Goal: Task Accomplishment & Management: Use online tool/utility

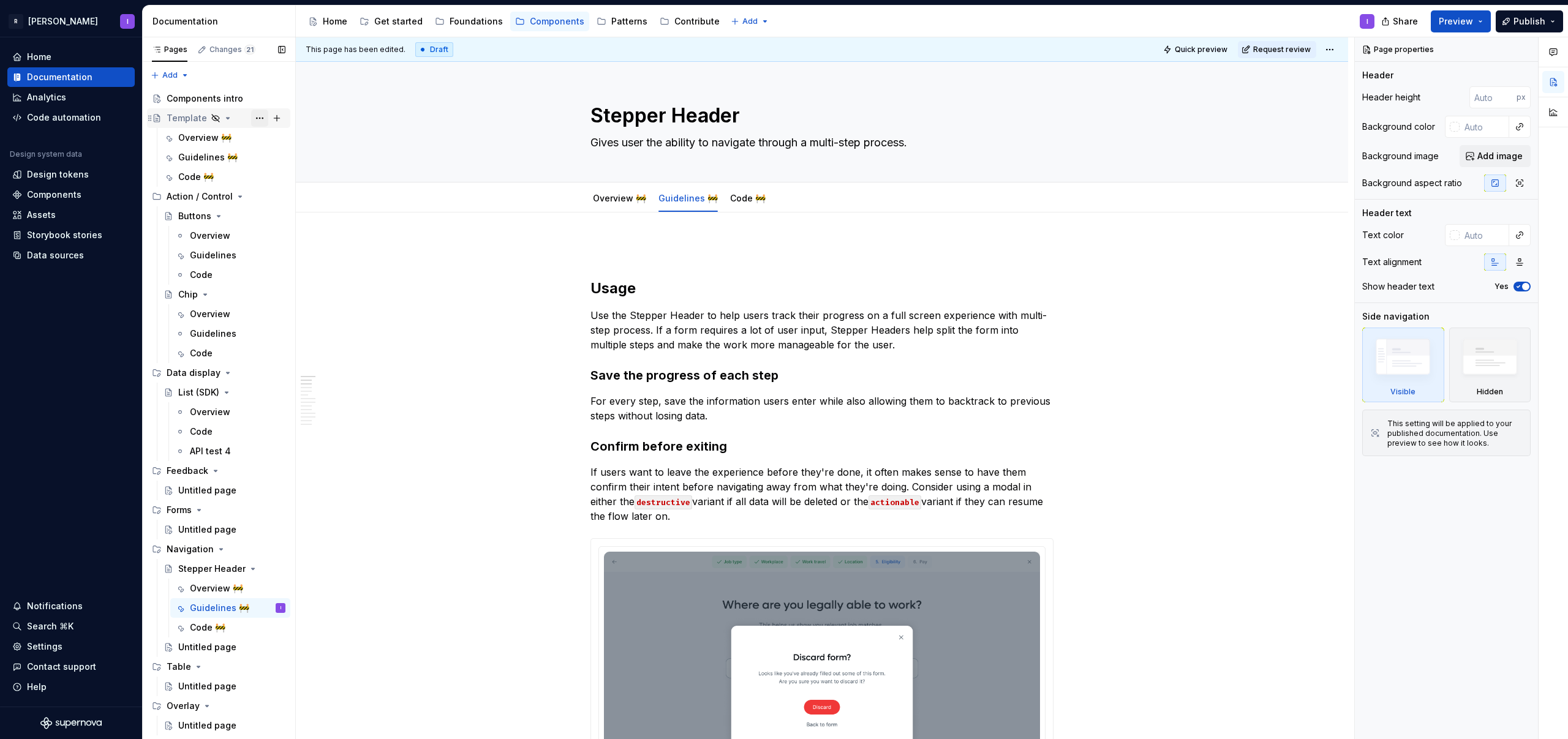
click at [251, 115] on button "Page tree" at bounding box center [260, 118] width 17 height 17
click at [282, 156] on div "Duplicate page" at bounding box center [327, 160] width 120 height 12
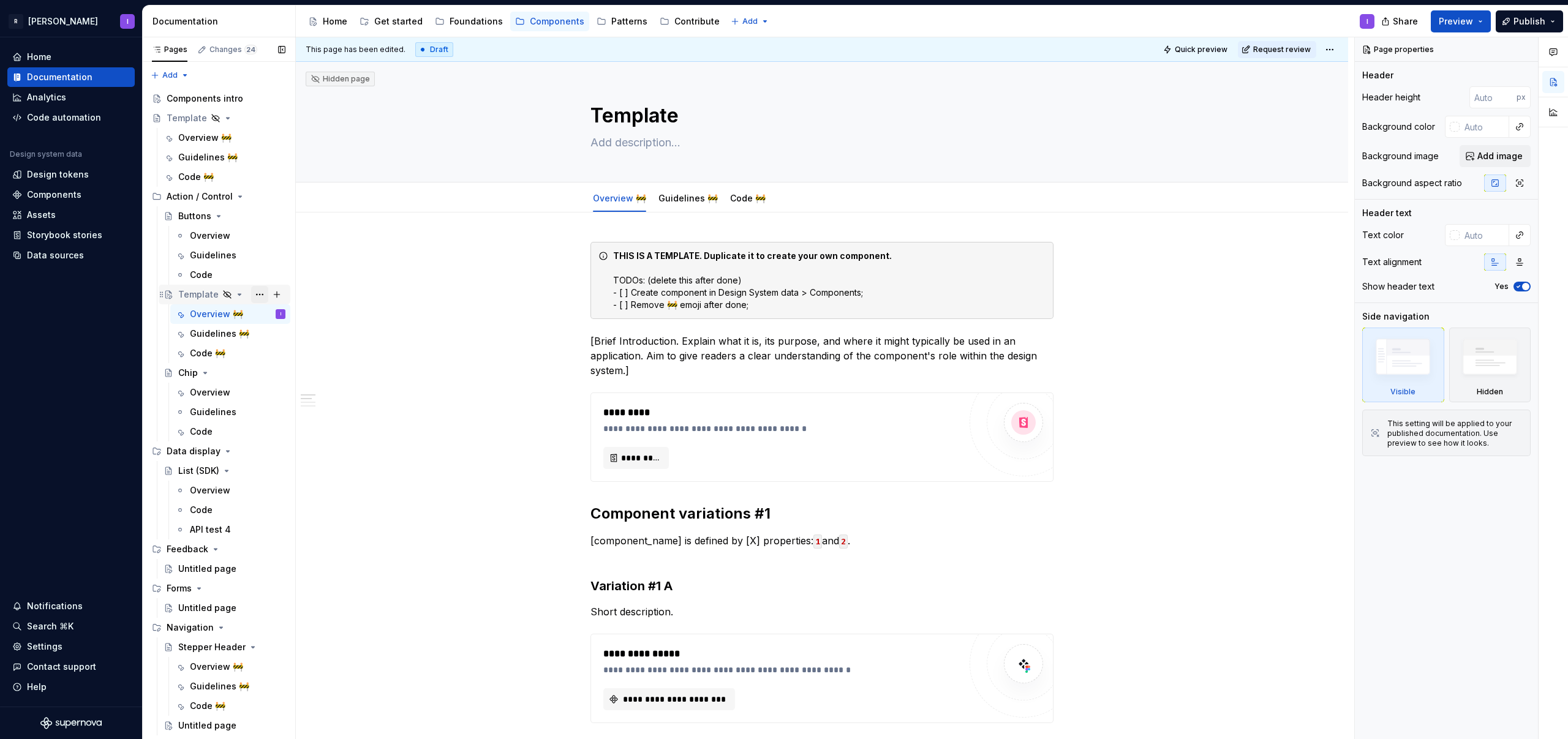
click at [251, 295] on button "Page tree" at bounding box center [260, 295] width 17 height 17
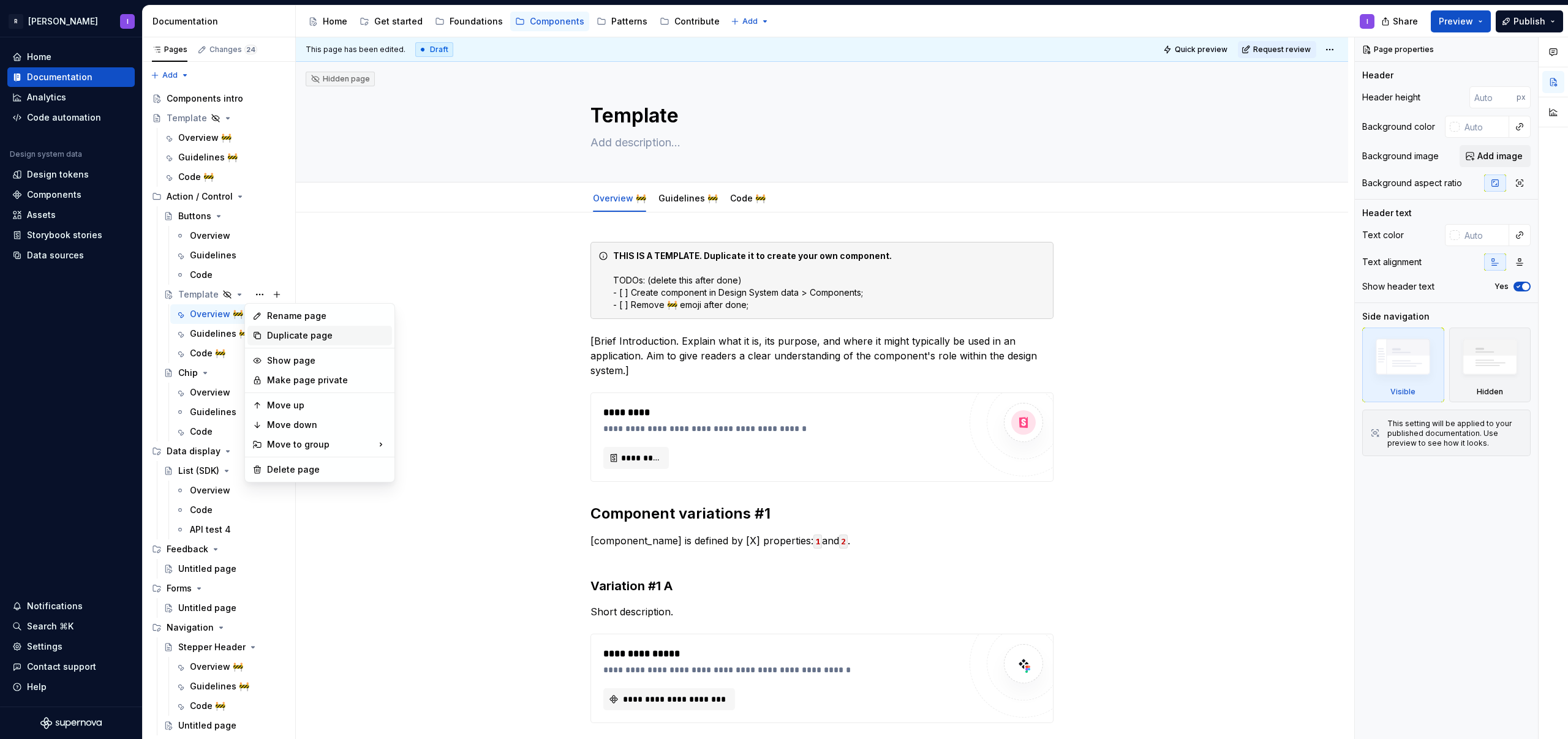
click at [263, 330] on div "Duplicate page" at bounding box center [319, 336] width 144 height 20
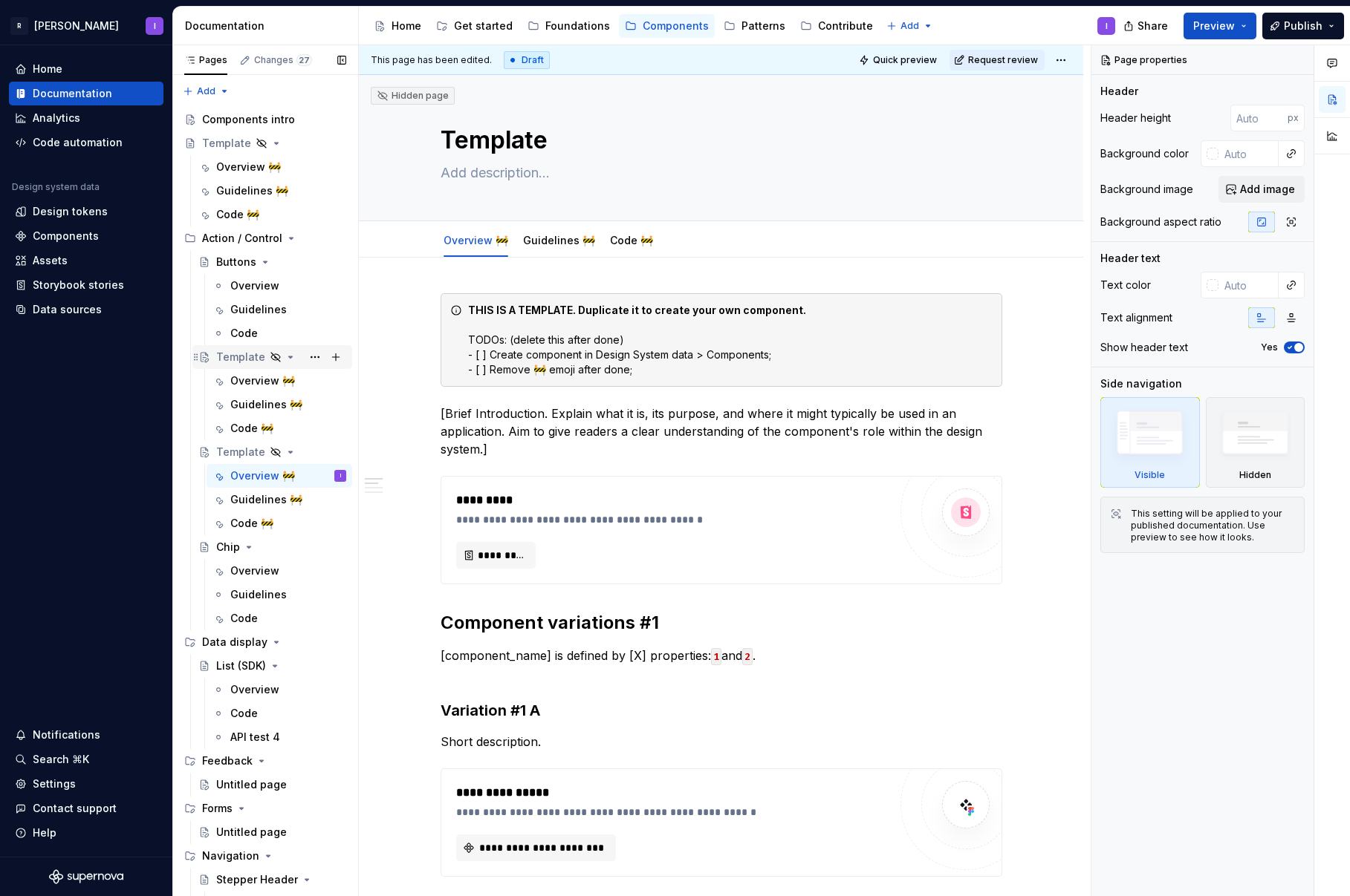
click at [235, 361] on div "Template" at bounding box center [240, 357] width 49 height 15
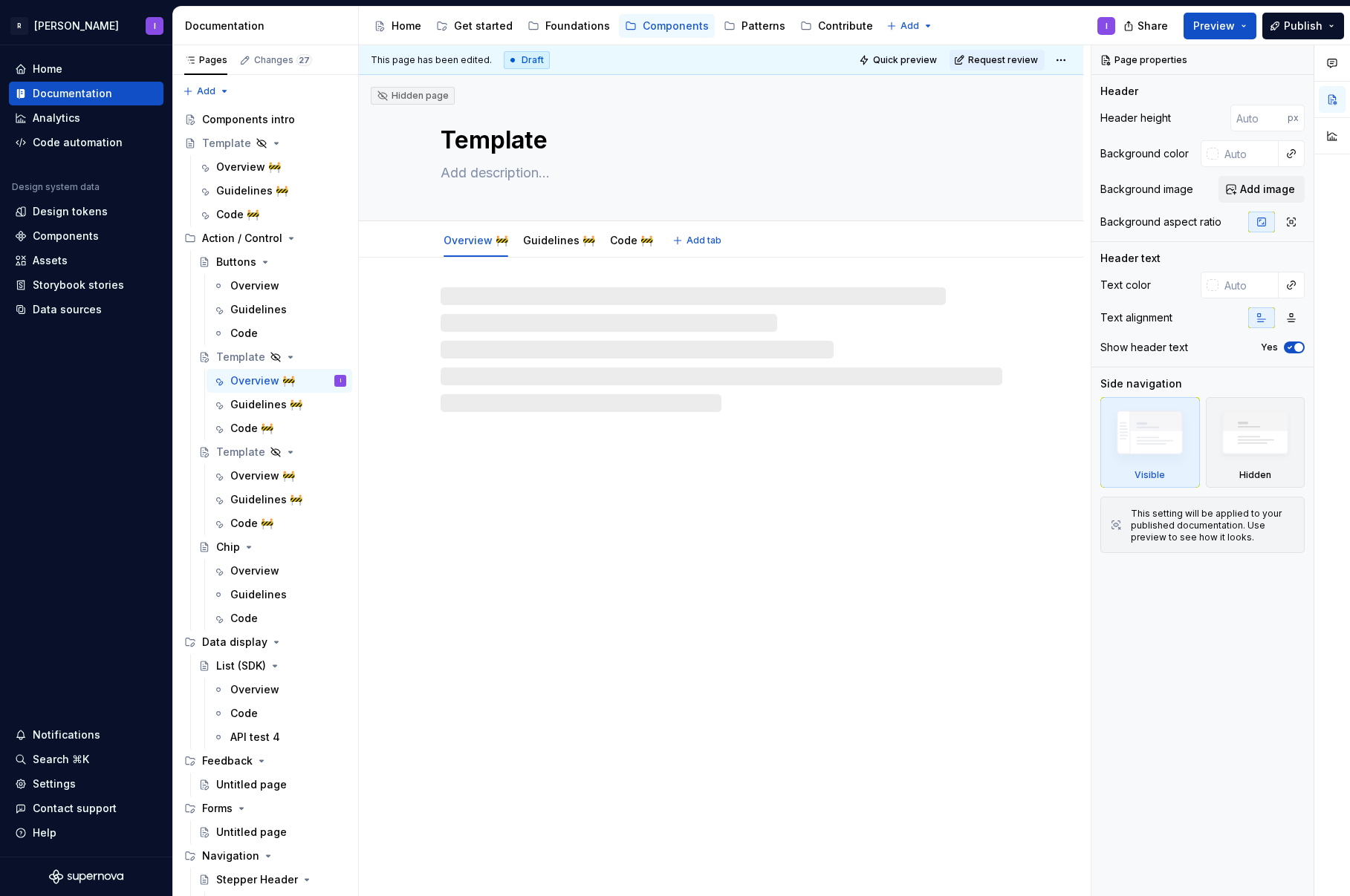
click at [471, 144] on textarea "Template" at bounding box center [719, 140] width 561 height 36
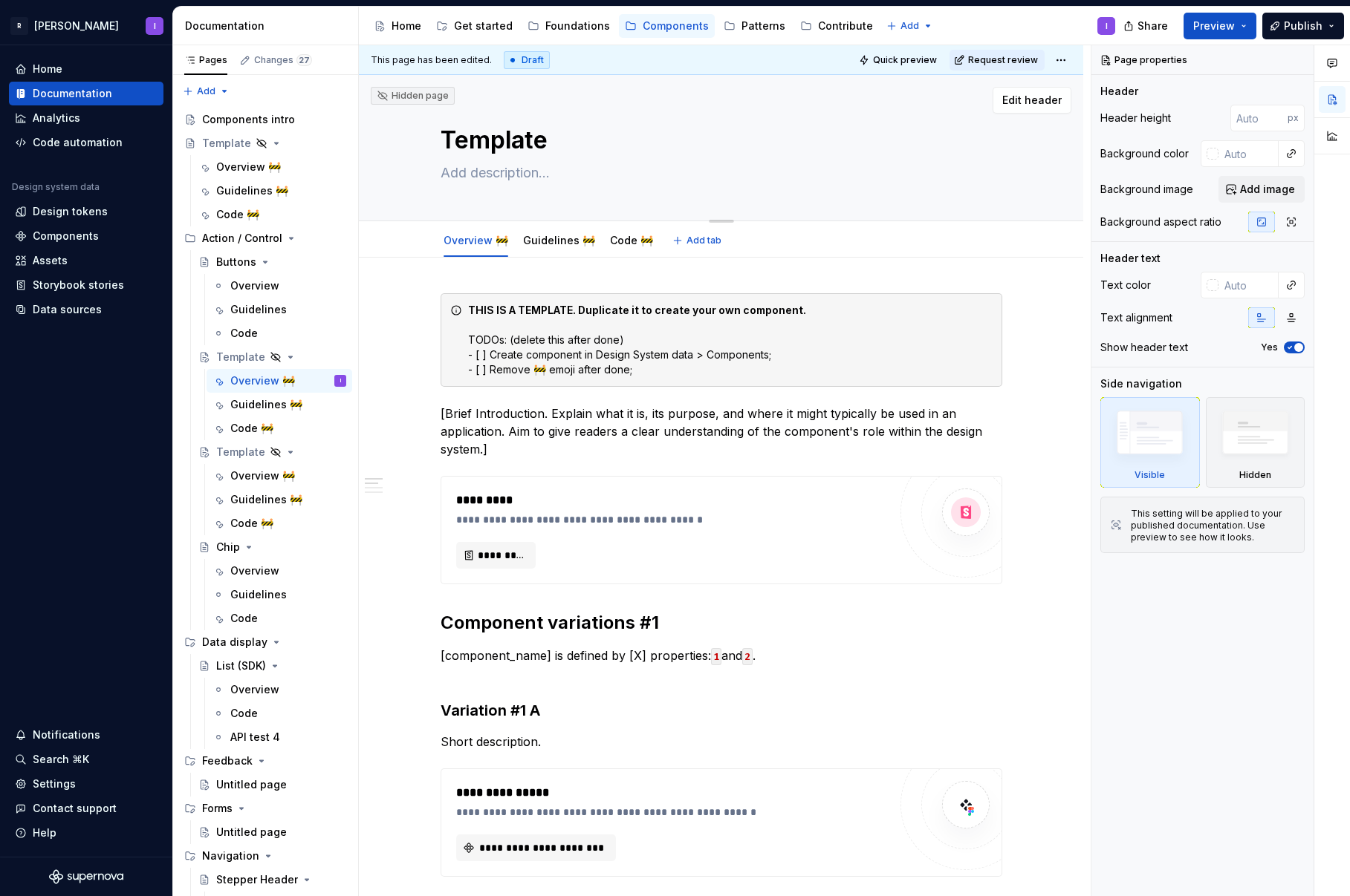
click at [501, 143] on textarea "Template" at bounding box center [719, 140] width 561 height 36
click at [501, 142] on textarea "Template" at bounding box center [719, 140] width 561 height 36
type textarea "*"
type textarea "B"
type textarea "*"
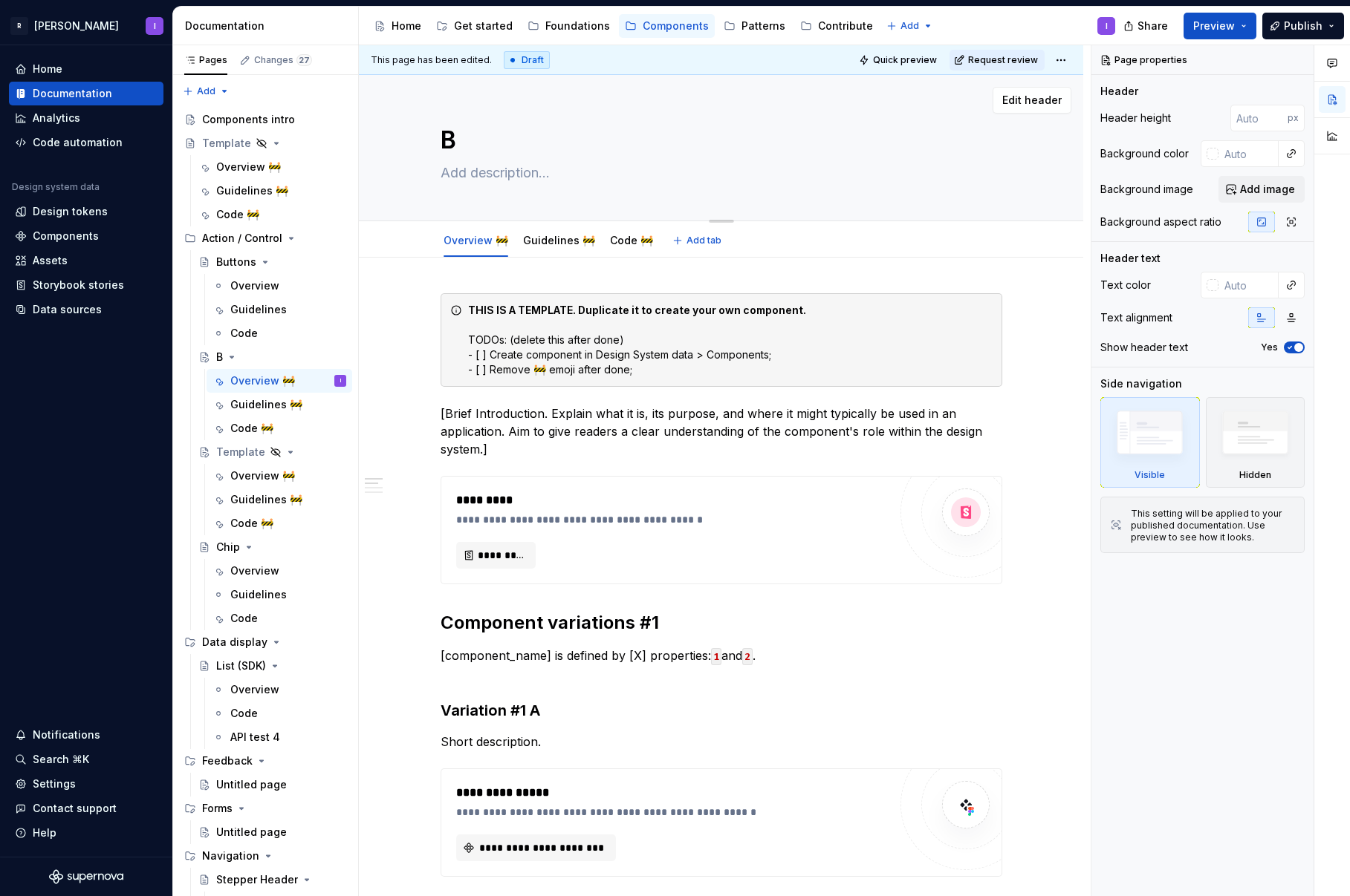
type textarea "Bu"
type textarea "*"
type textarea "But"
type textarea "*"
type textarea "Butto"
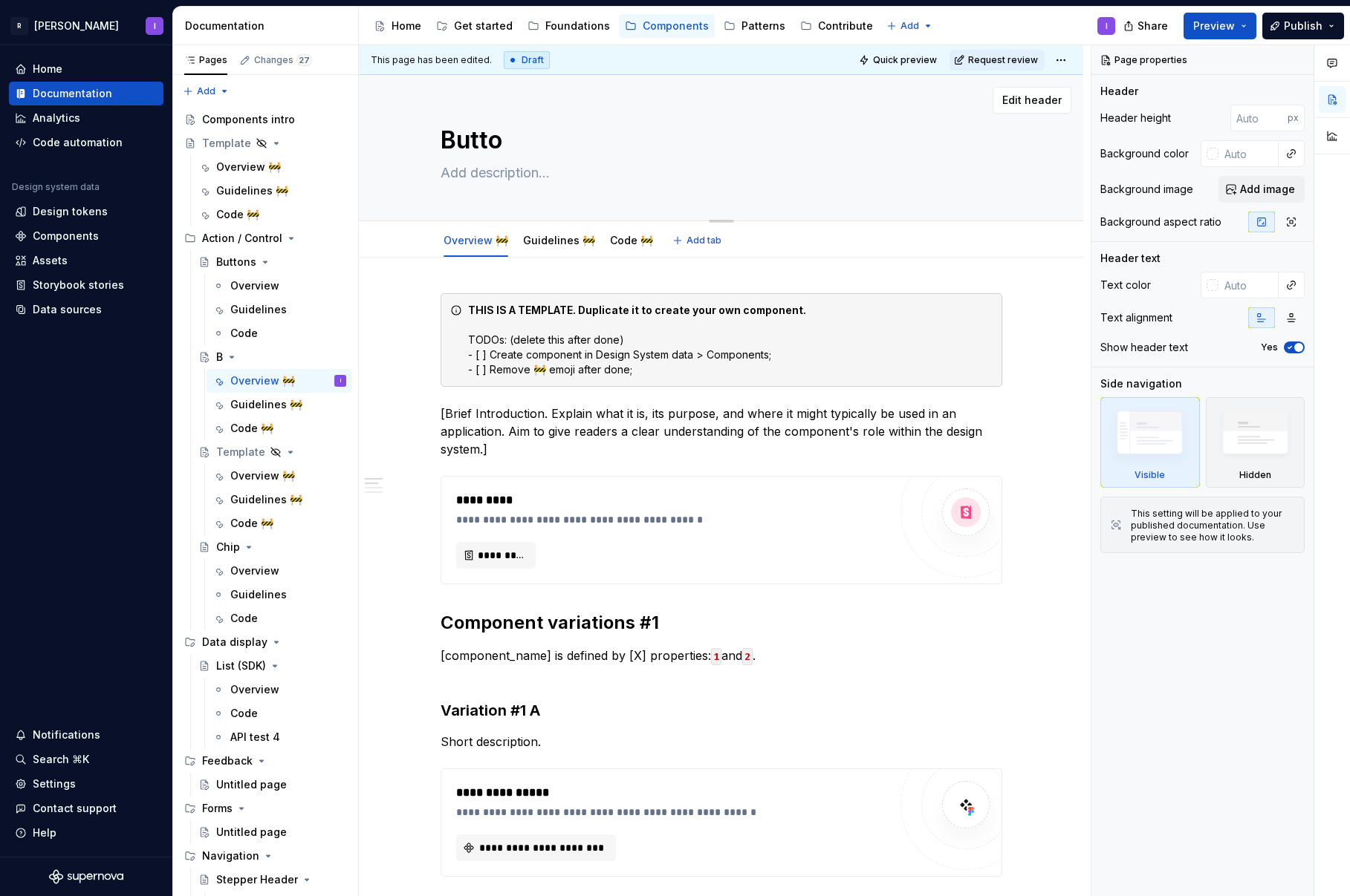
type textarea "*"
type textarea "Button"
type textarea "*"
type textarea "Button"
type textarea "*"
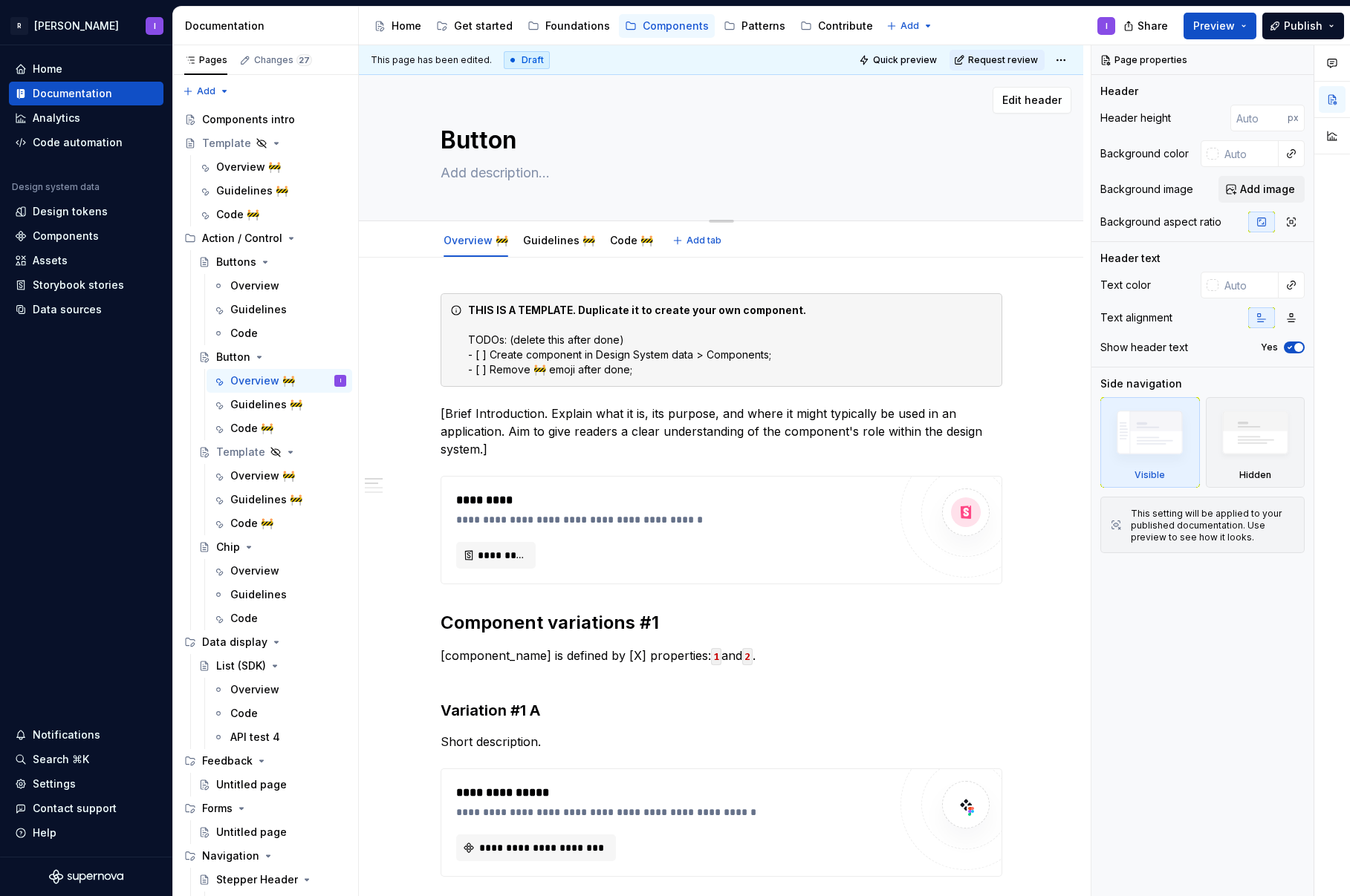
type textarea "Button C"
type textarea "*"
type textarea "Button Ca"
type textarea "*"
type textarea "Button Cal"
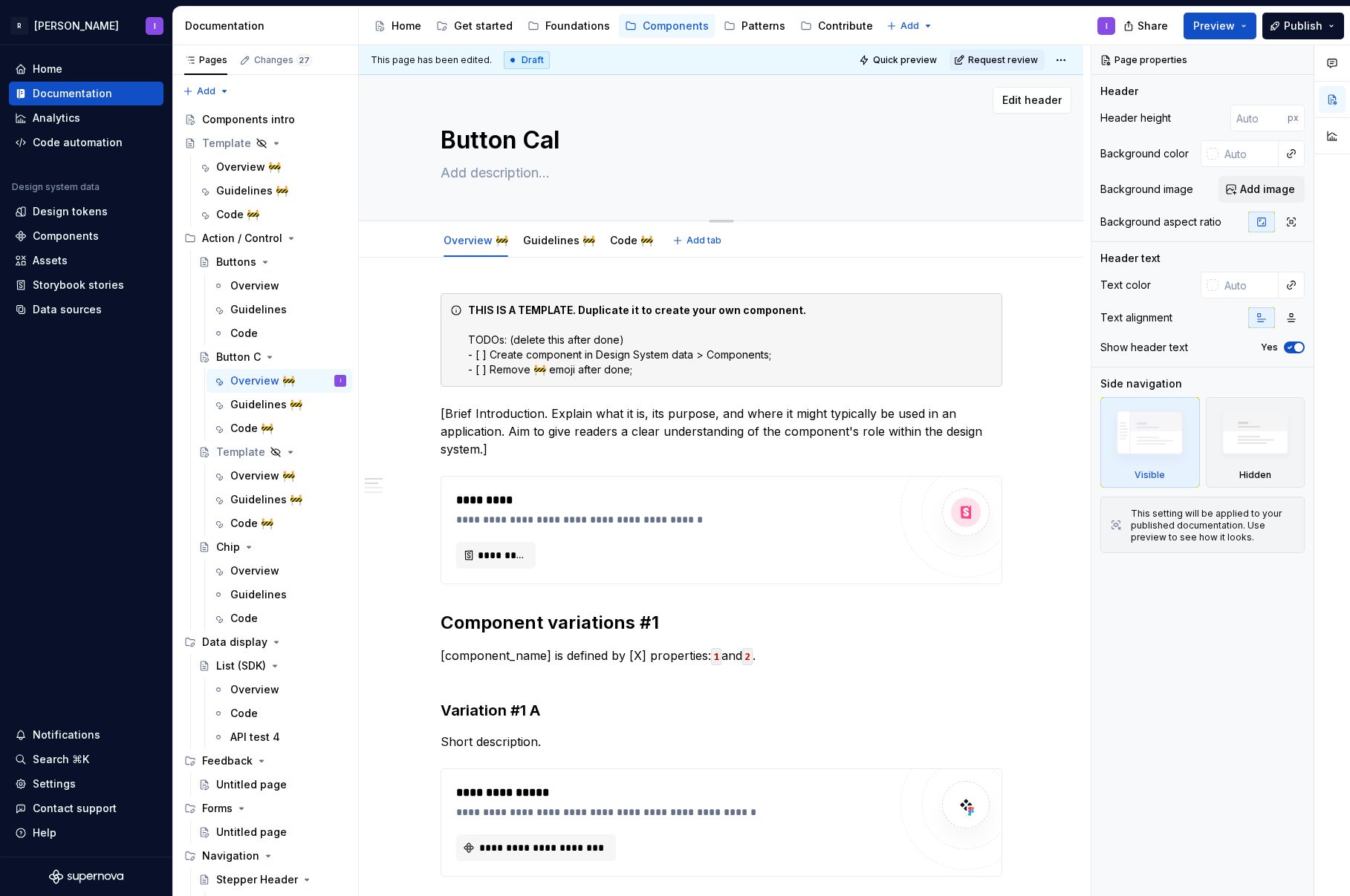
type textarea "*"
type textarea "Button Call"
type textarea "*"
type textarea "Button [PERSON_NAME]"
type textarea "*"
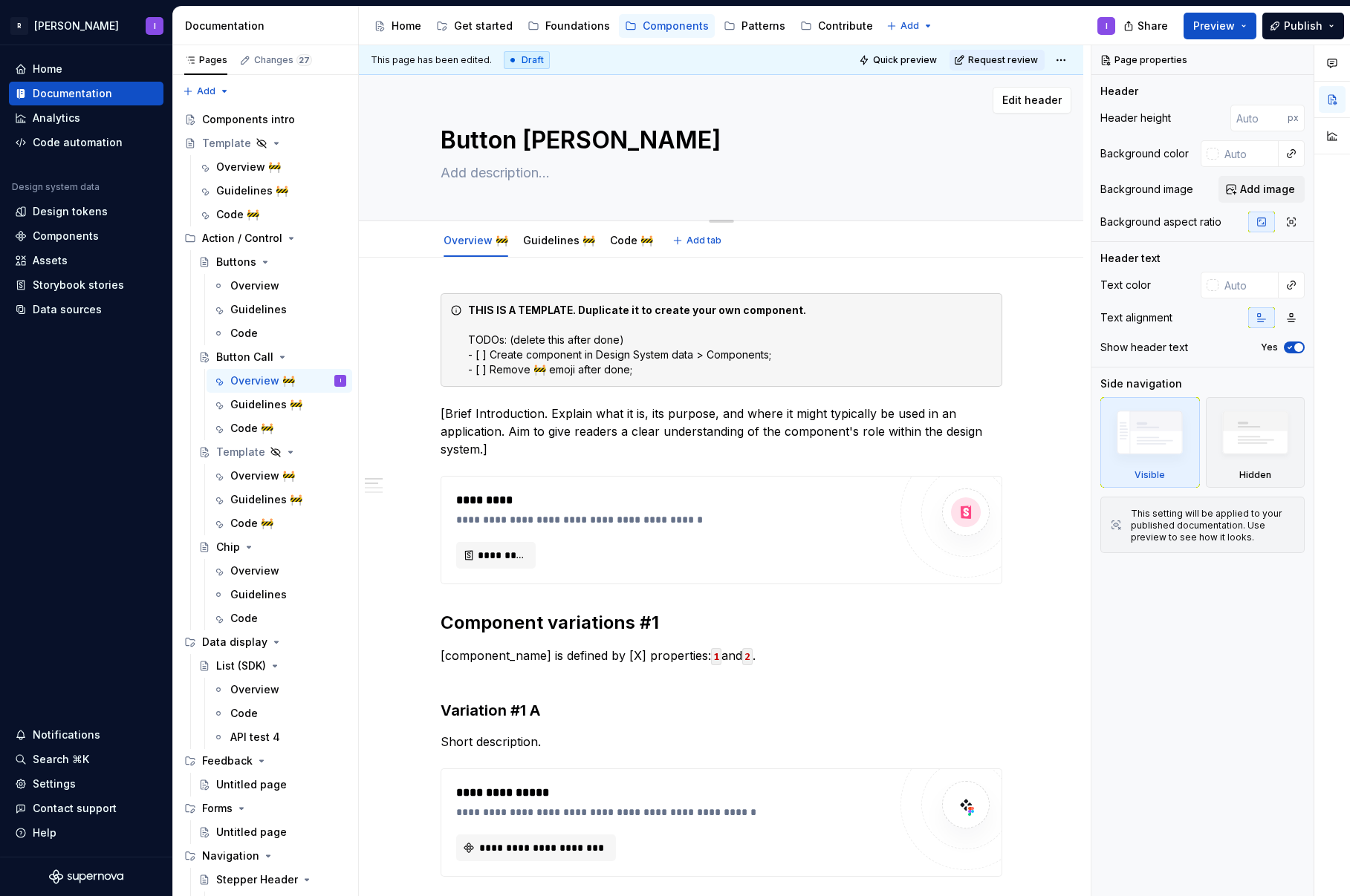
type textarea "Button Callou"
type textarea "*"
type textarea "Button Callout"
type textarea "*"
type textarea "Button Callout"
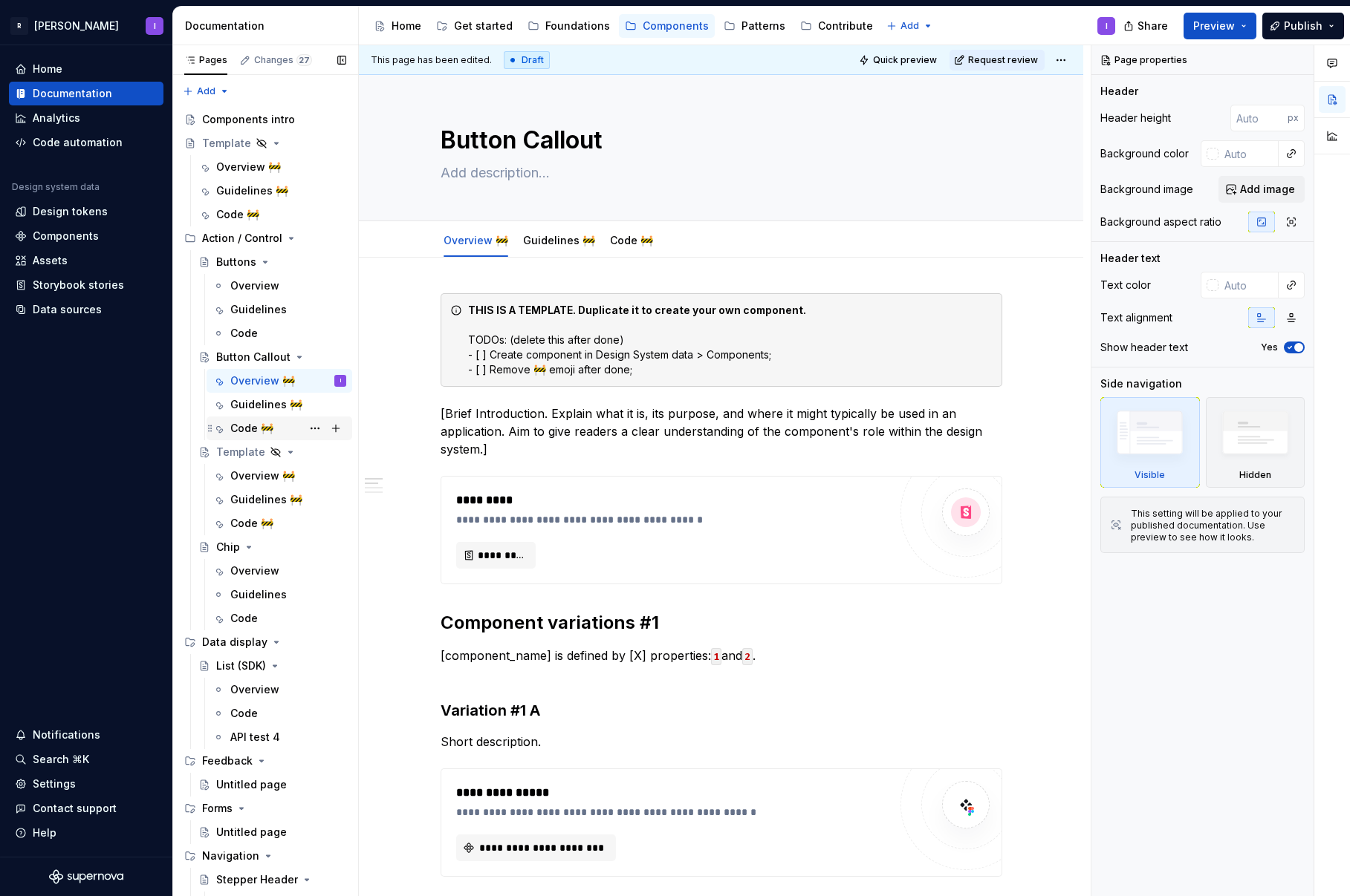
type textarea "*"
type textarea "Button Callout"
click at [309, 452] on button "Page tree" at bounding box center [315, 452] width 20 height 20
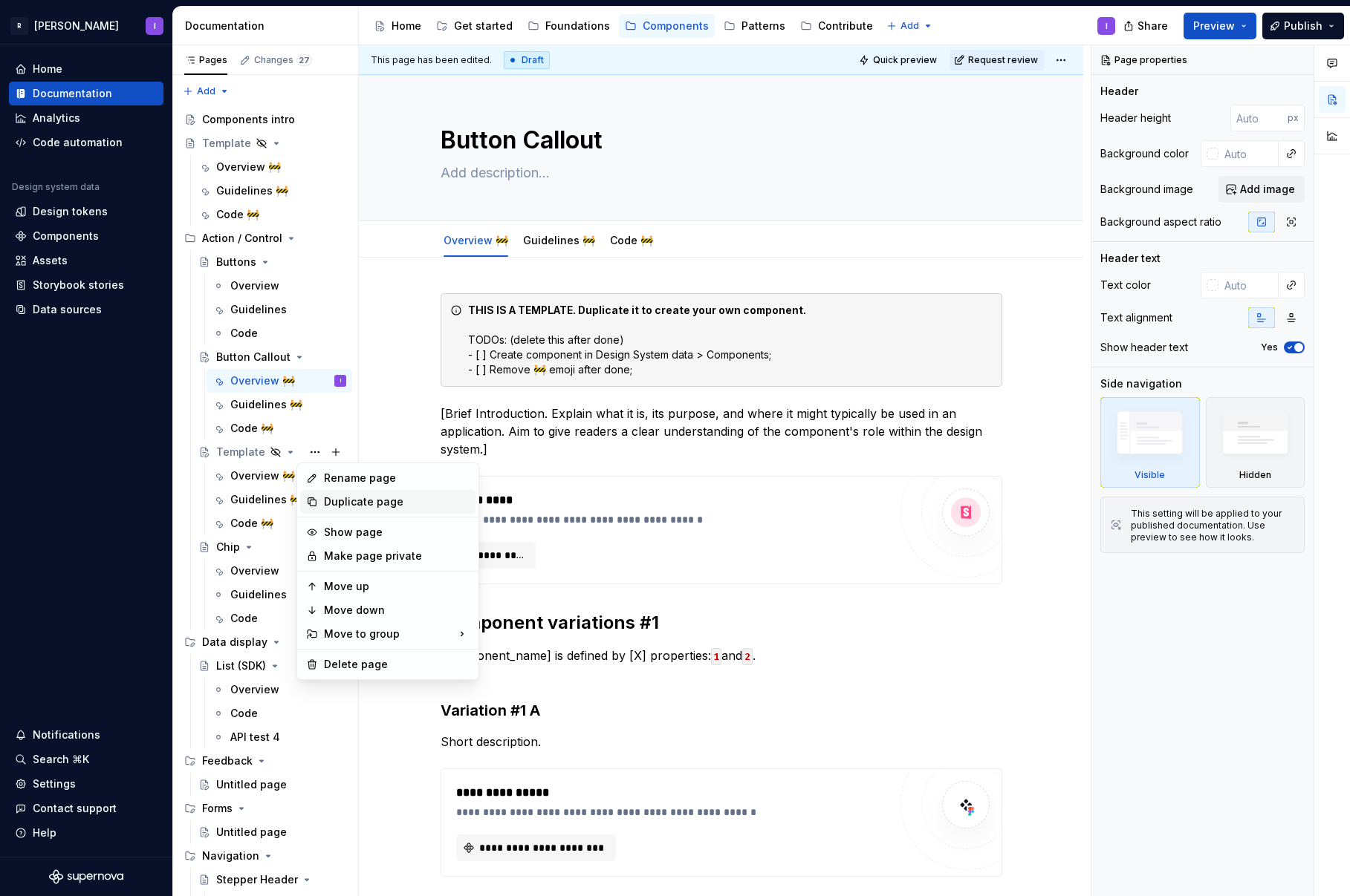
click at [351, 495] on div "Duplicate page" at bounding box center [396, 502] width 145 height 15
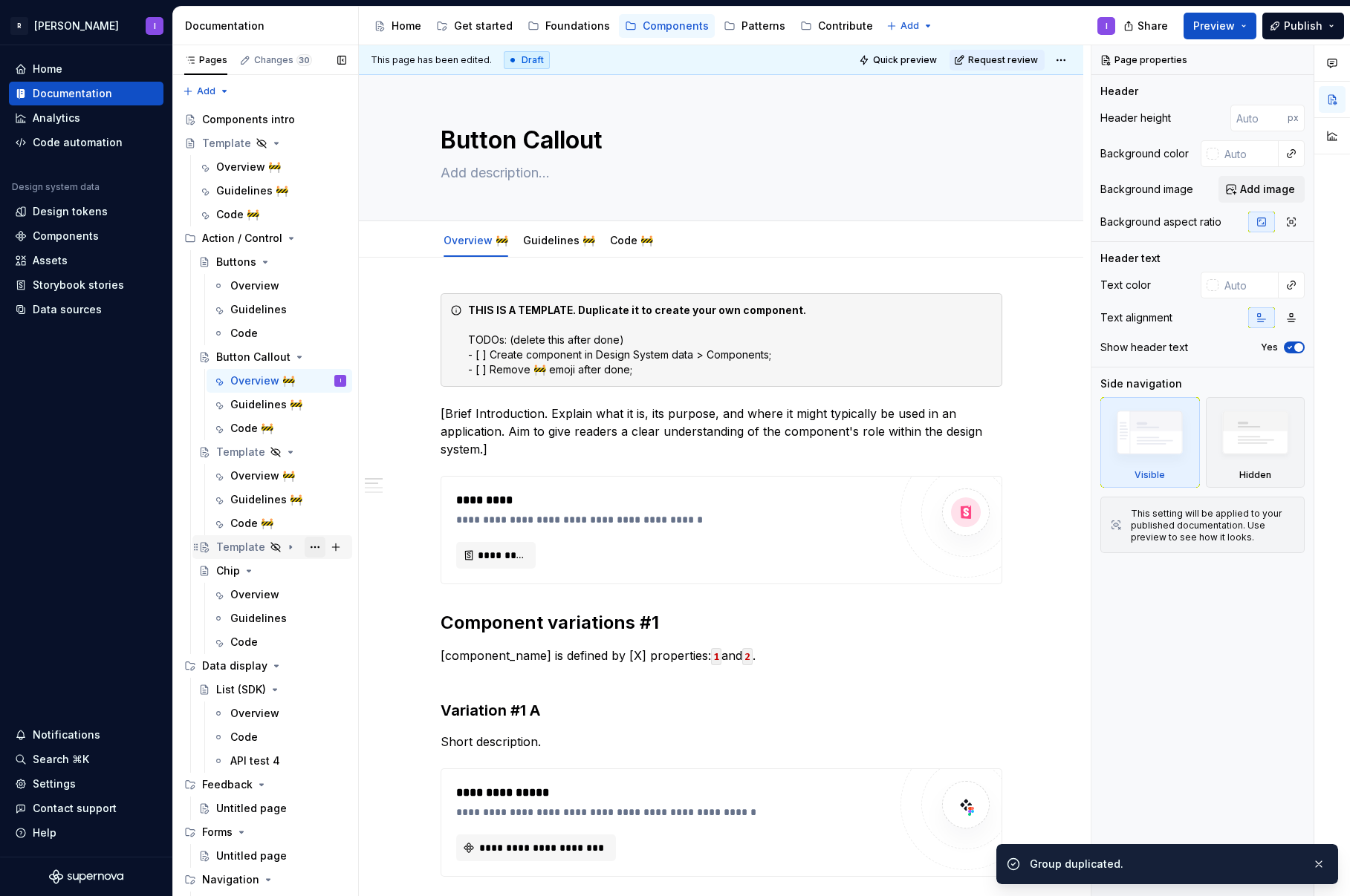
click at [306, 546] on button "Page tree" at bounding box center [315, 547] width 20 height 20
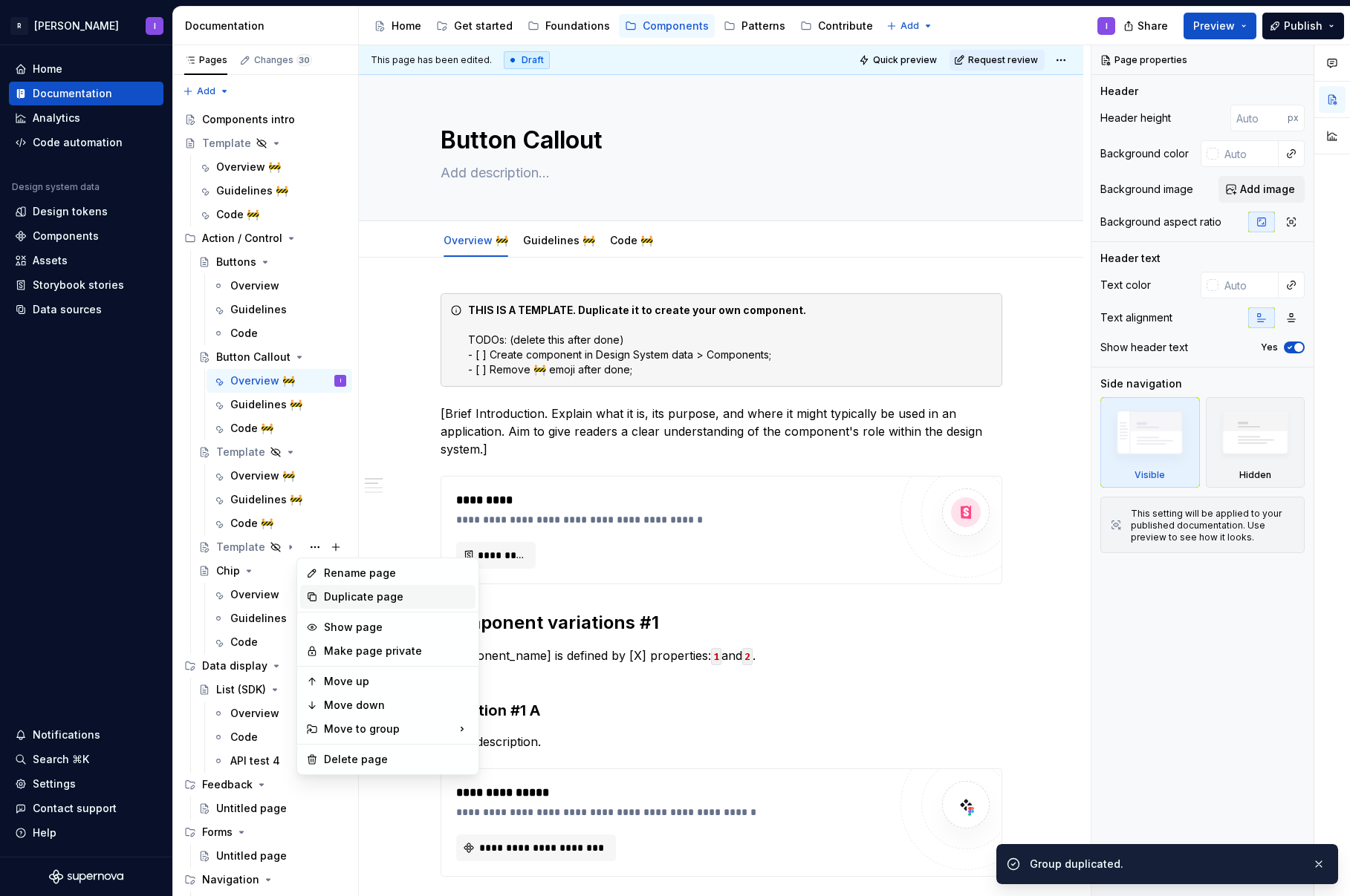
click at [338, 599] on div "Duplicate page" at bounding box center [396, 597] width 145 height 15
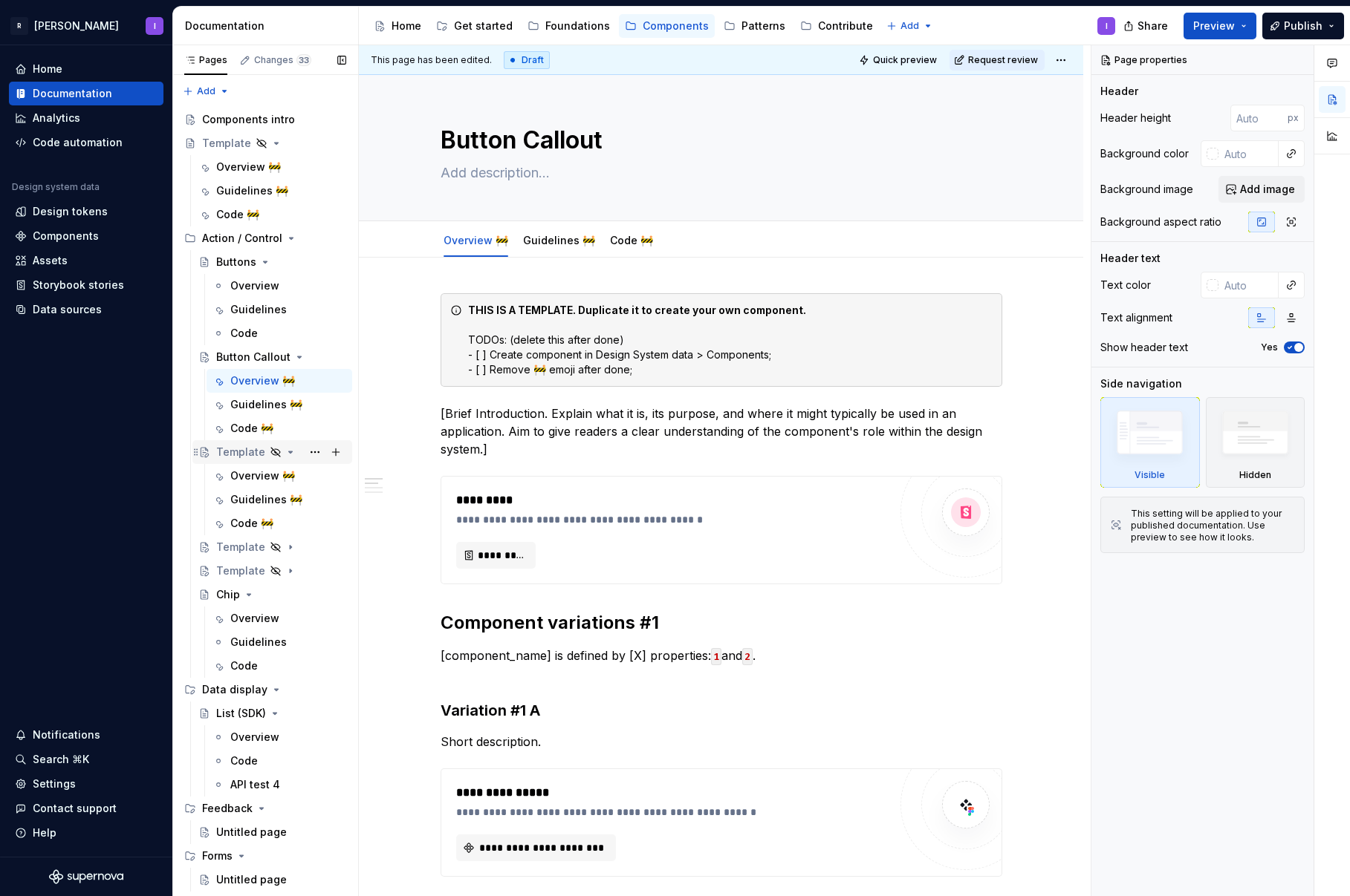
click at [233, 455] on div "Template" at bounding box center [240, 453] width 49 height 15
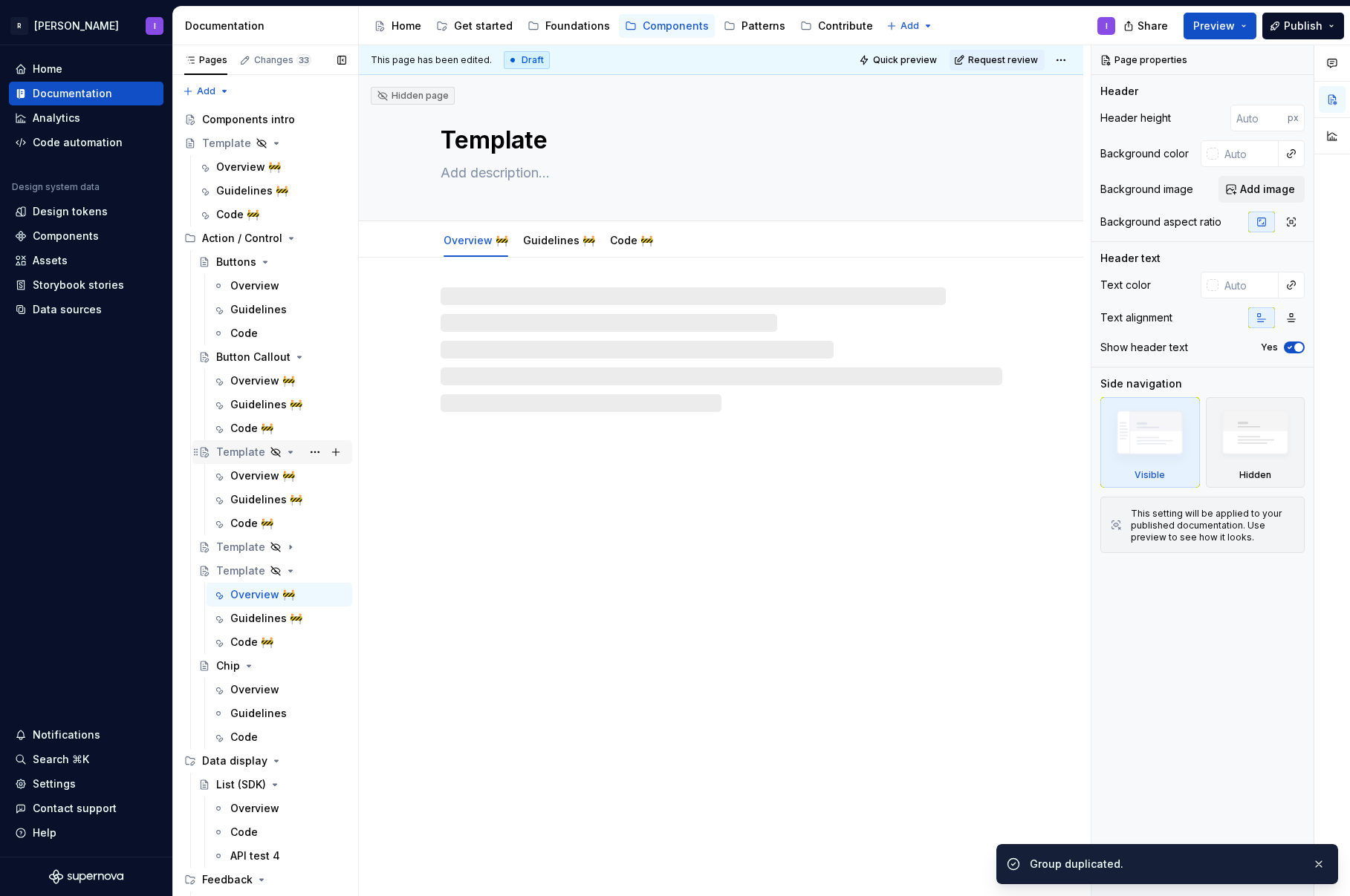
click at [233, 455] on div "Template" at bounding box center [240, 453] width 49 height 15
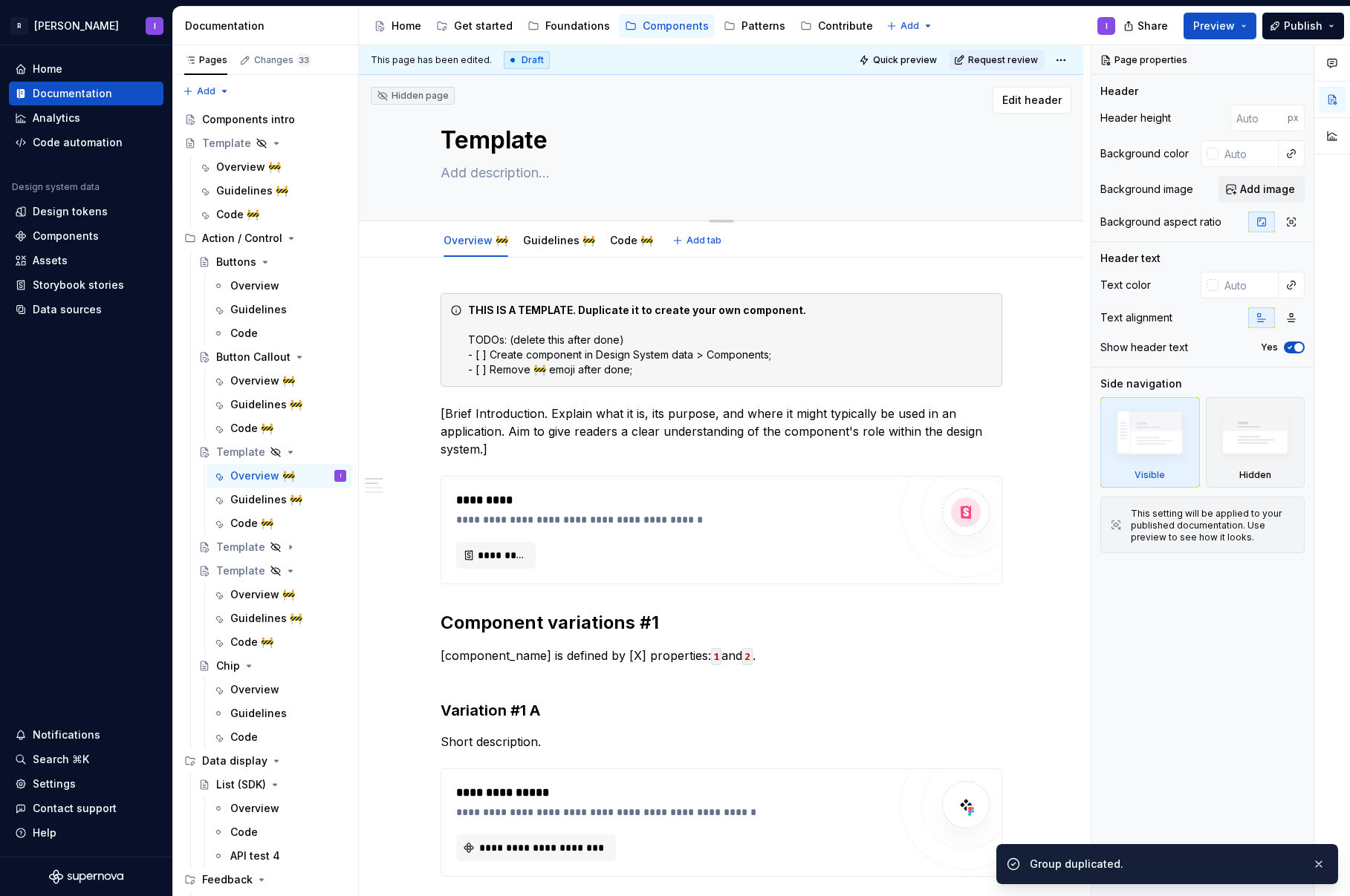
click at [502, 128] on textarea "Template" at bounding box center [719, 140] width 561 height 36
click at [517, 137] on textarea "Template" at bounding box center [719, 140] width 561 height 36
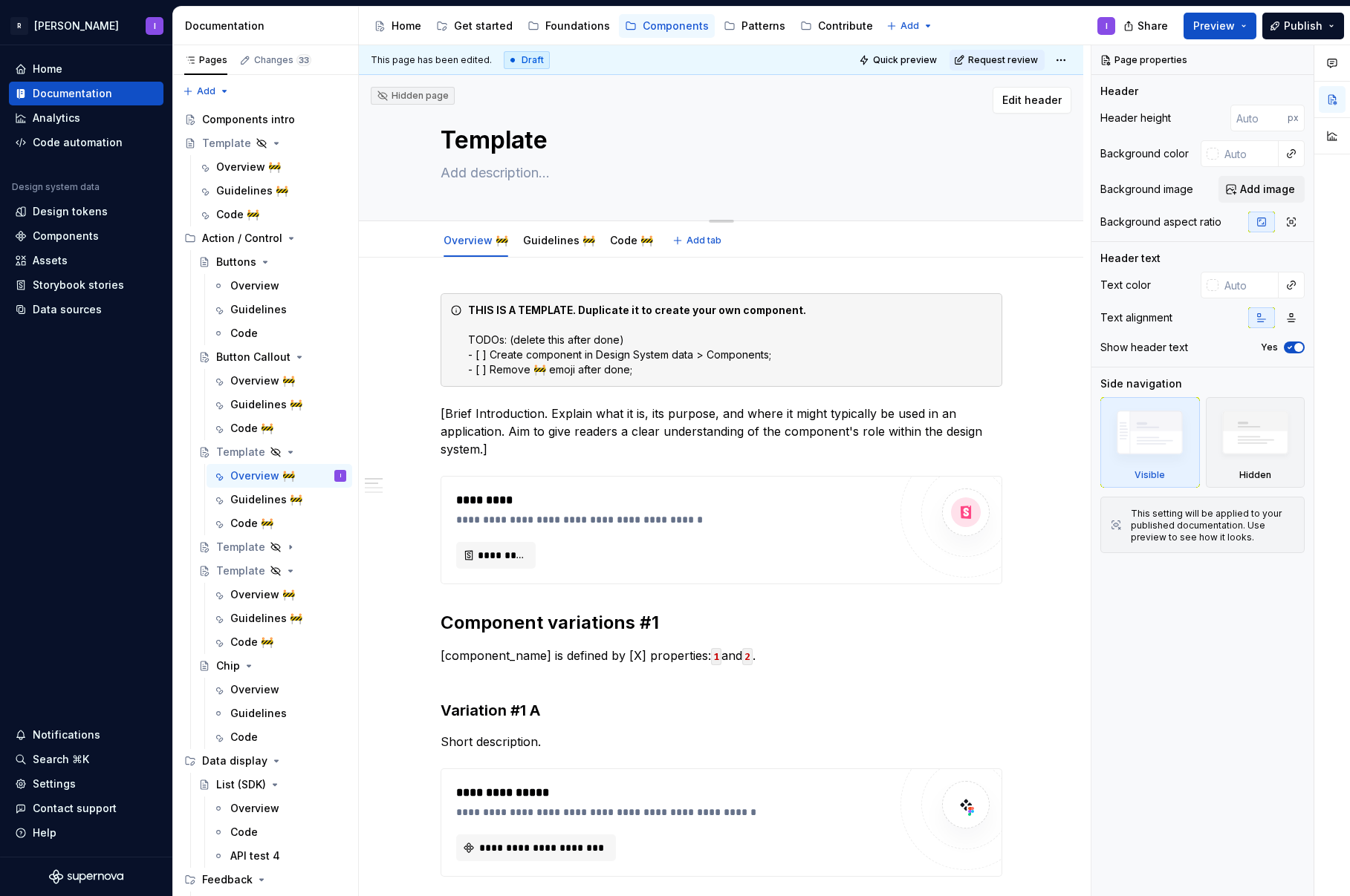
click at [519, 137] on textarea "Template" at bounding box center [719, 140] width 561 height 36
type textarea "*"
type textarea "B"
type textarea "*"
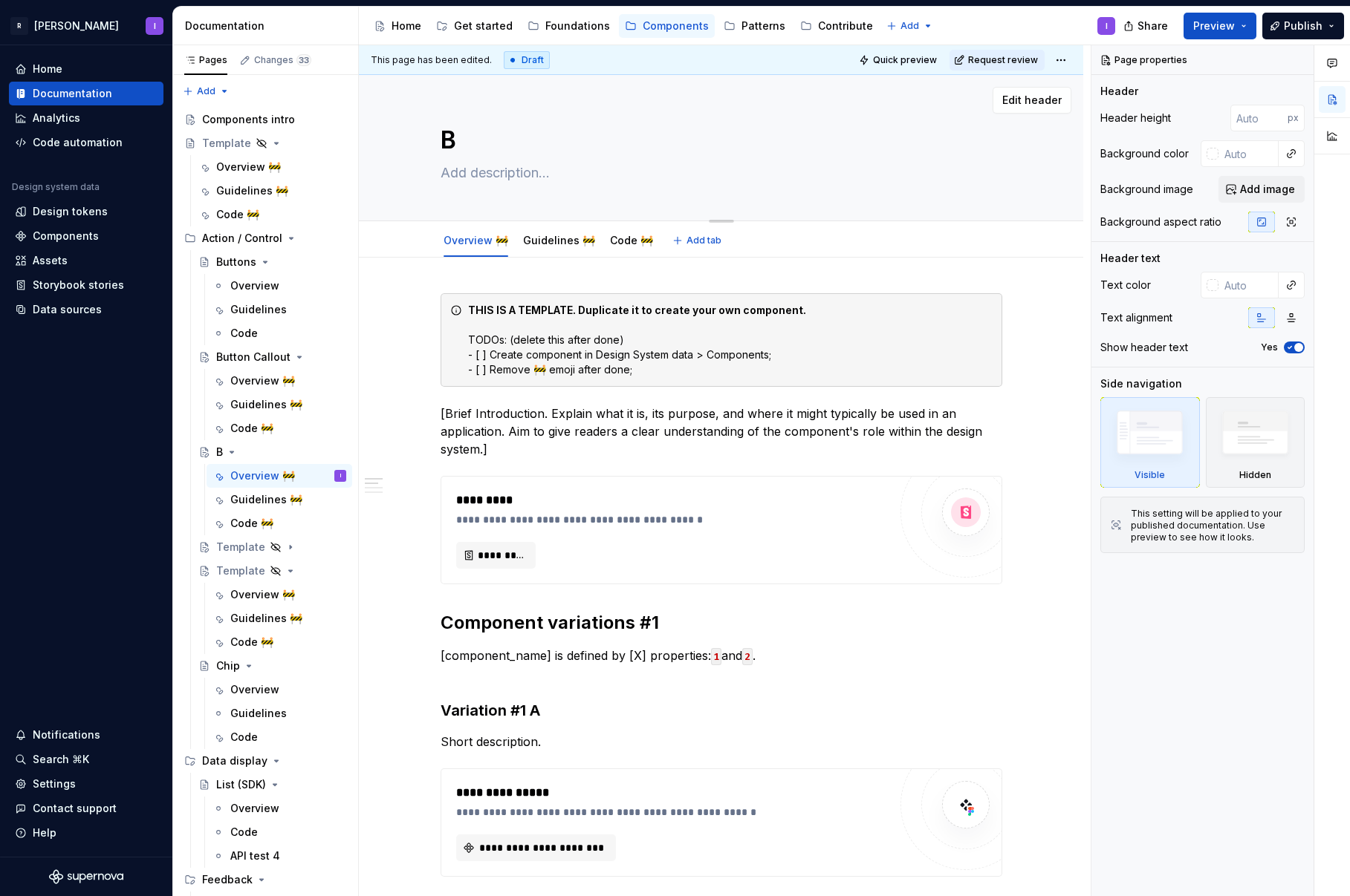
type textarea "Bu"
type textarea "*"
type textarea "But"
type textarea "*"
type textarea "Butt"
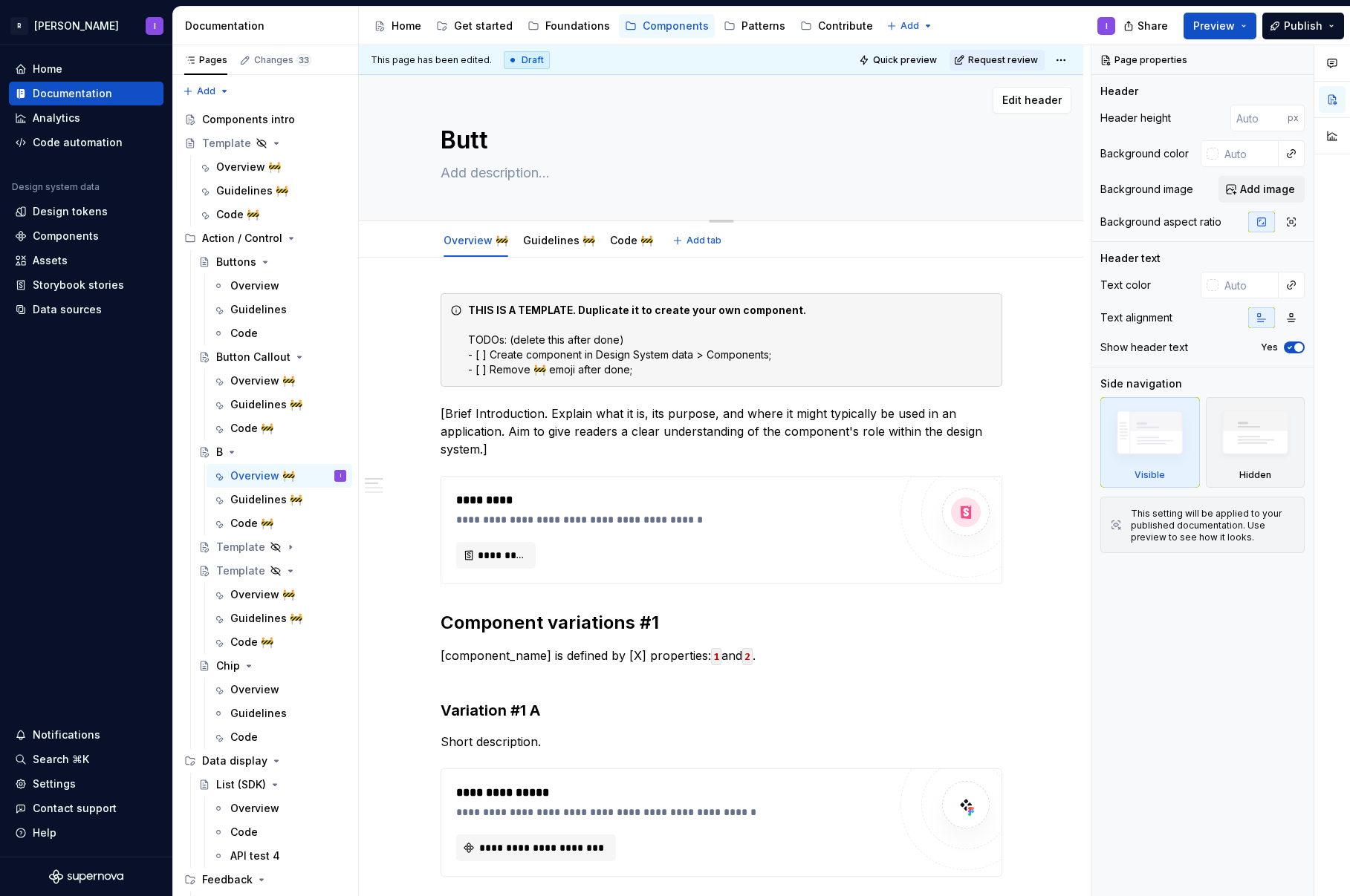
type textarea "*"
type textarea "Butto"
type textarea "*"
type textarea "Button"
type textarea "*"
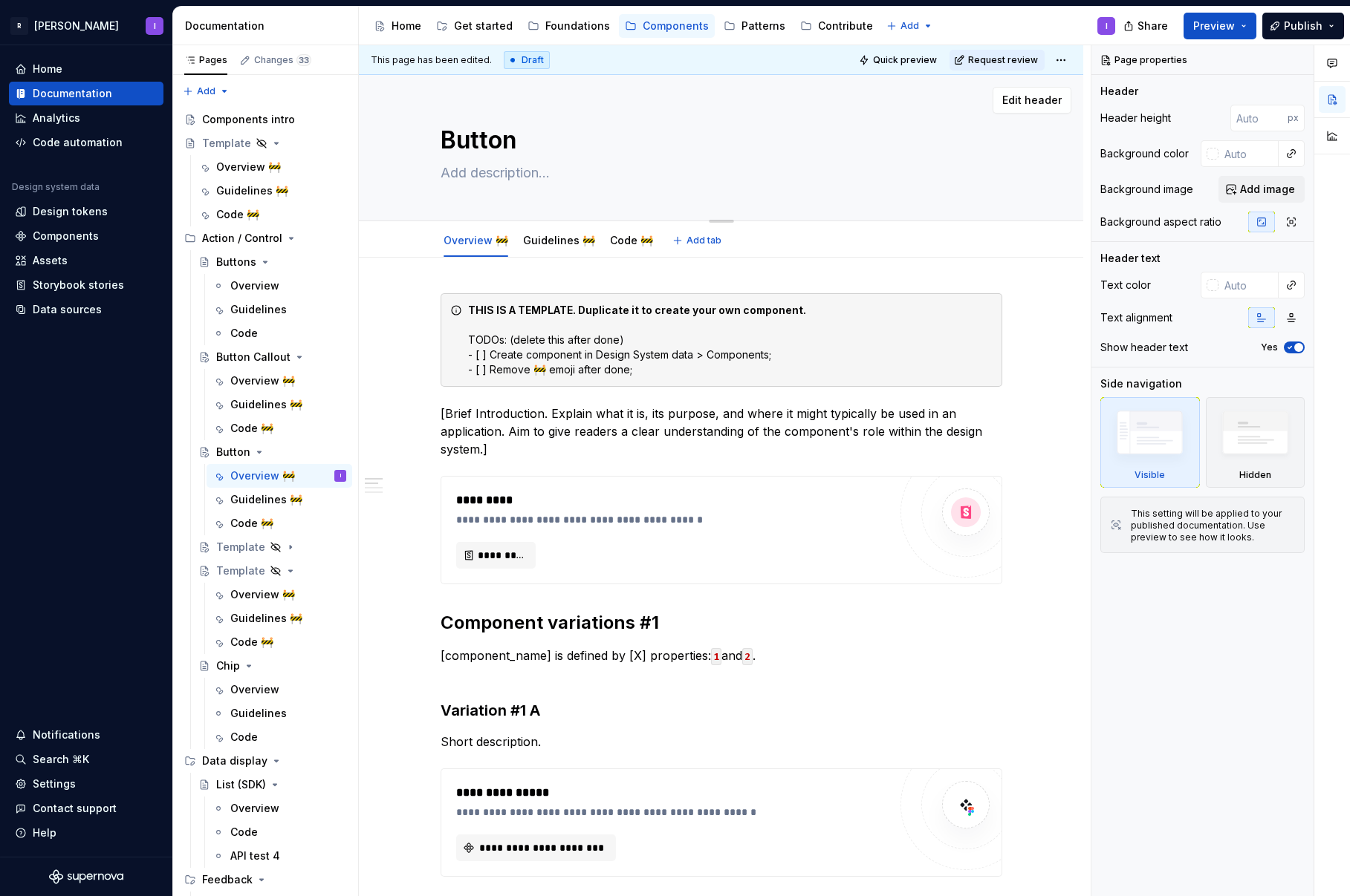
type textarea "Button"
type textarea "*"
type textarea "Button I"
type textarea "*"
type textarea "Button Ic"
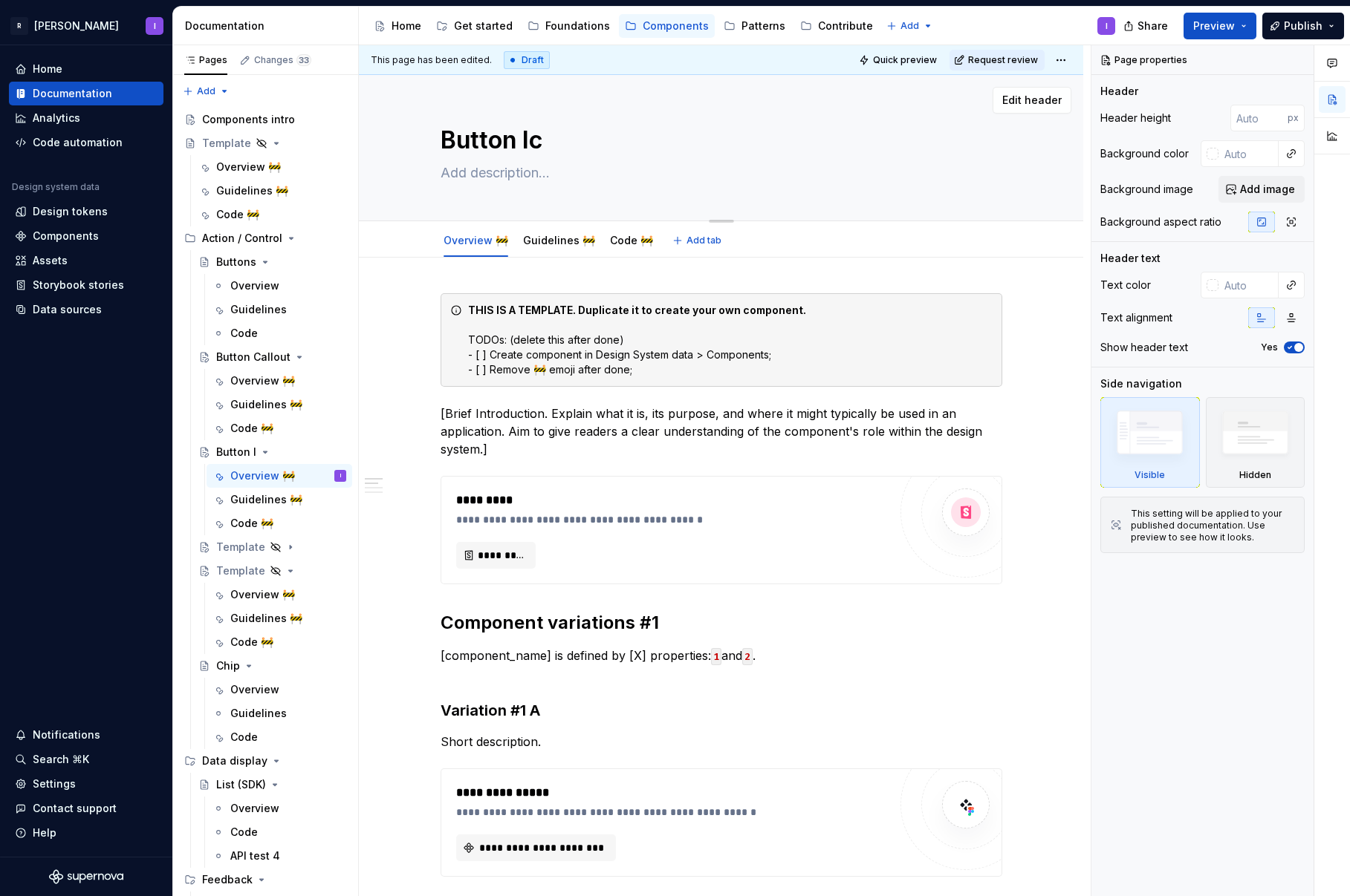
type textarea "*"
type textarea "Button Ico"
type textarea "*"
type textarea "Button Icon"
type textarea "*"
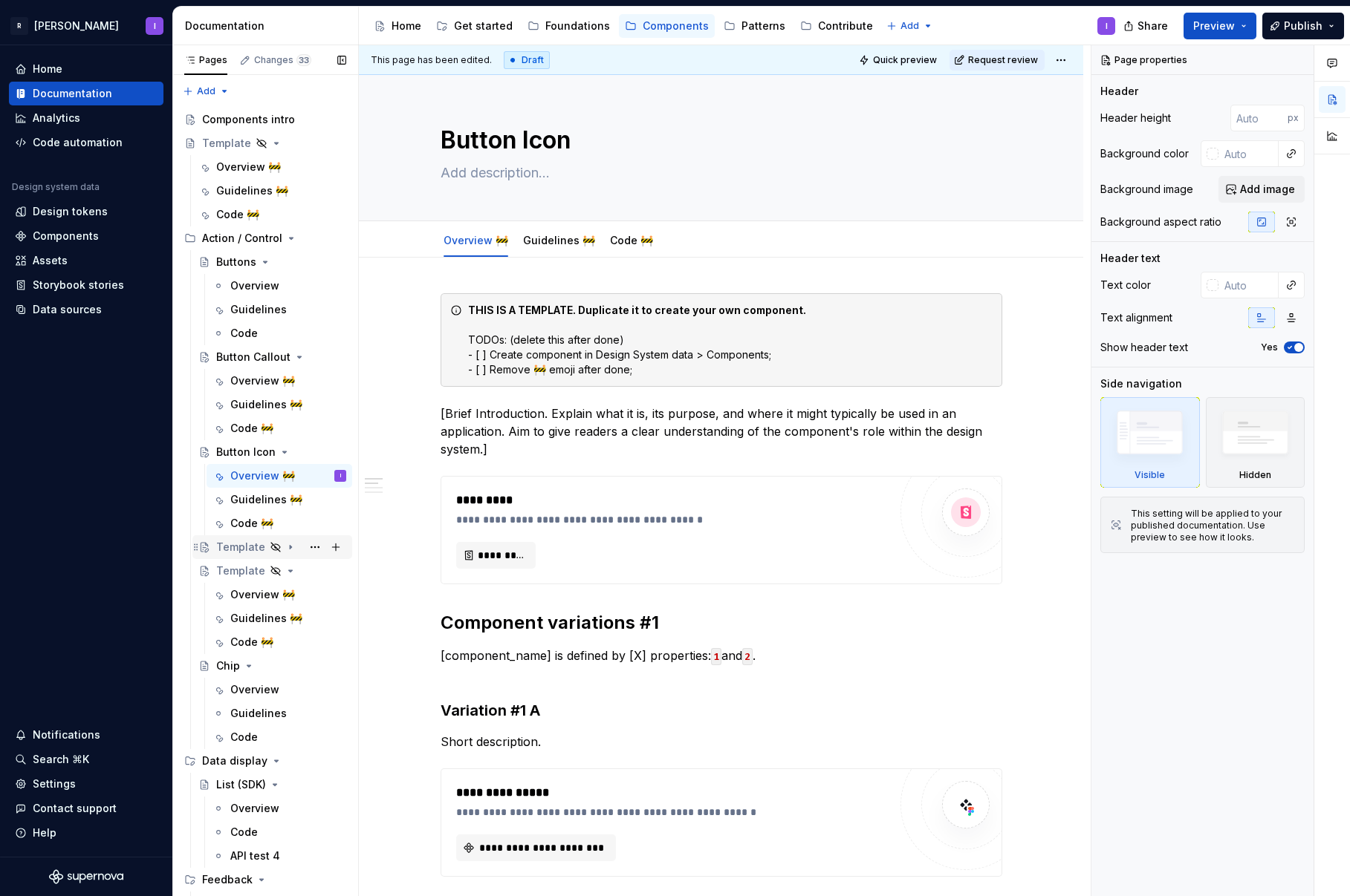
type textarea "Button Icon"
click at [226, 554] on div "Template" at bounding box center [240, 547] width 49 height 15
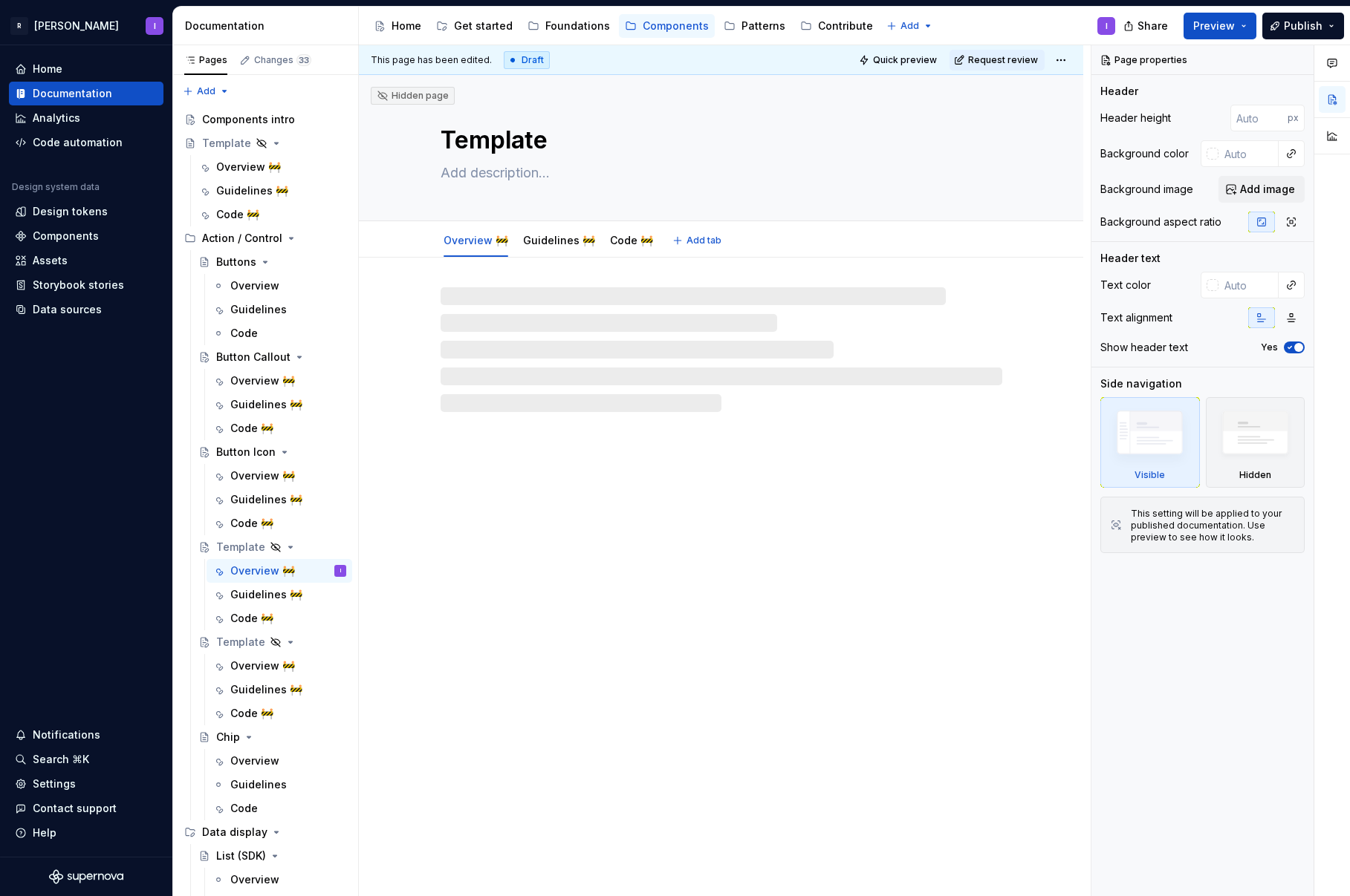
click at [520, 143] on textarea "Template" at bounding box center [719, 140] width 561 height 36
click at [531, 132] on textarea "Template" at bounding box center [719, 140] width 561 height 36
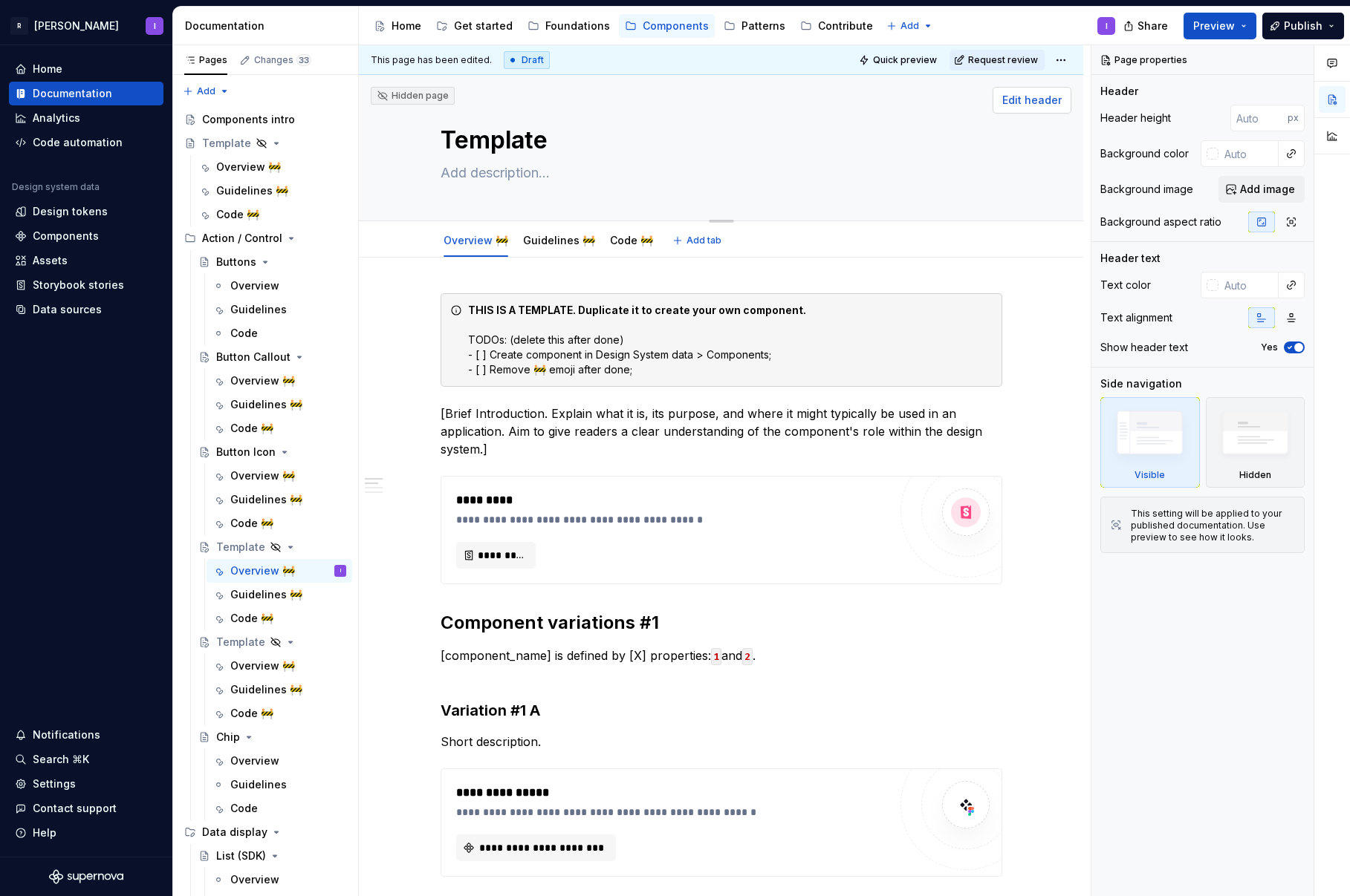
click at [1045, 93] on span "Edit header" at bounding box center [1031, 100] width 59 height 15
click at [1048, 99] on span "Edit header" at bounding box center [1031, 100] width 59 height 15
click at [506, 62] on icon at bounding box center [512, 60] width 12 height 12
click at [510, 61] on icon at bounding box center [512, 60] width 12 height 12
click at [235, 546] on div "Template" at bounding box center [240, 547] width 49 height 15
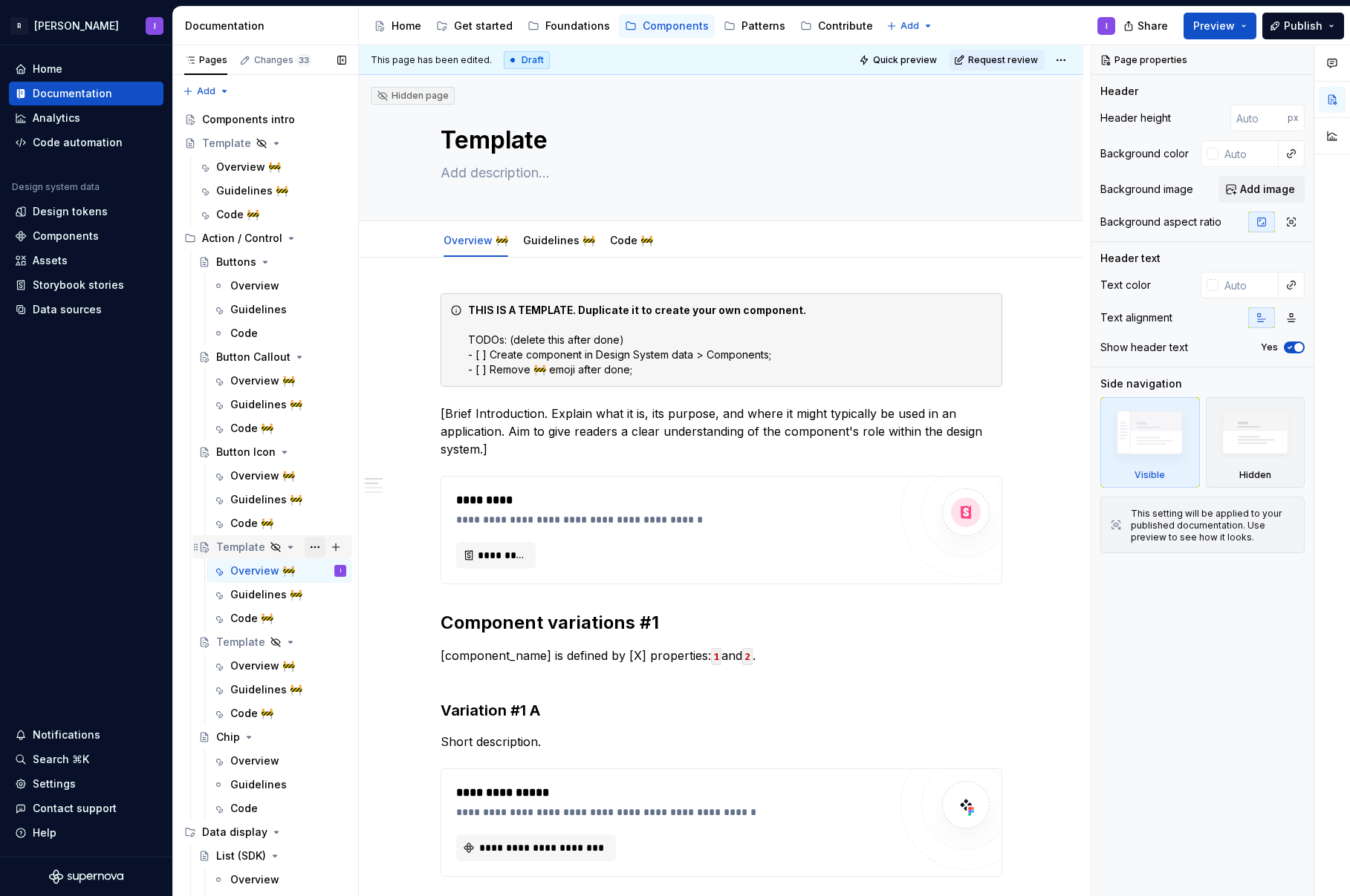
click at [305, 546] on button "Page tree" at bounding box center [315, 547] width 20 height 20
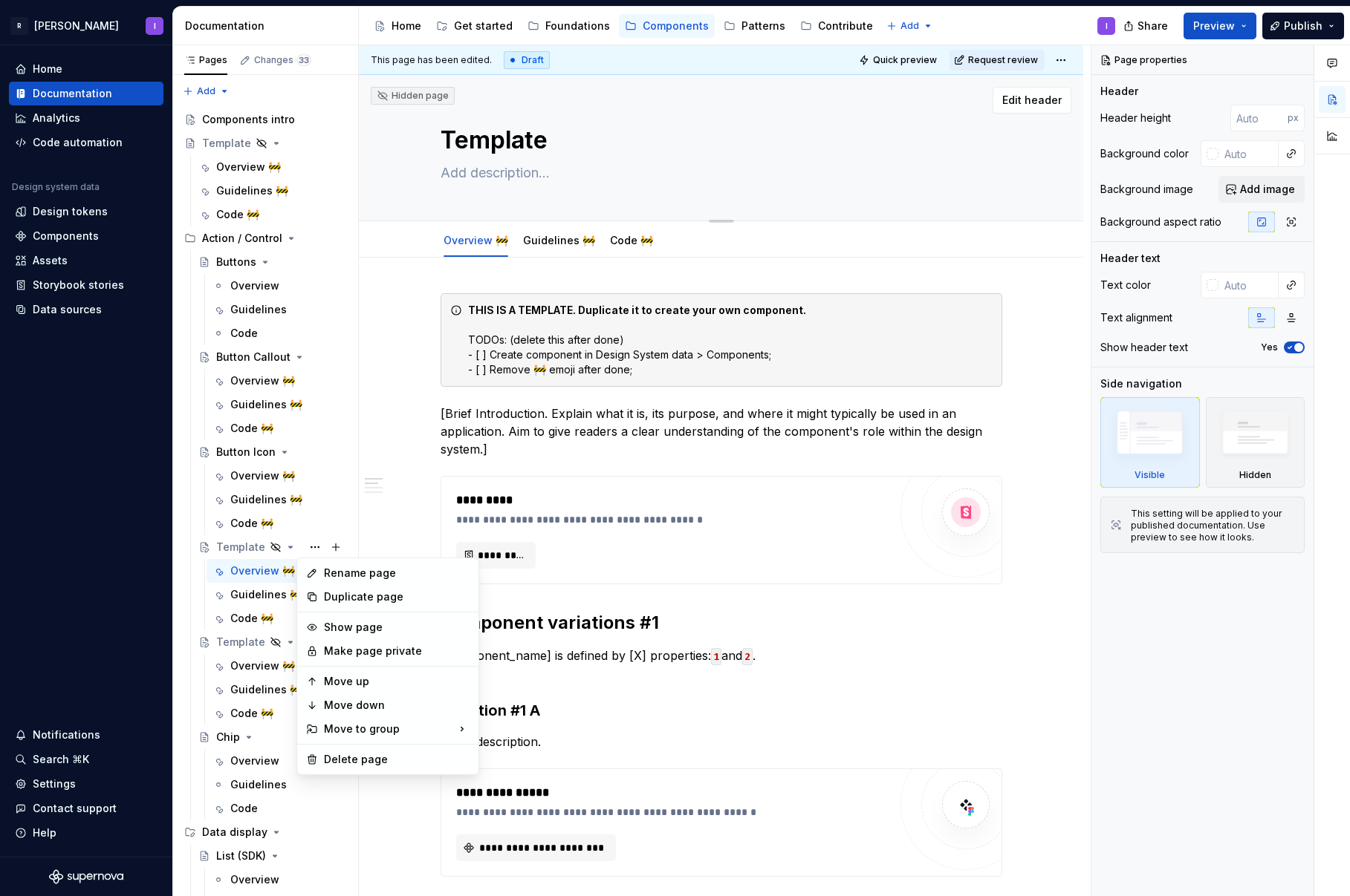
click at [482, 134] on html "R [PERSON_NAME] I Home Documentation Analytics Code automation Design system da…" at bounding box center [675, 448] width 1350 height 896
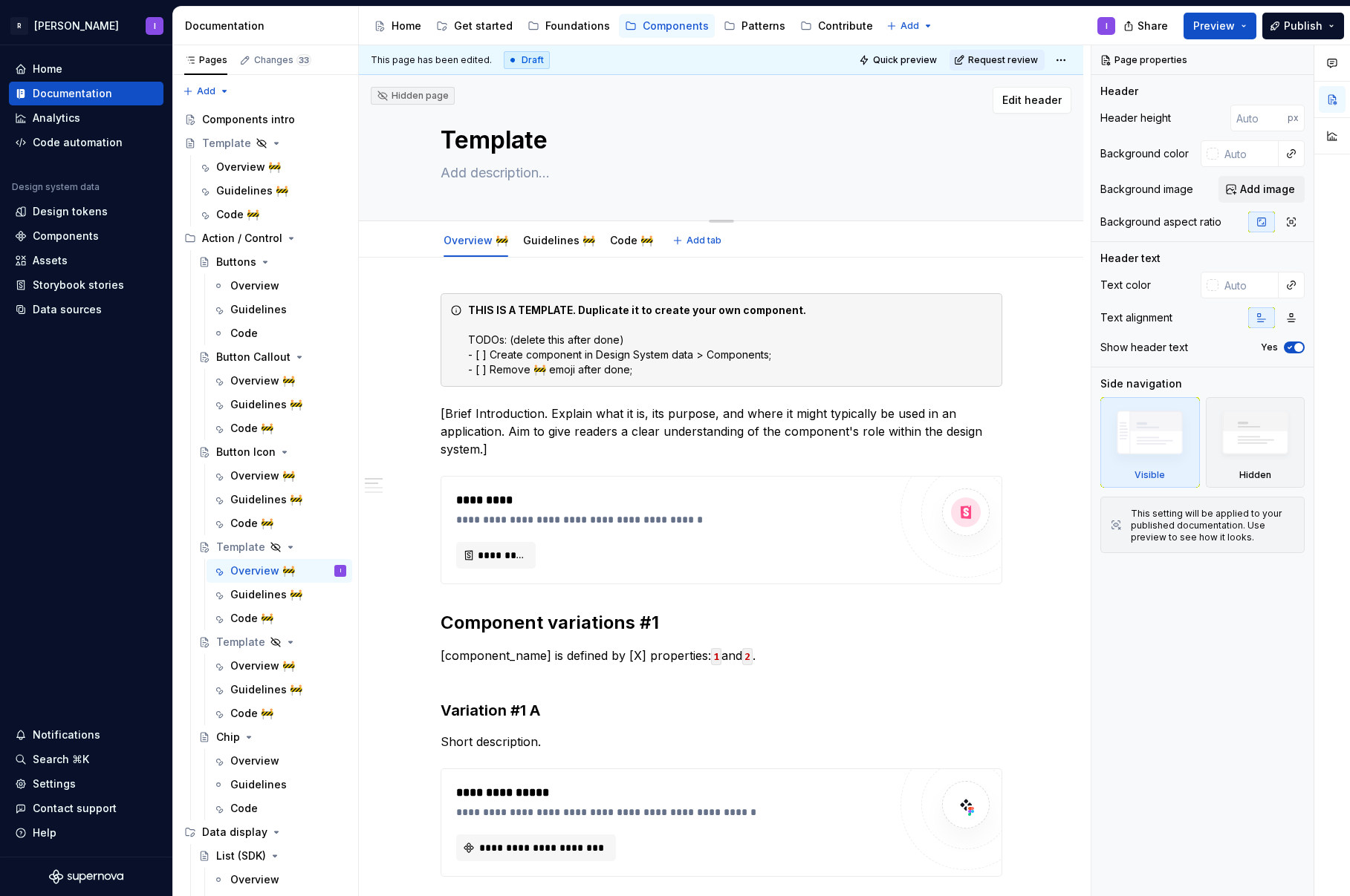
click at [516, 136] on textarea "Template" at bounding box center [719, 140] width 561 height 36
type textarea "*"
type textarea "C"
type textarea "*"
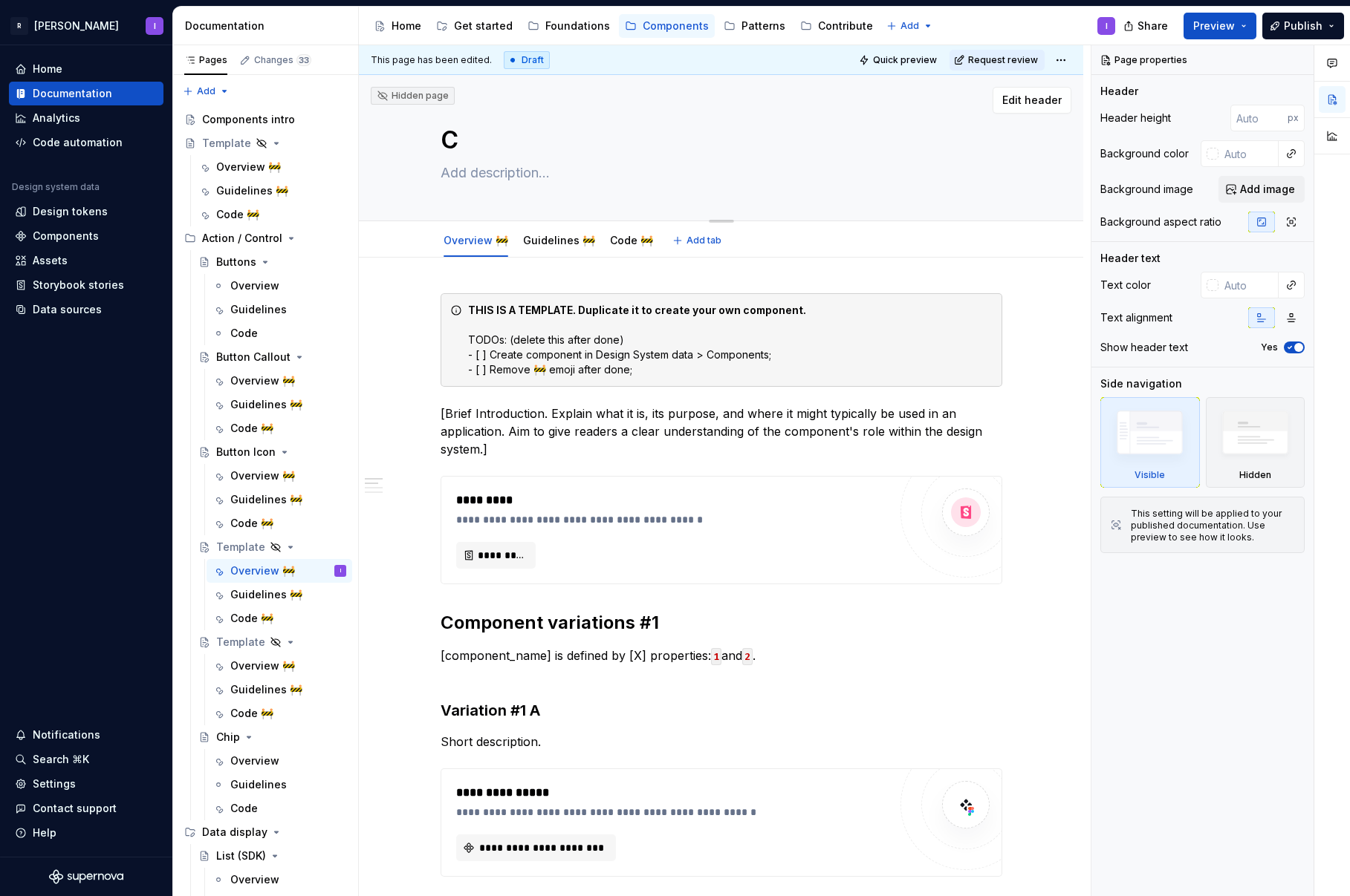
type textarea "Ca"
type textarea "*"
type textarea "Car"
type textarea "*"
type textarea "Card"
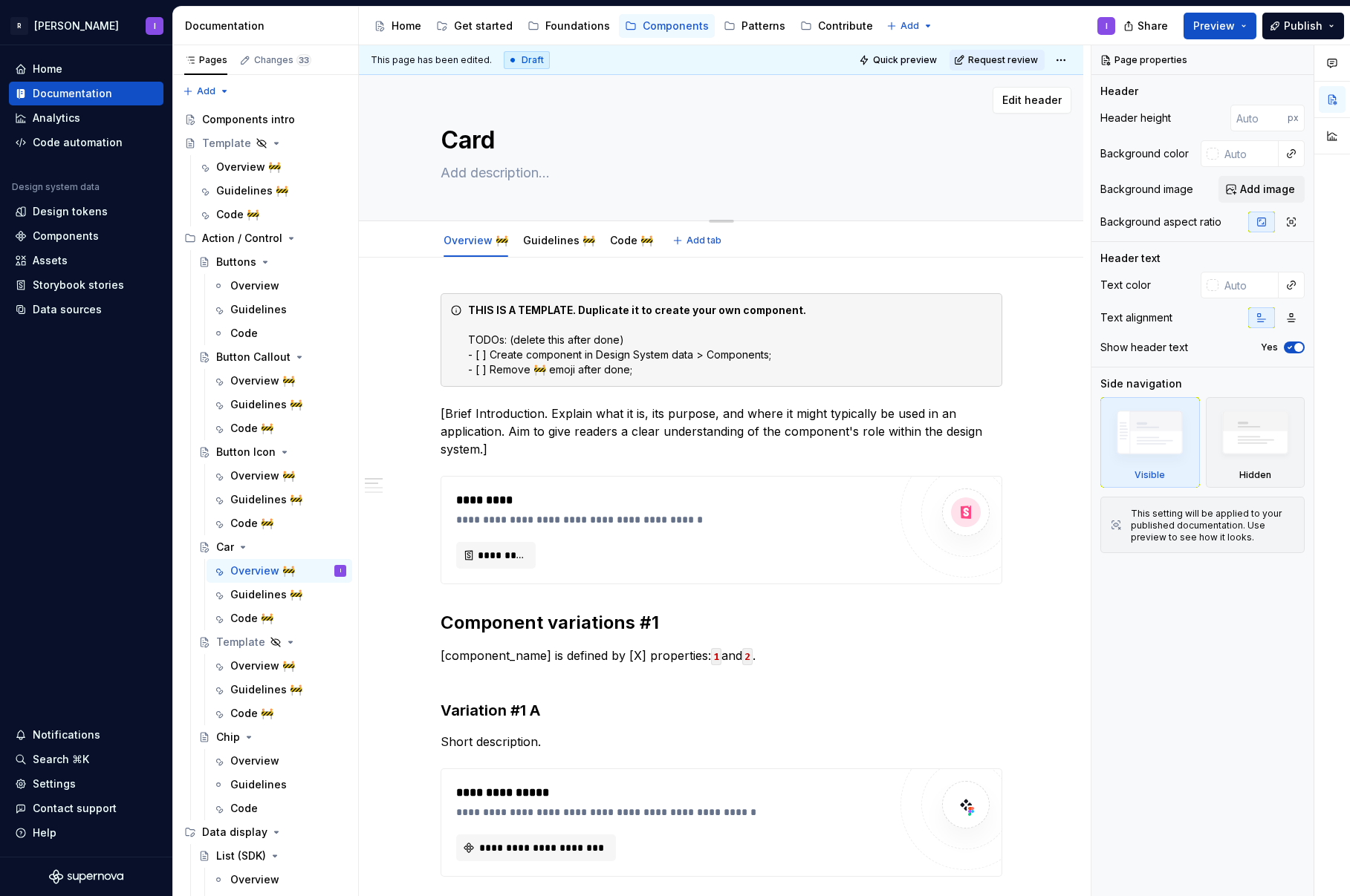
type textarea "*"
type textarea "Card"
type textarea "*"
type textarea "Card L"
type textarea "*"
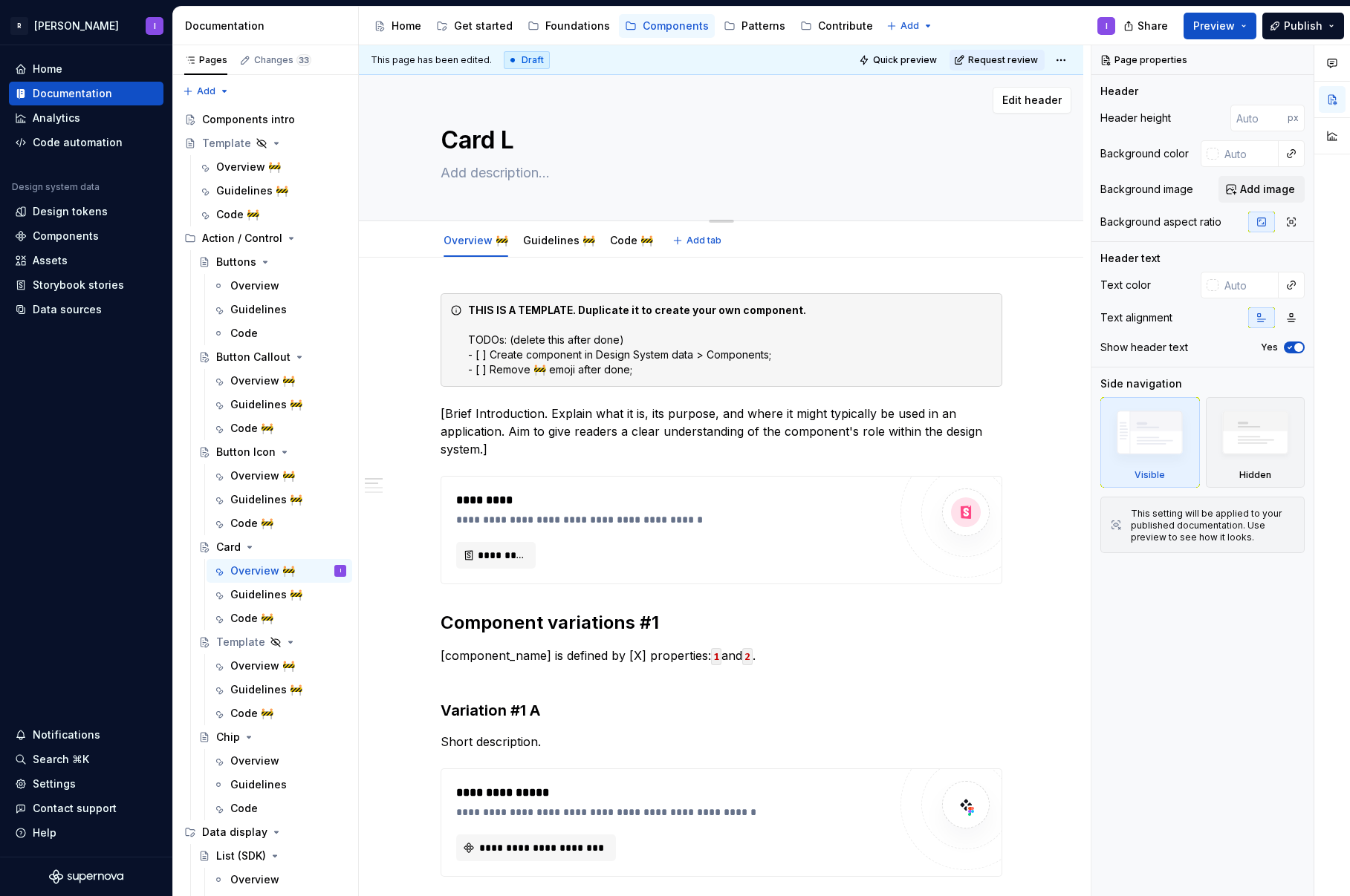
type textarea "Card [PERSON_NAME]"
type textarea "*"
type textarea "Card [PERSON_NAME]"
type textarea "*"
type textarea "Card Link"
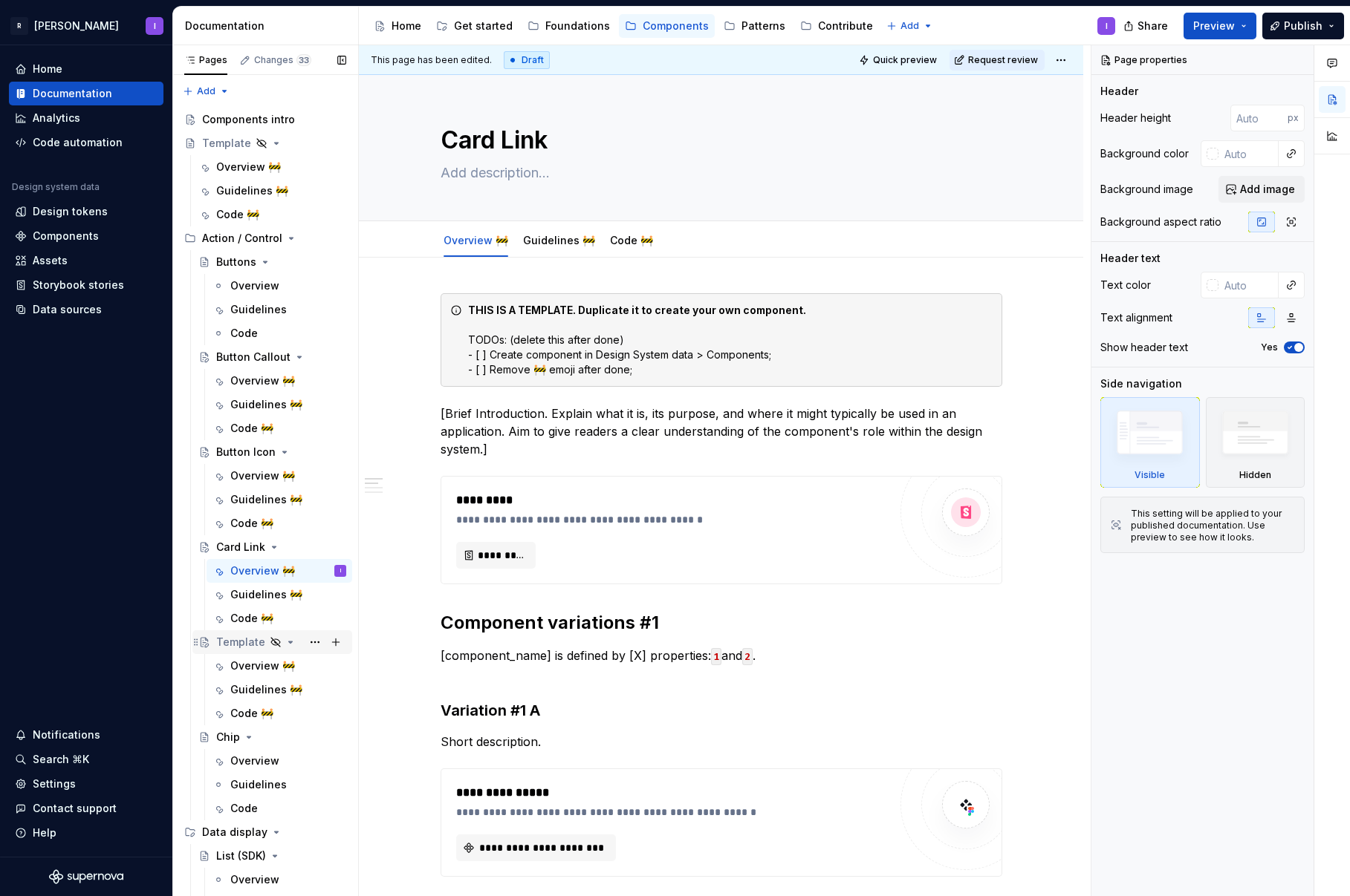
type textarea "*"
type textarea "Card Link"
click at [253, 645] on div "Template" at bounding box center [240, 642] width 49 height 15
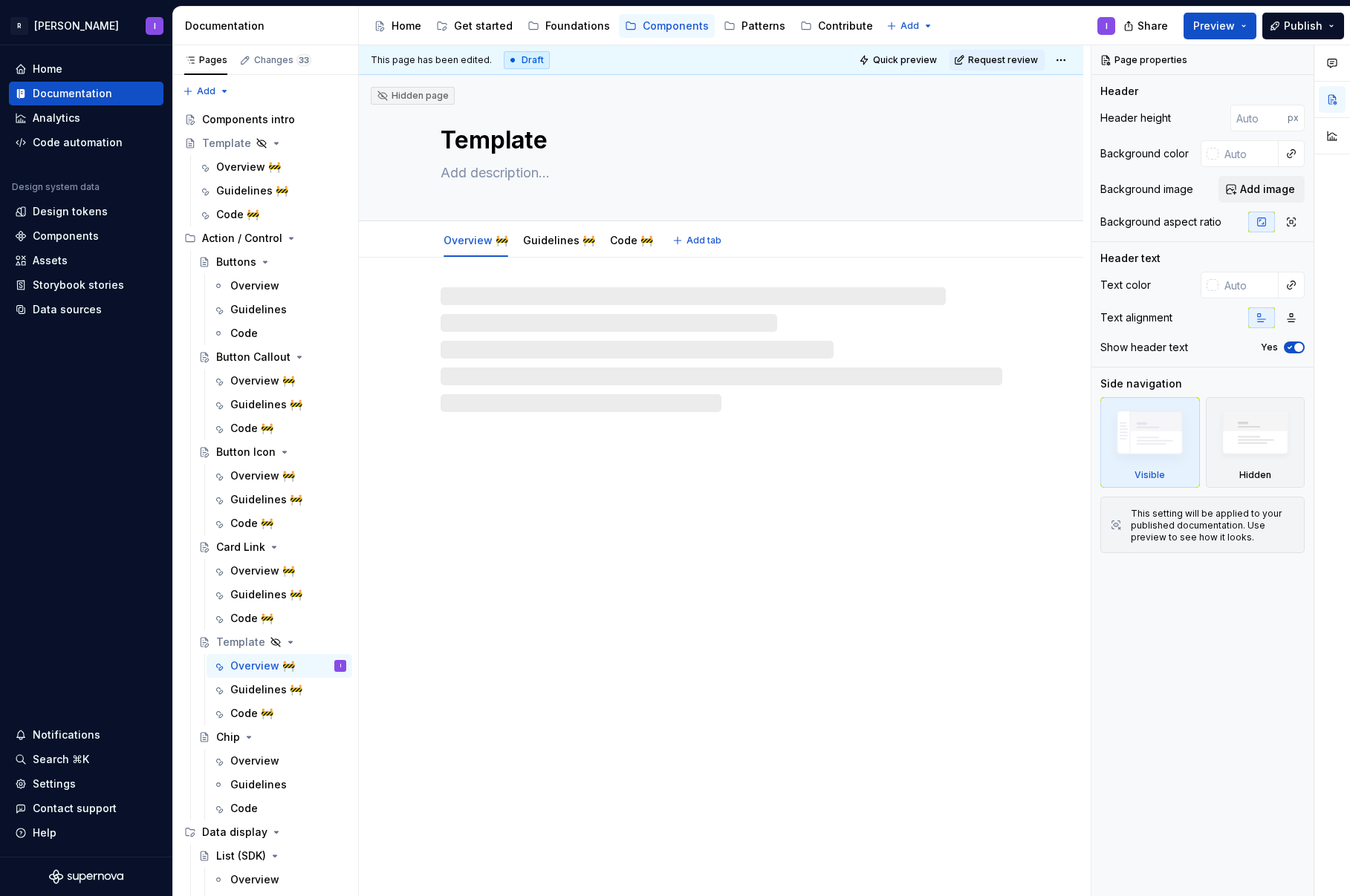
click at [502, 138] on textarea "Template" at bounding box center [719, 140] width 561 height 36
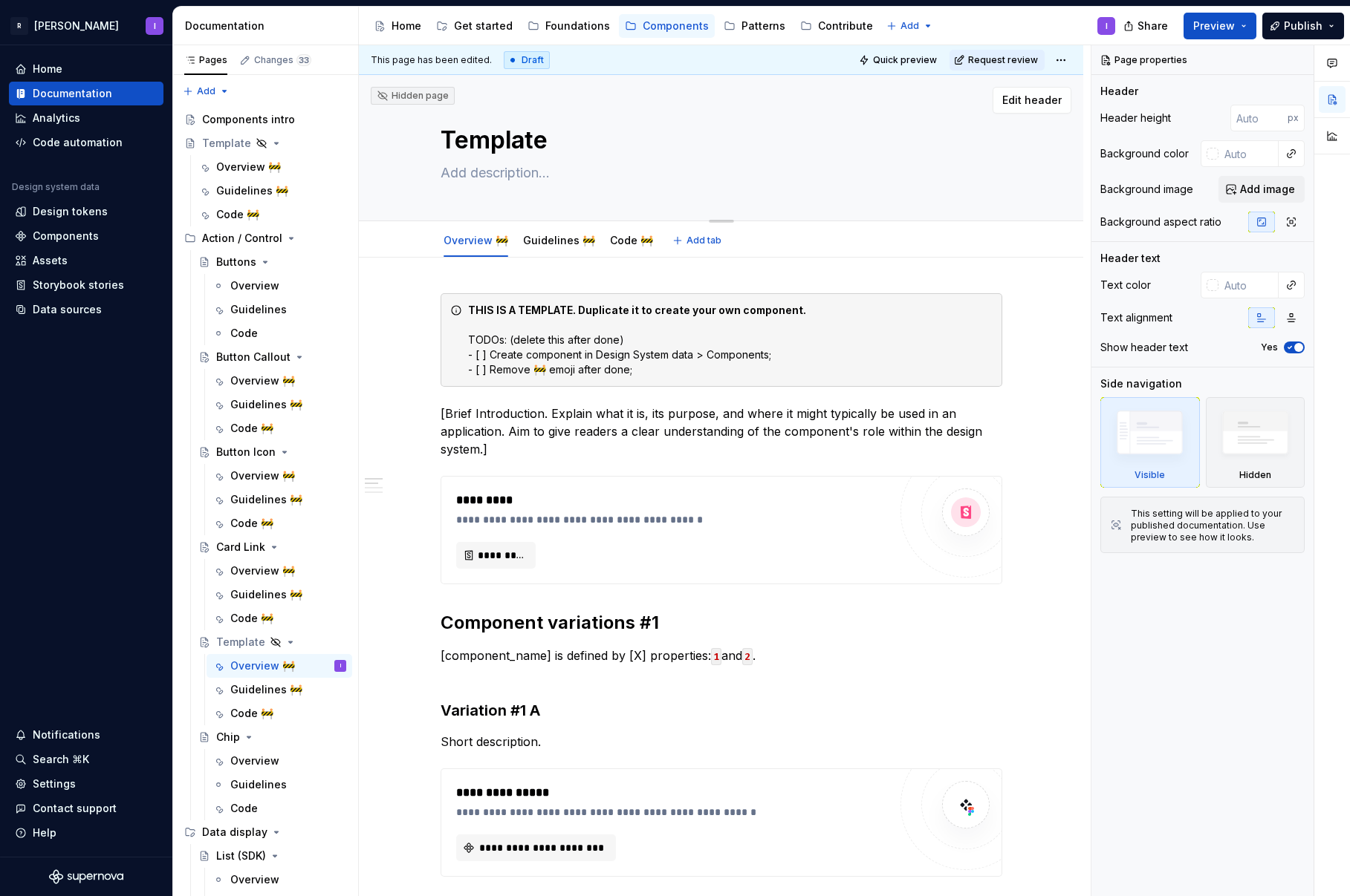
type textarea "*"
type textarea "C"
type textarea "*"
type textarea "Ca"
type textarea "*"
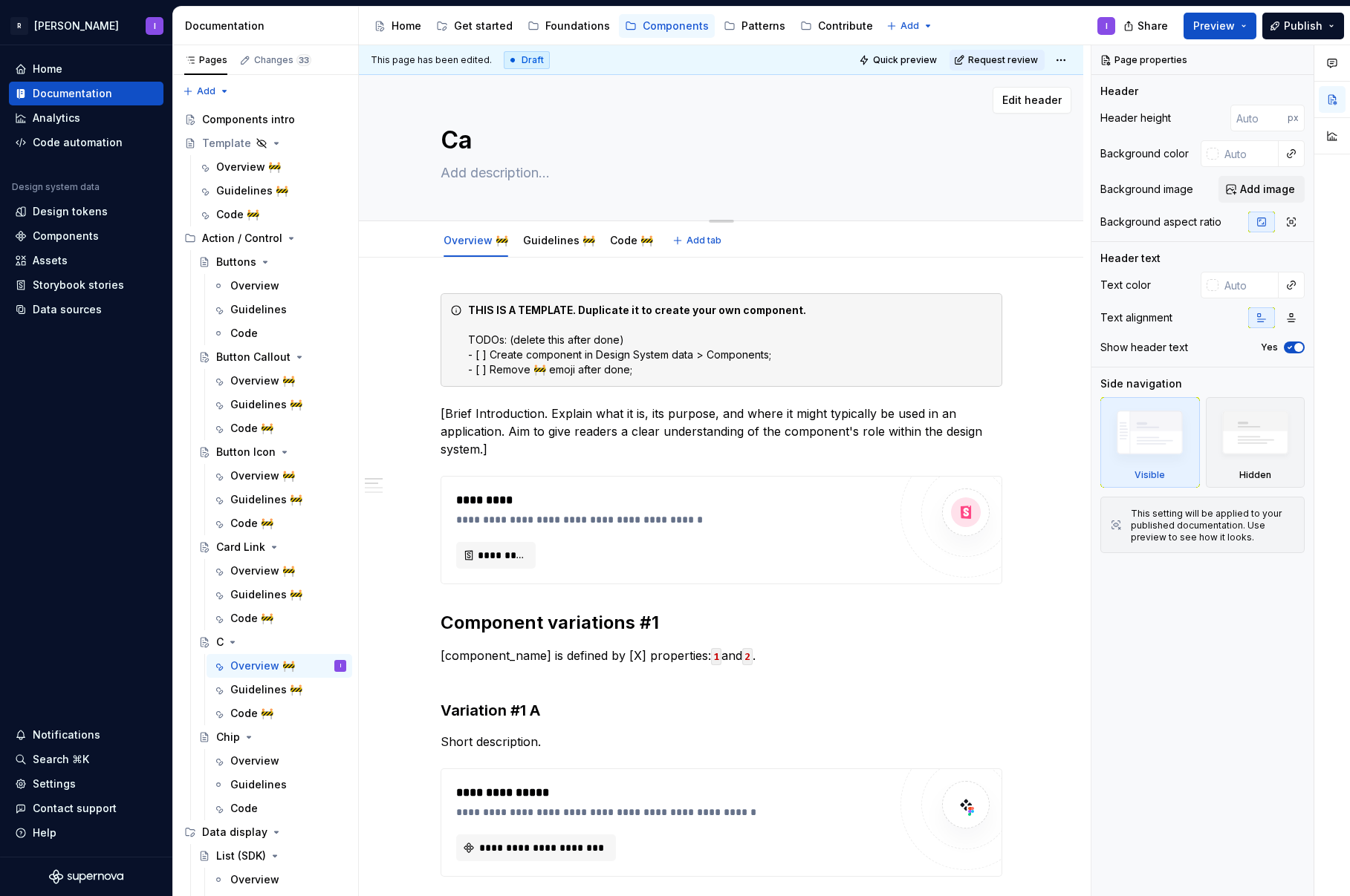
type textarea "Car"
type textarea "*"
type textarea "Card"
type textarea "*"
type textarea "Card"
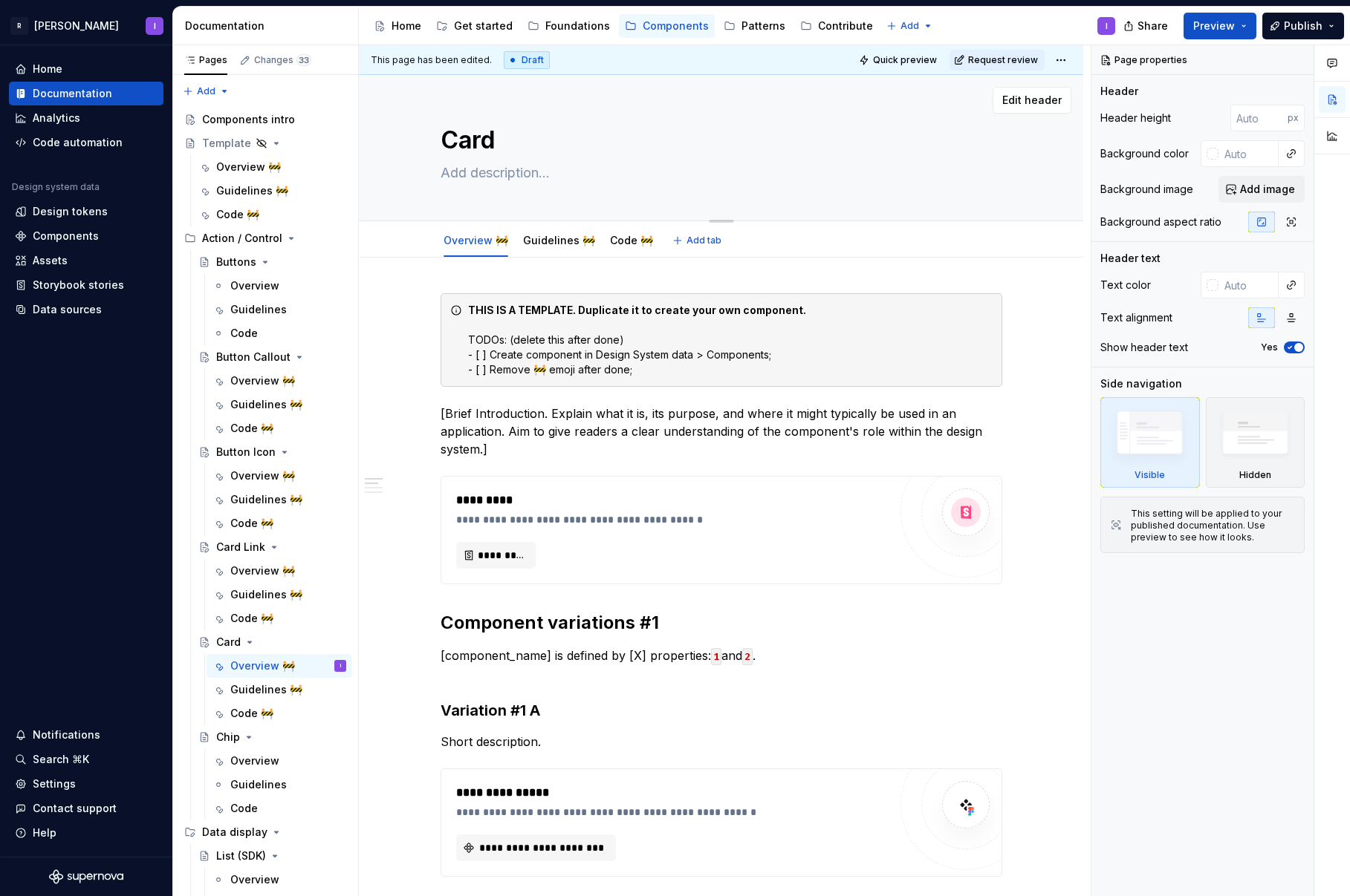
type textarea "*"
type textarea "Card S"
type textarea "*"
type textarea "Card Se"
type textarea "*"
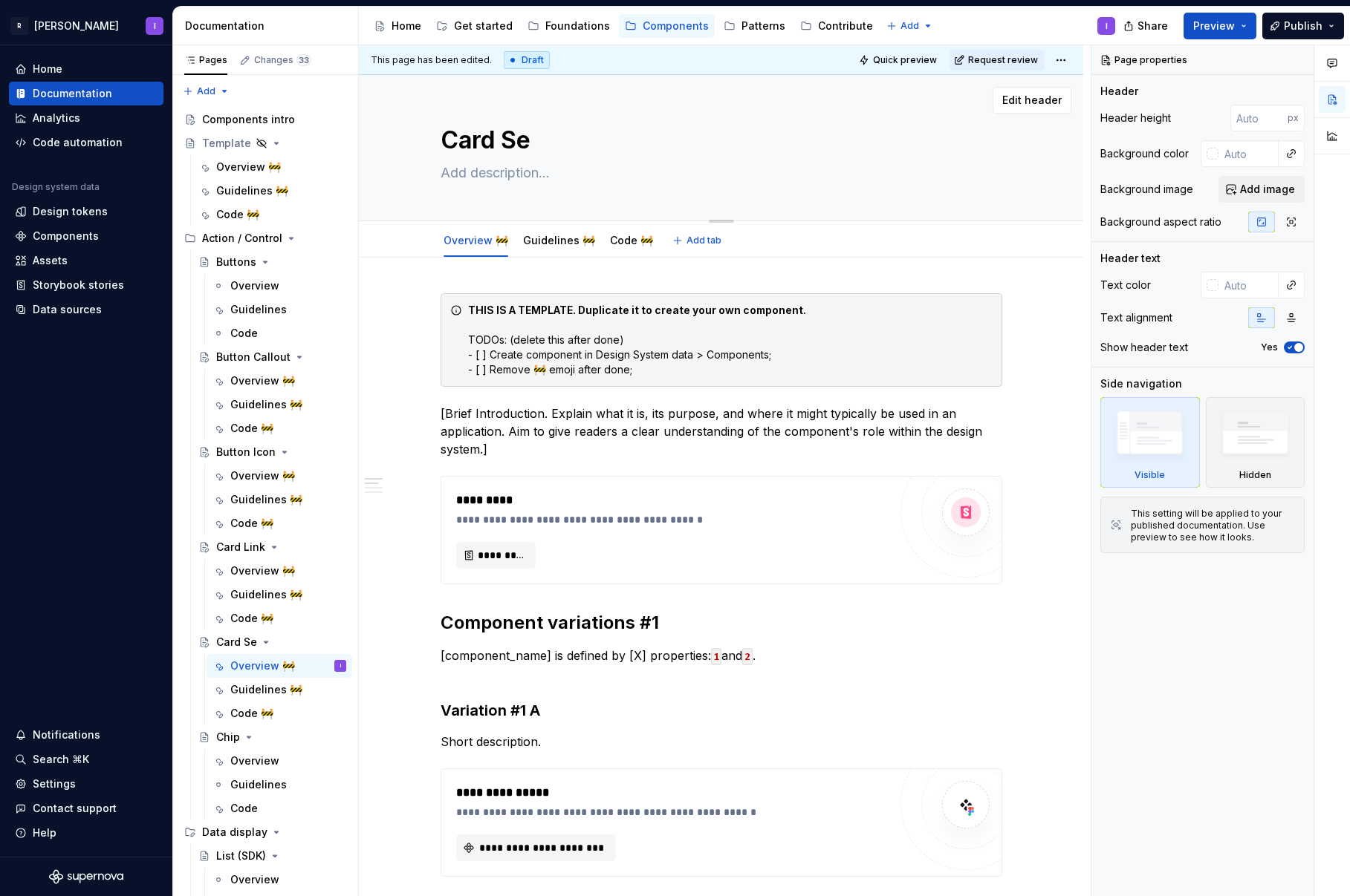
type textarea "Card Sel"
type textarea "*"
type textarea "Card Sele"
type textarea "*"
type textarea "Card Selec"
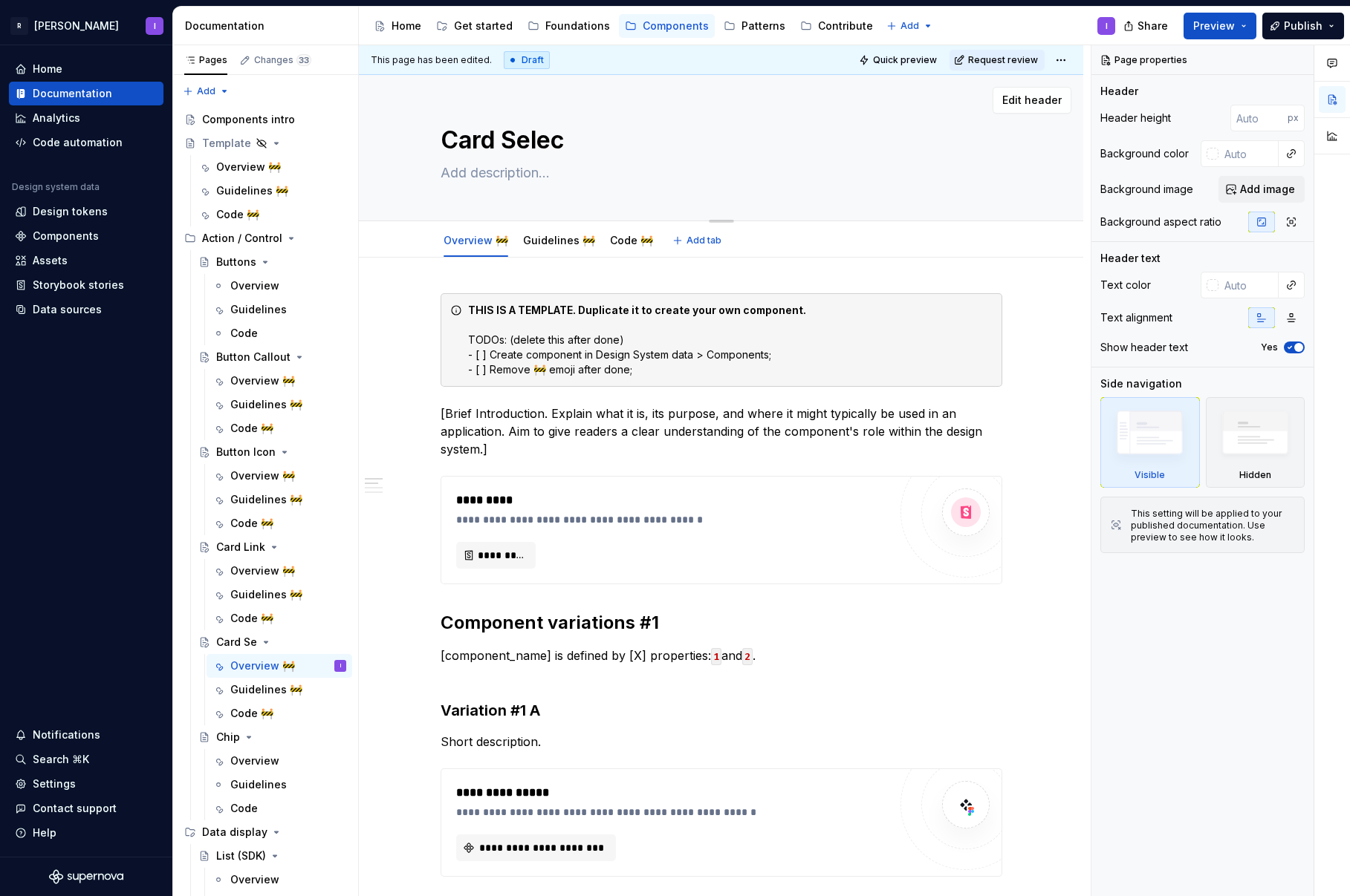
type textarea "*"
type textarea "Card Selecti"
type textarea "*"
type textarea "Card Selectio"
type textarea "*"
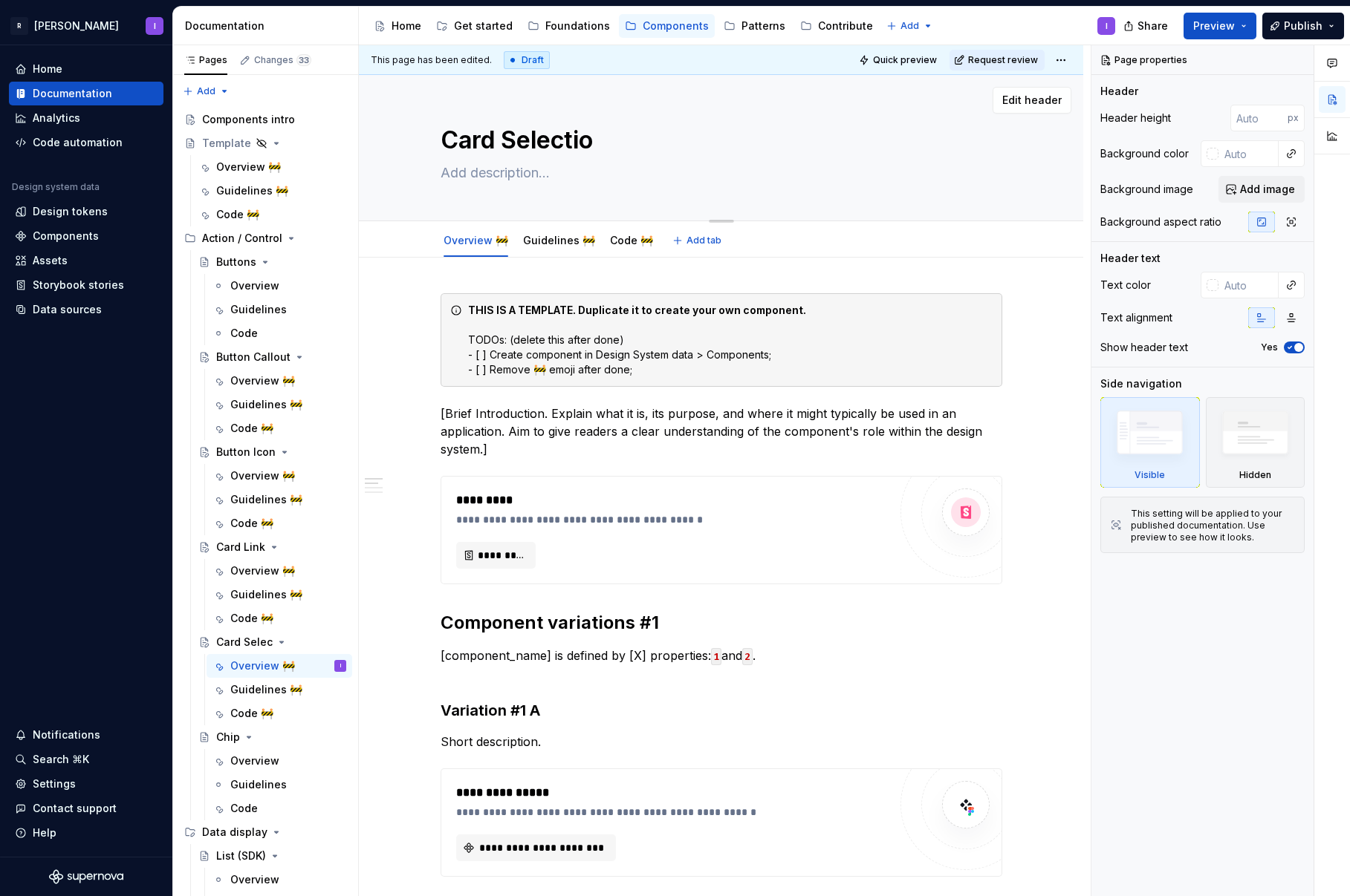
type textarea "Card Selection"
type textarea "*"
type textarea "Card Selection"
click at [305, 641] on button "Page tree" at bounding box center [315, 642] width 20 height 20
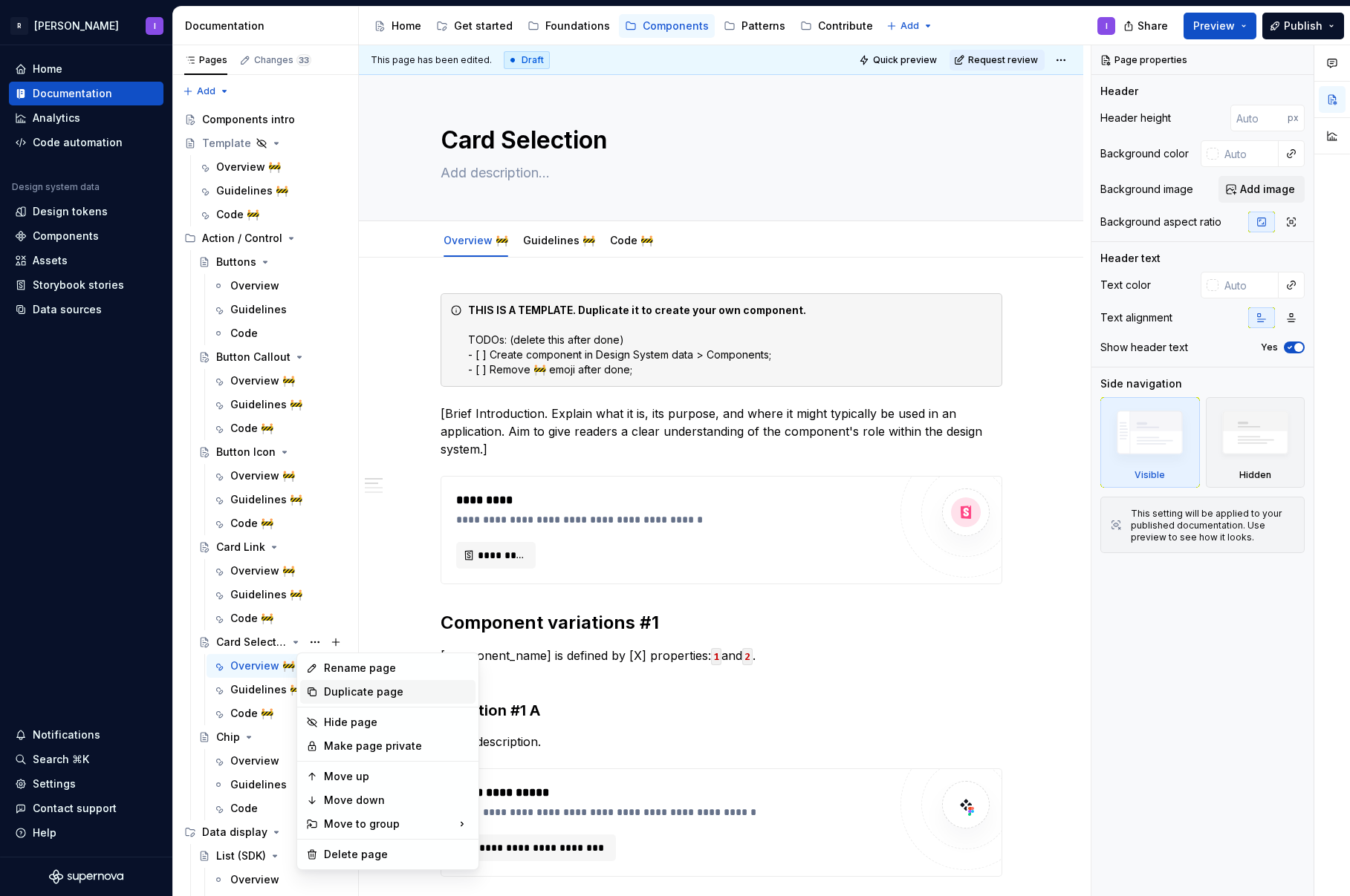
click at [321, 696] on div "Duplicate page" at bounding box center [387, 692] width 175 height 24
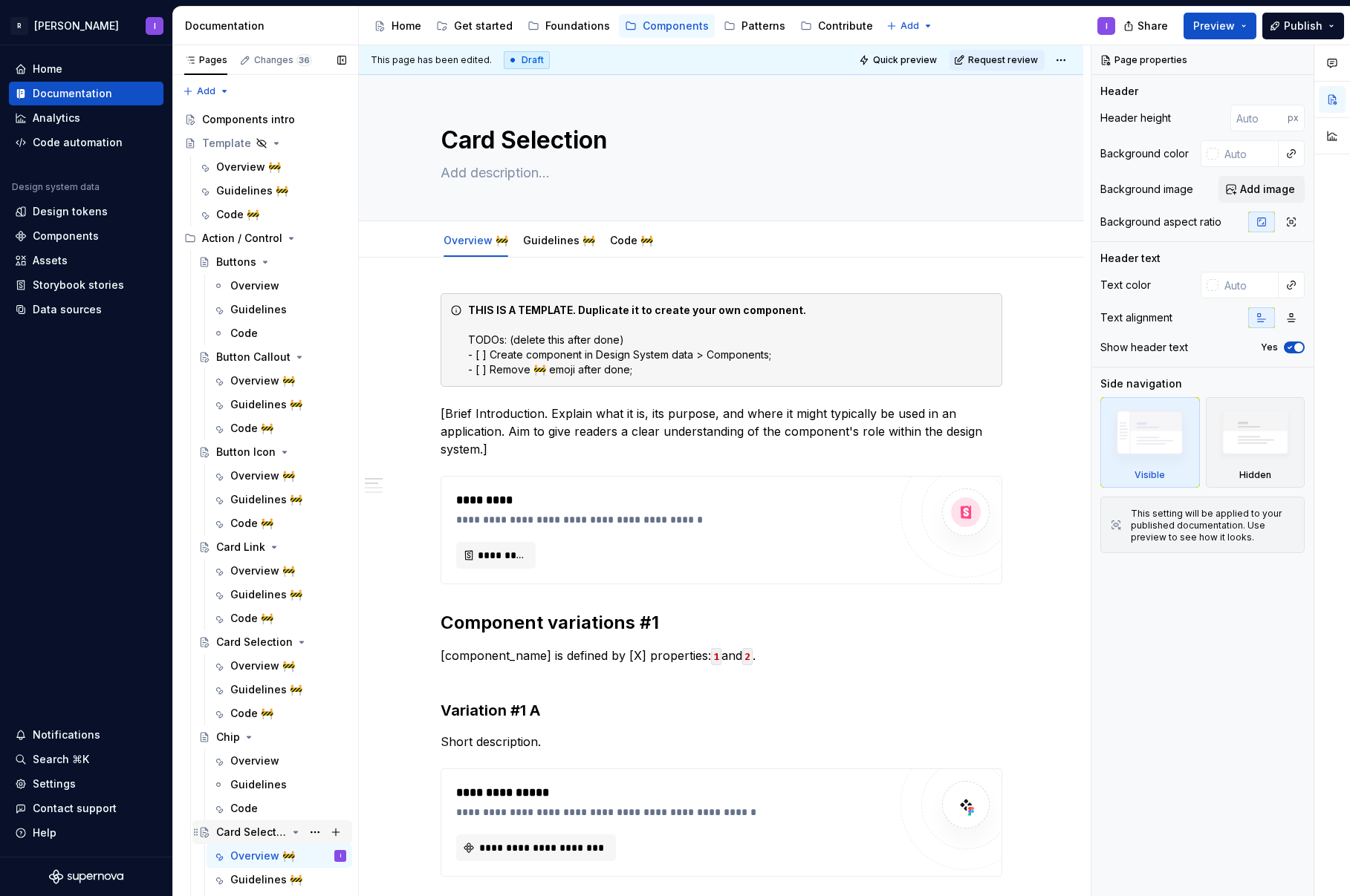
scroll to position [171, 0]
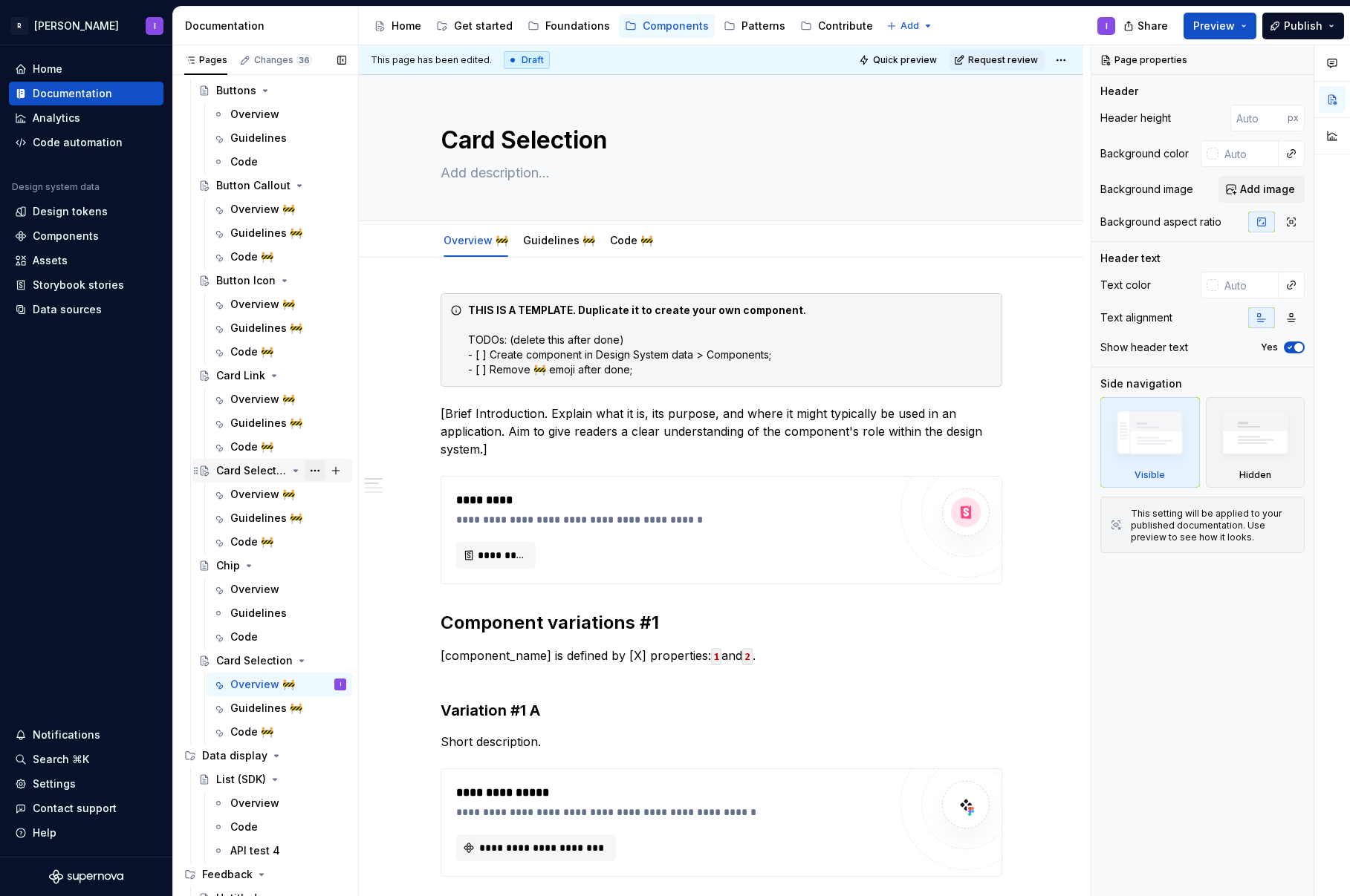
click at [305, 467] on button "Page tree" at bounding box center [315, 470] width 20 height 20
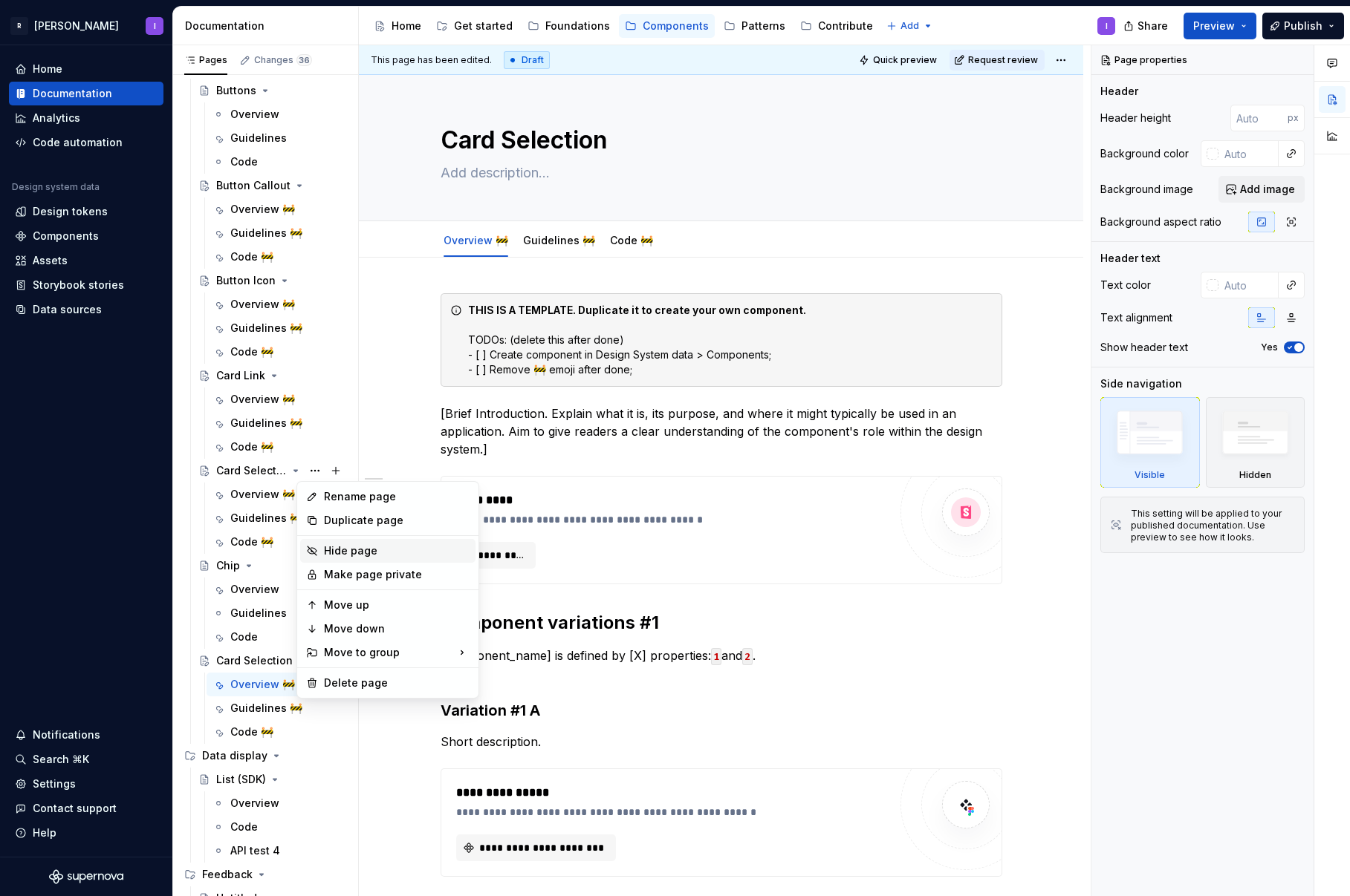
click at [338, 546] on div "Hide page" at bounding box center [396, 551] width 145 height 15
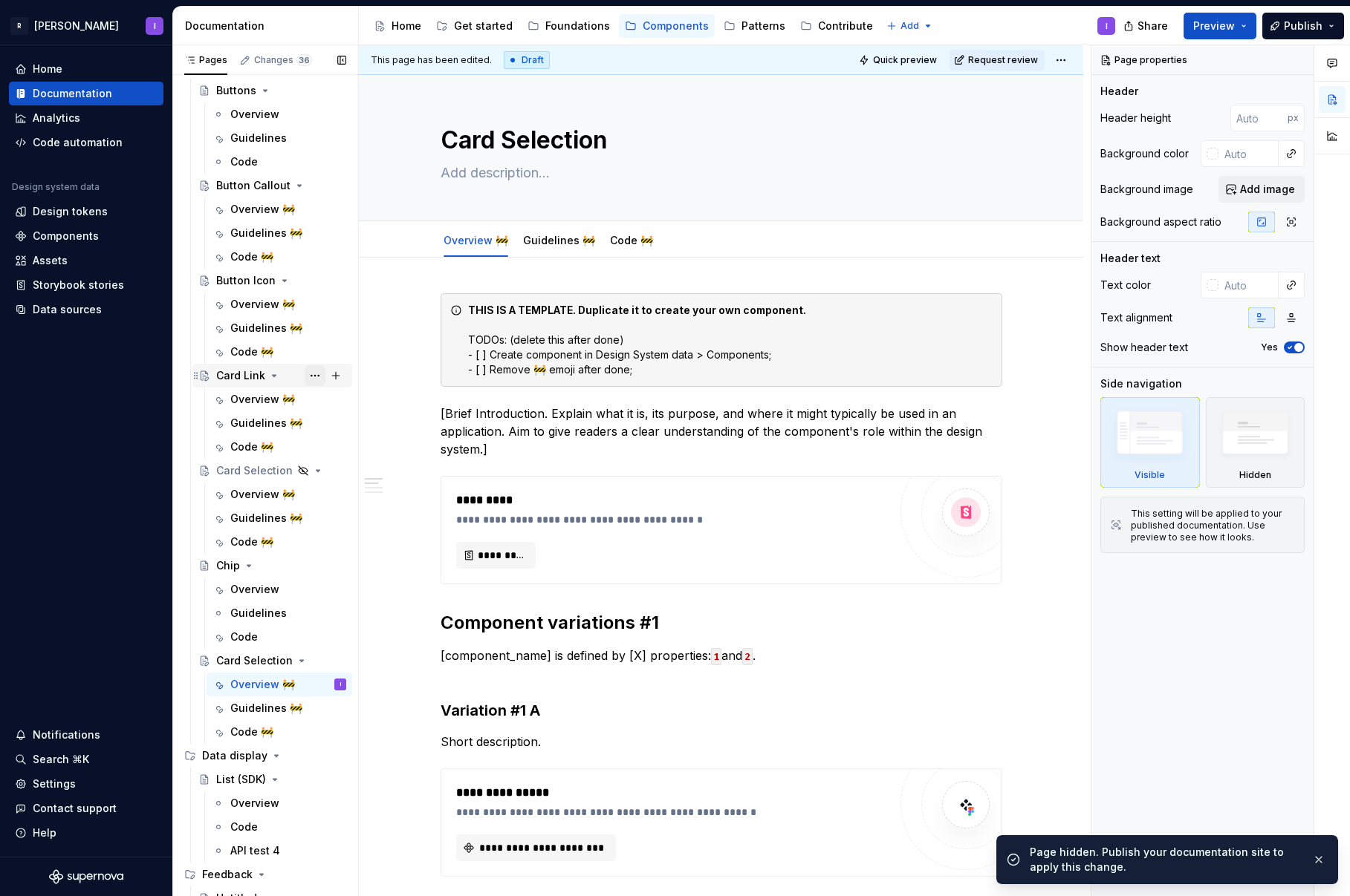
click at [309, 375] on button "Page tree" at bounding box center [315, 376] width 20 height 20
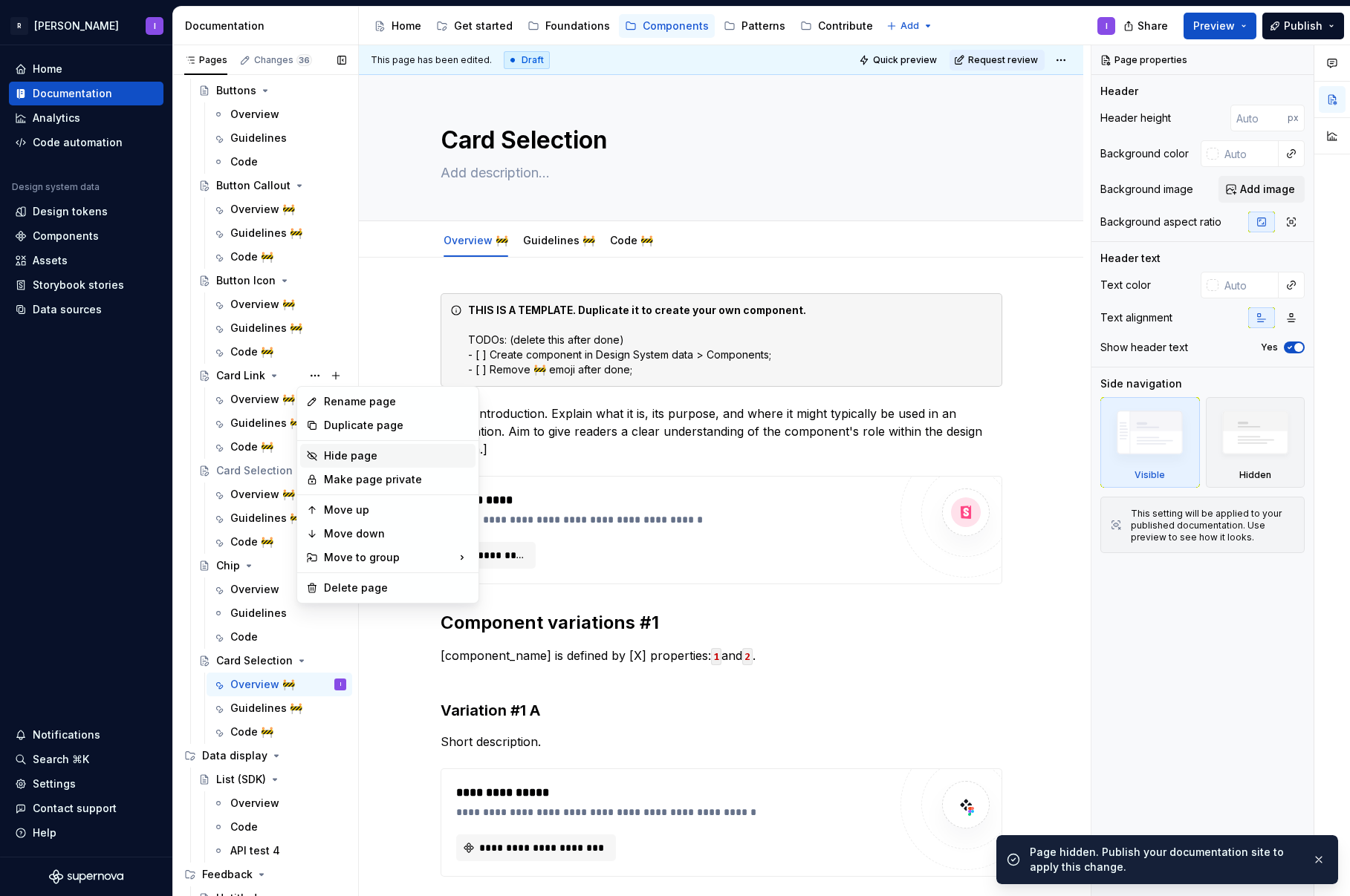
click at [345, 451] on div "Hide page" at bounding box center [396, 456] width 145 height 15
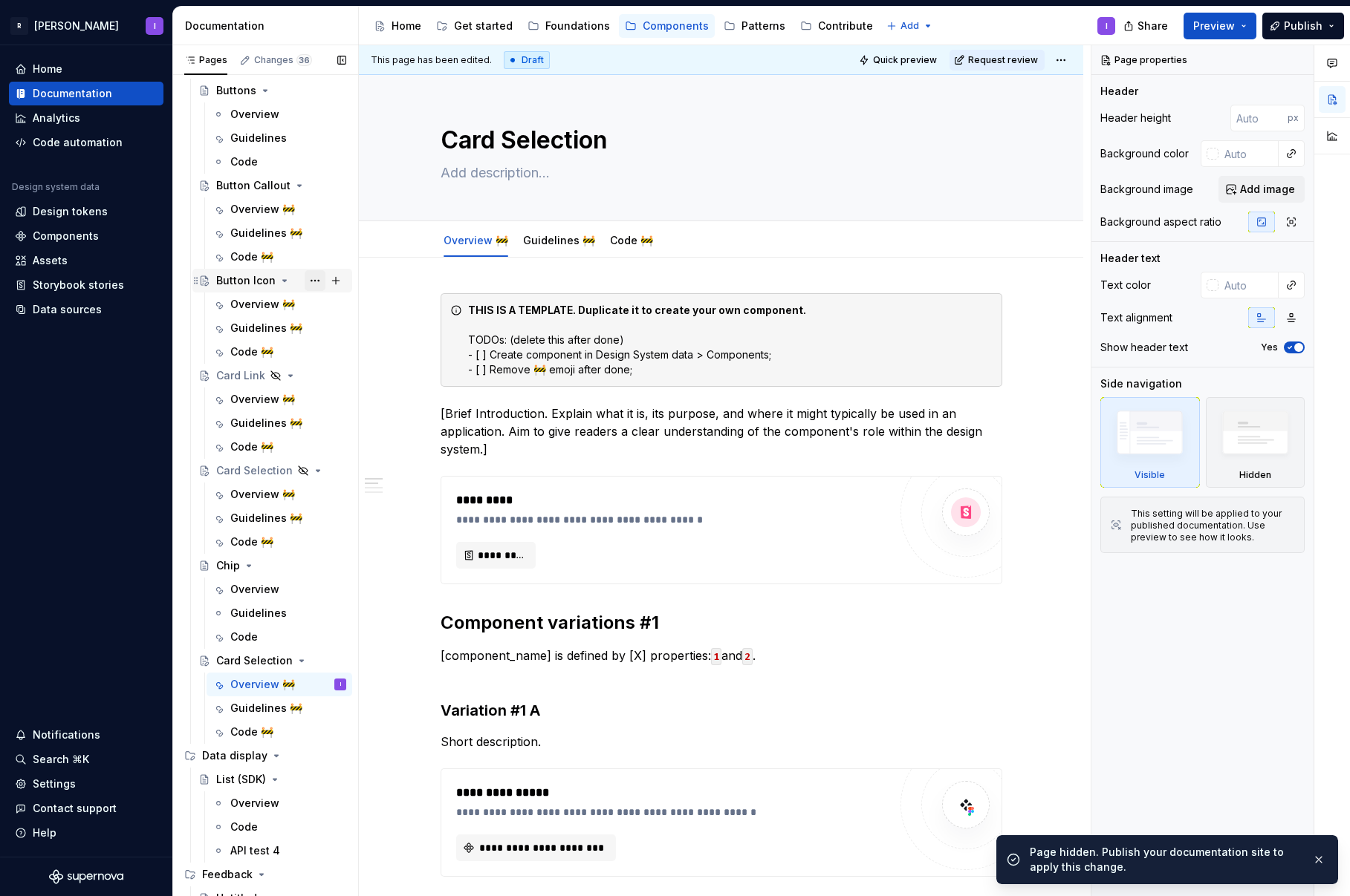
click at [306, 279] on button "Page tree" at bounding box center [315, 280] width 20 height 20
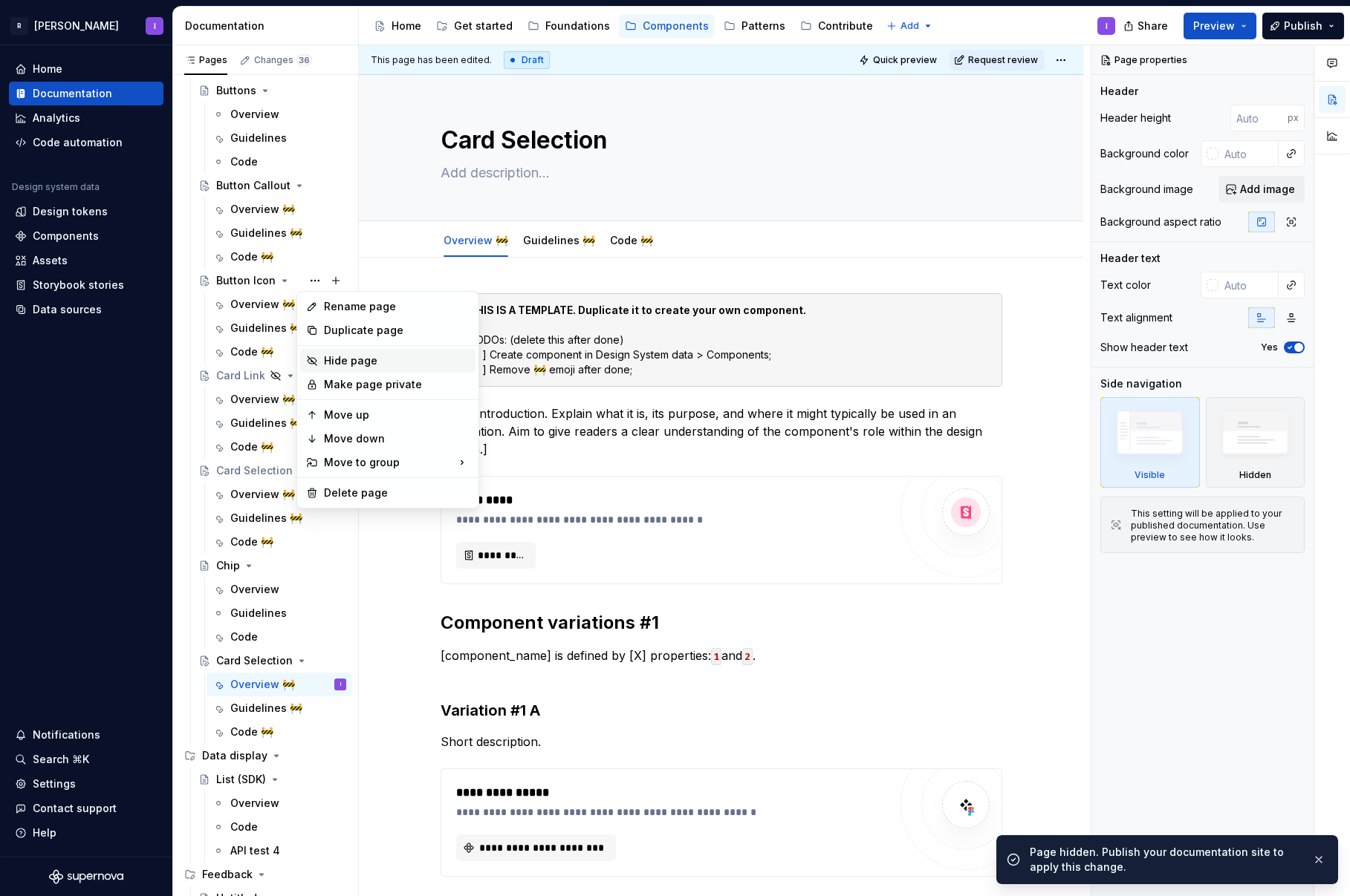
click at [339, 354] on div "Hide page" at bounding box center [396, 361] width 145 height 15
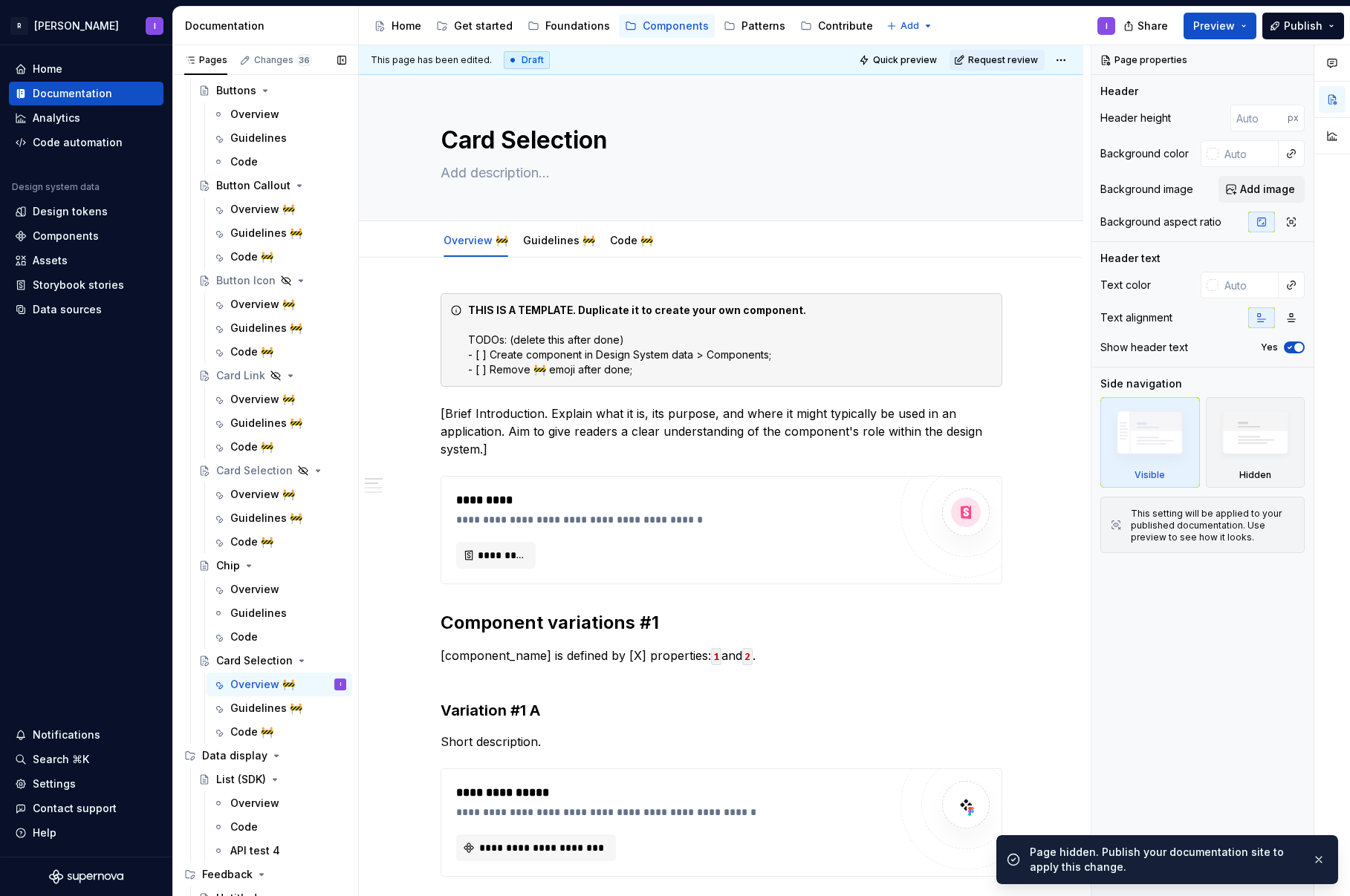
click at [0, 0] on button "Page tree" at bounding box center [0, 0] width 0 height 0
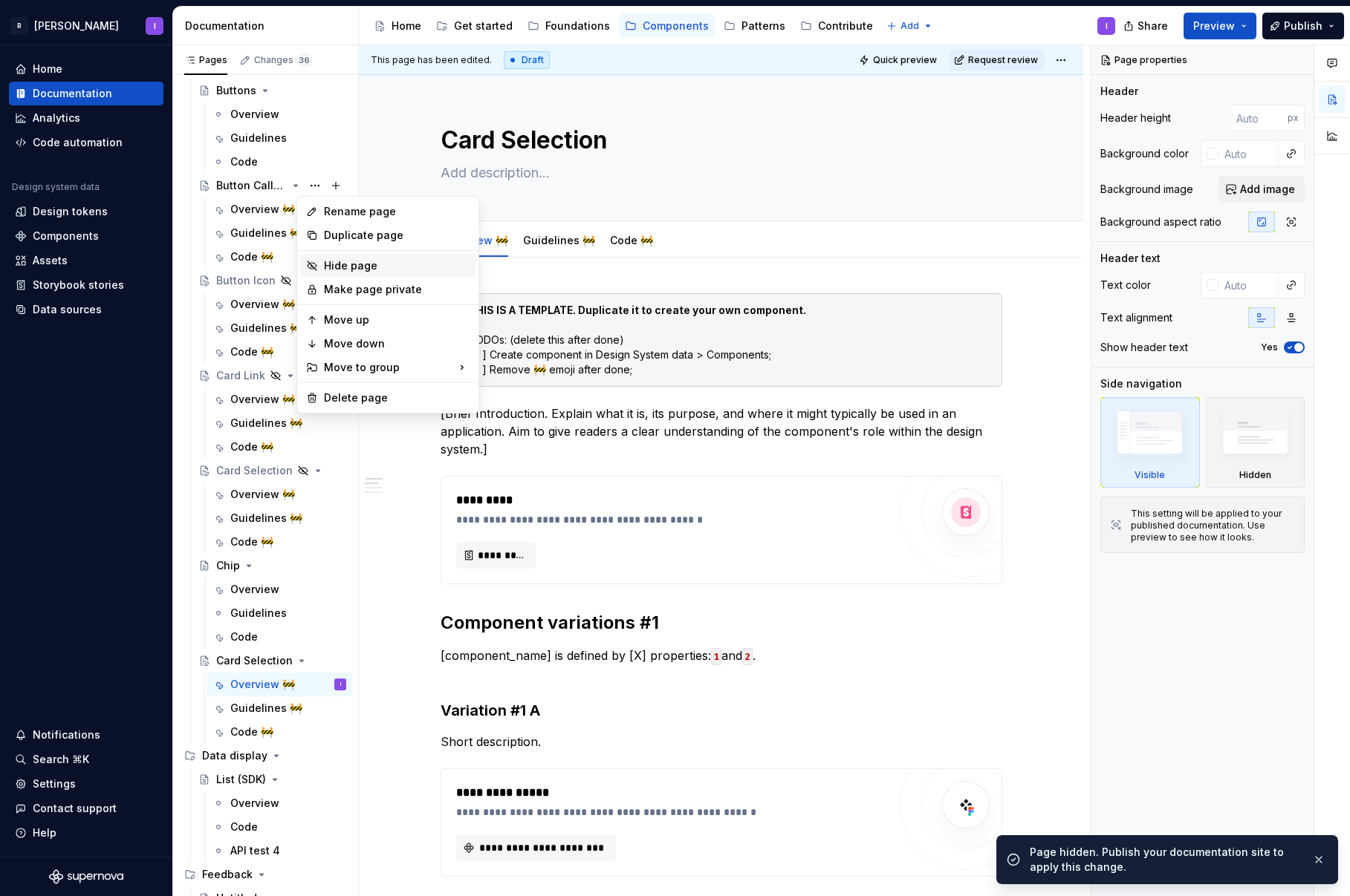
click at [344, 259] on div "Hide page" at bounding box center [396, 266] width 145 height 15
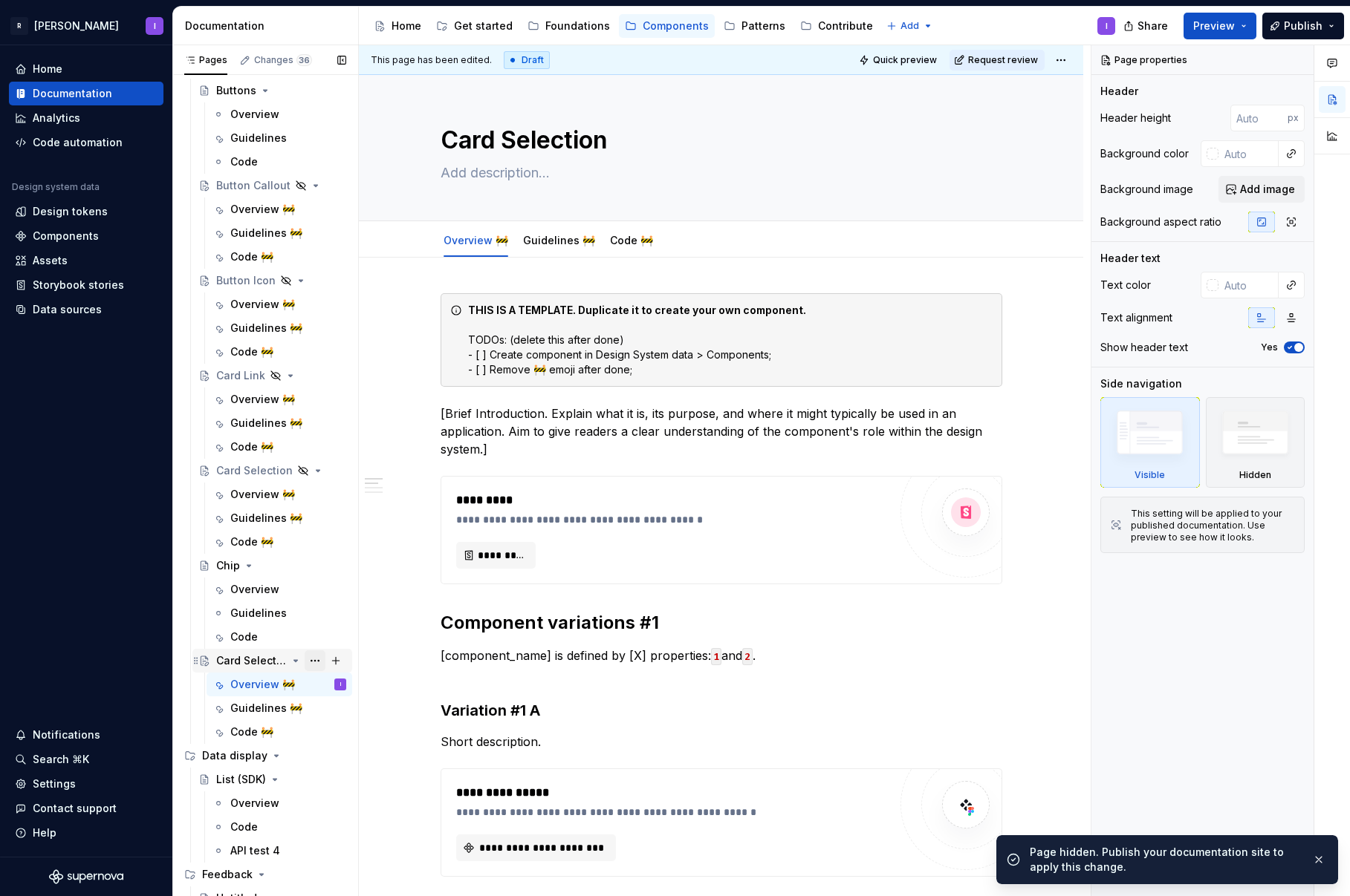
click at [306, 659] on button "Page tree" at bounding box center [315, 661] width 20 height 20
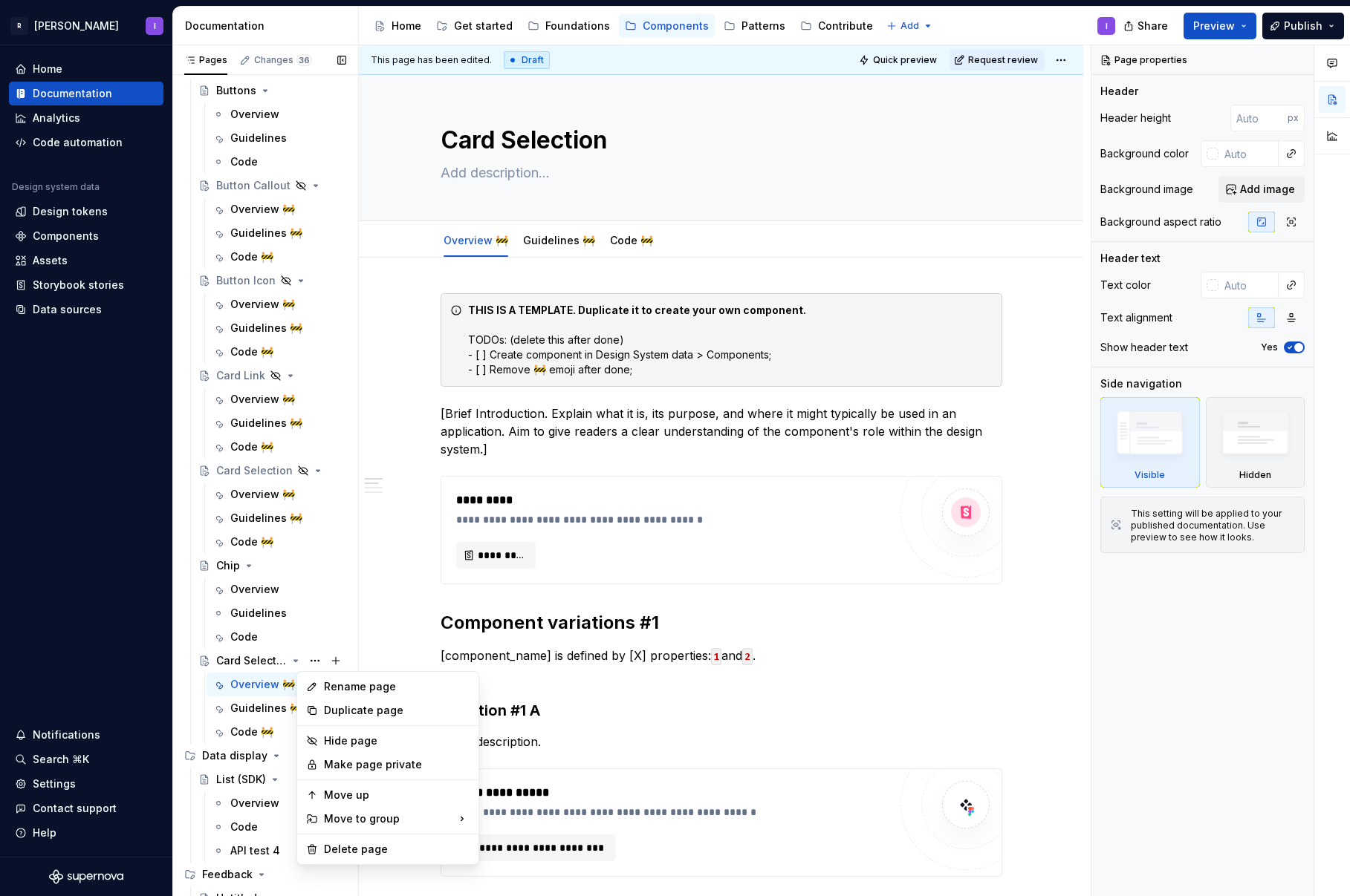
click at [291, 343] on div "Pages Changes 36 Add Accessibility guide for tree Page tree. Navigate the tree …" at bounding box center [265, 474] width 186 height 858
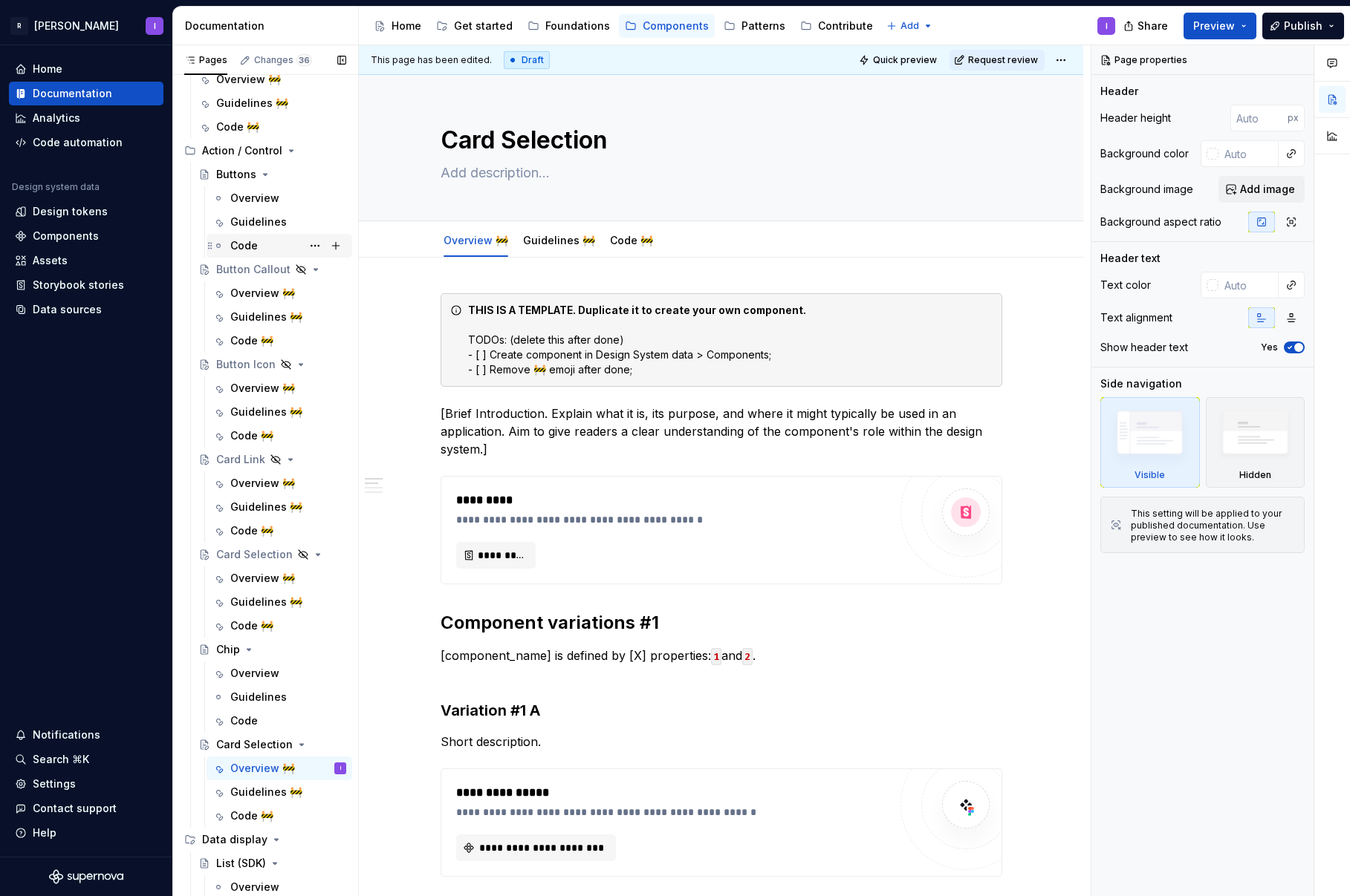
scroll to position [0, 0]
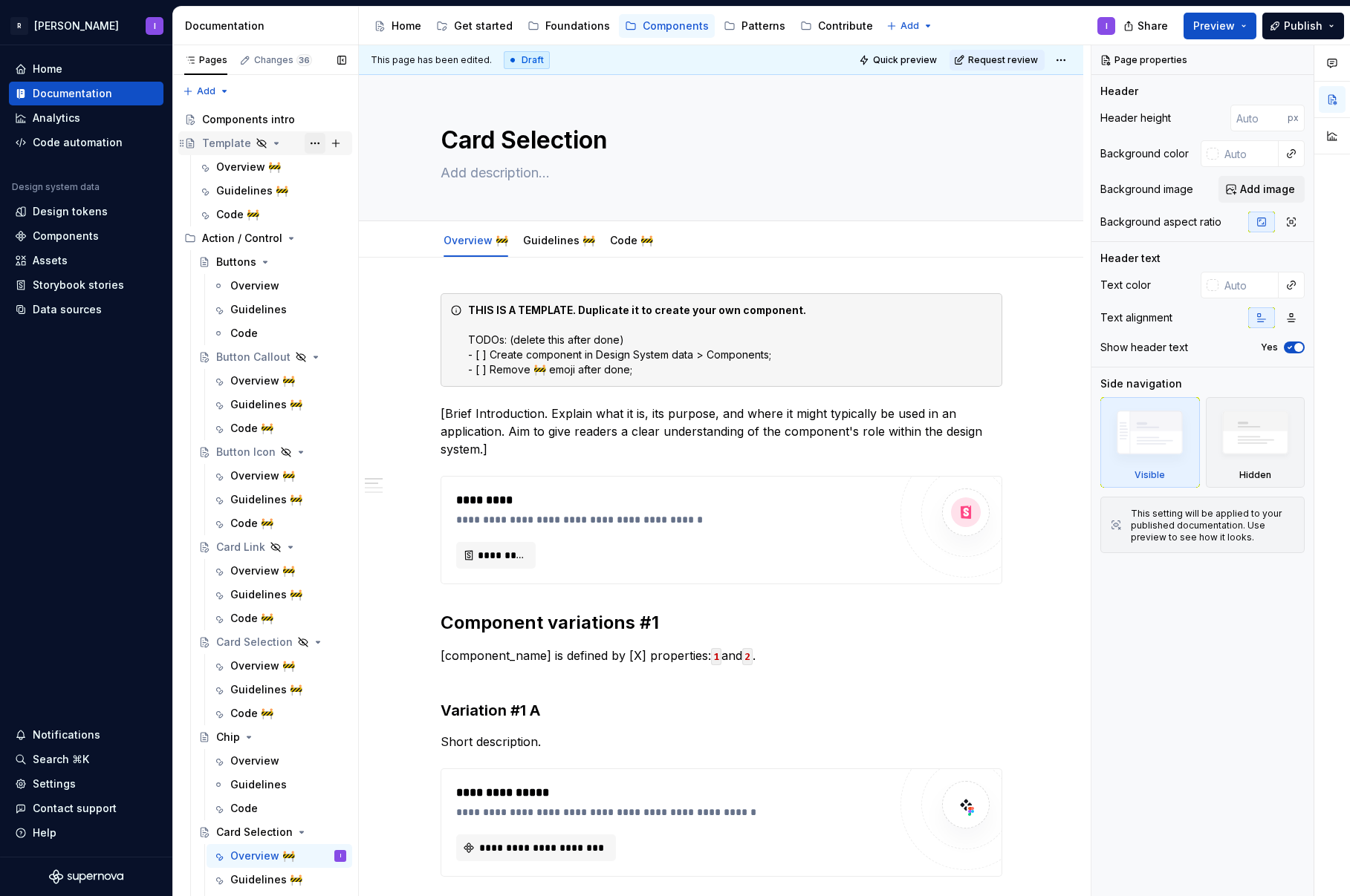
click at [305, 144] on button "Page tree" at bounding box center [315, 143] width 20 height 20
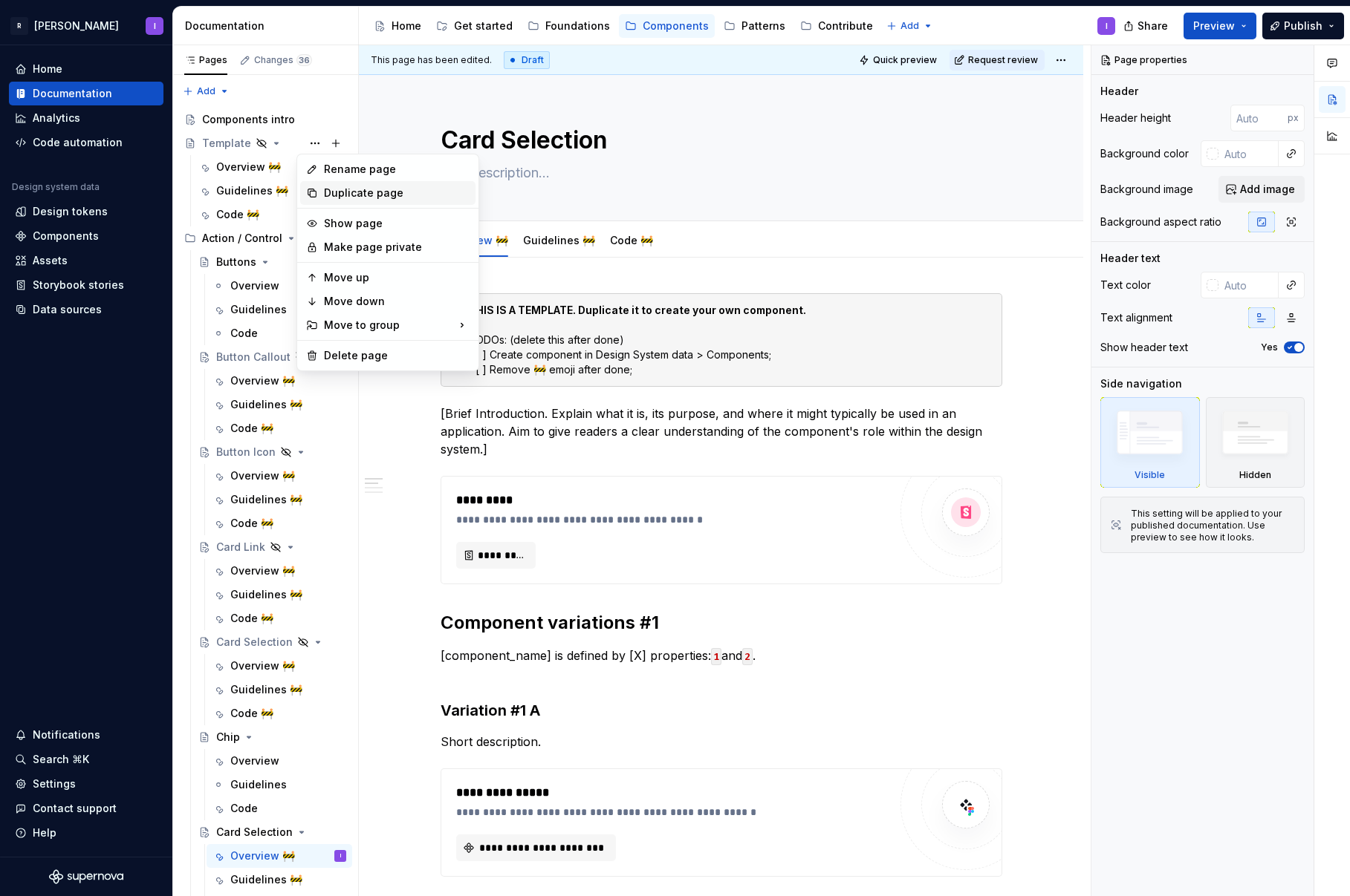
click at [347, 195] on div "Duplicate page" at bounding box center [396, 193] width 145 height 15
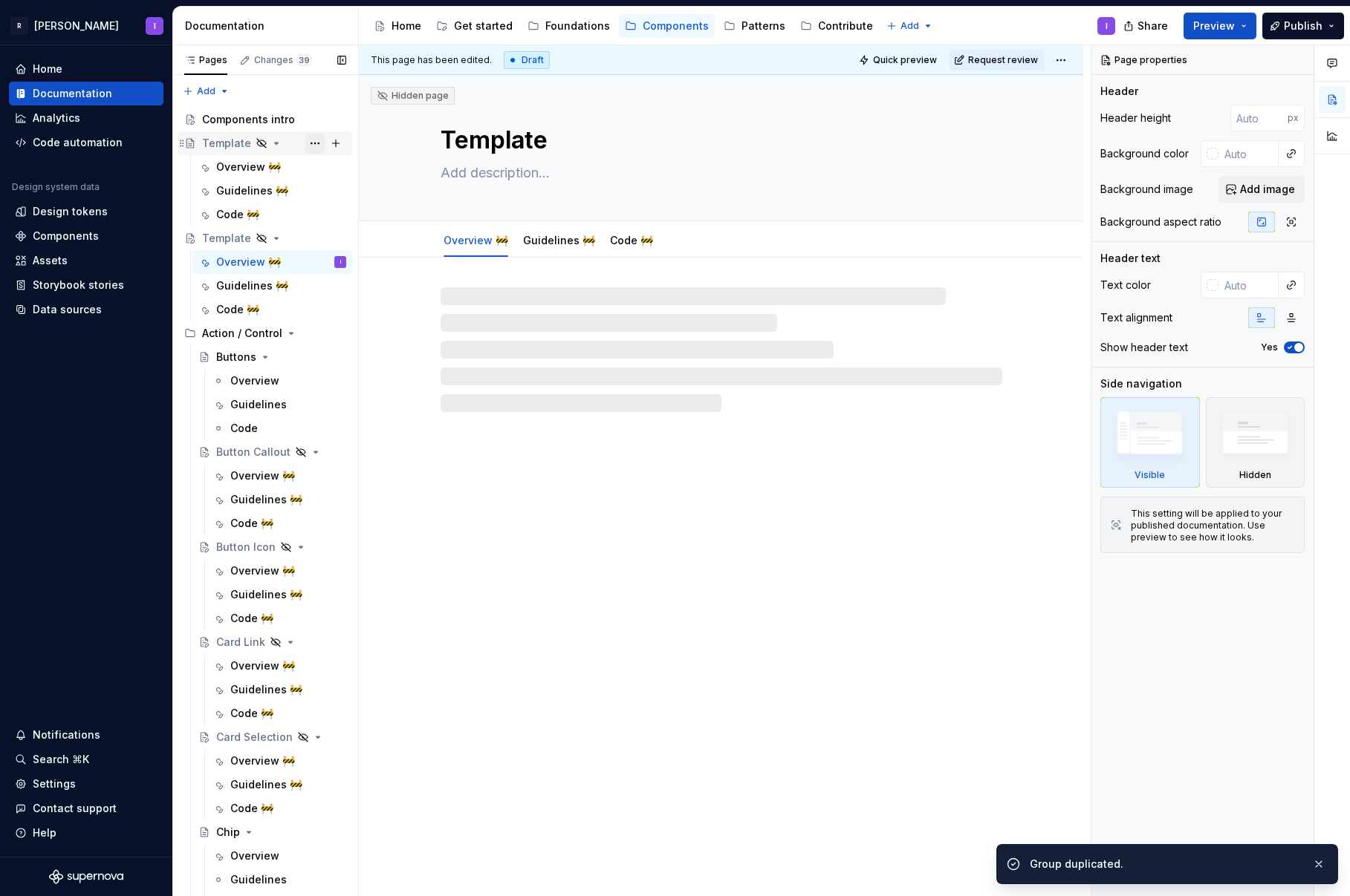
click at [306, 148] on button "Page tree" at bounding box center [315, 143] width 20 height 20
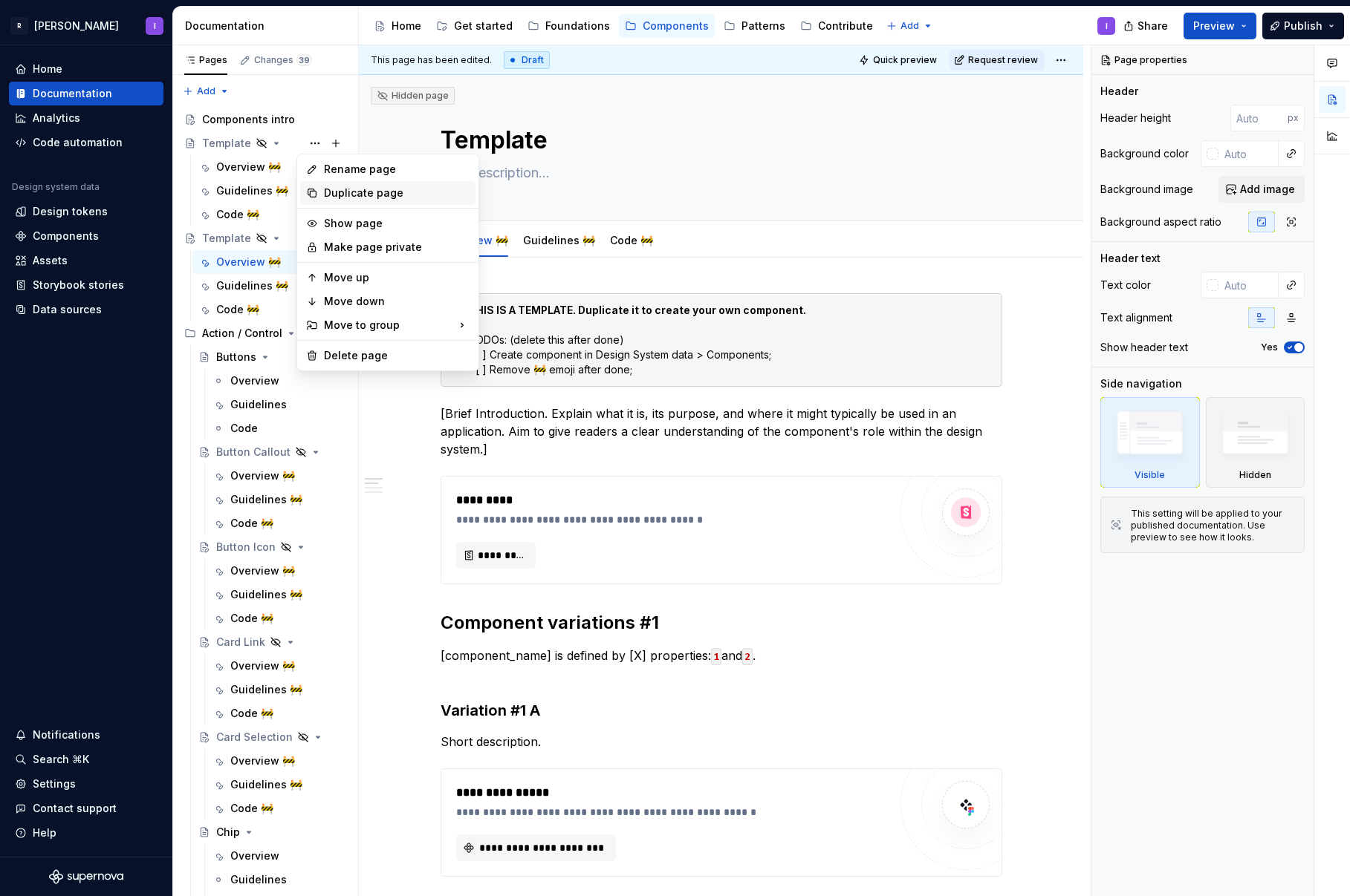
click at [344, 191] on div "Duplicate page" at bounding box center [396, 193] width 145 height 15
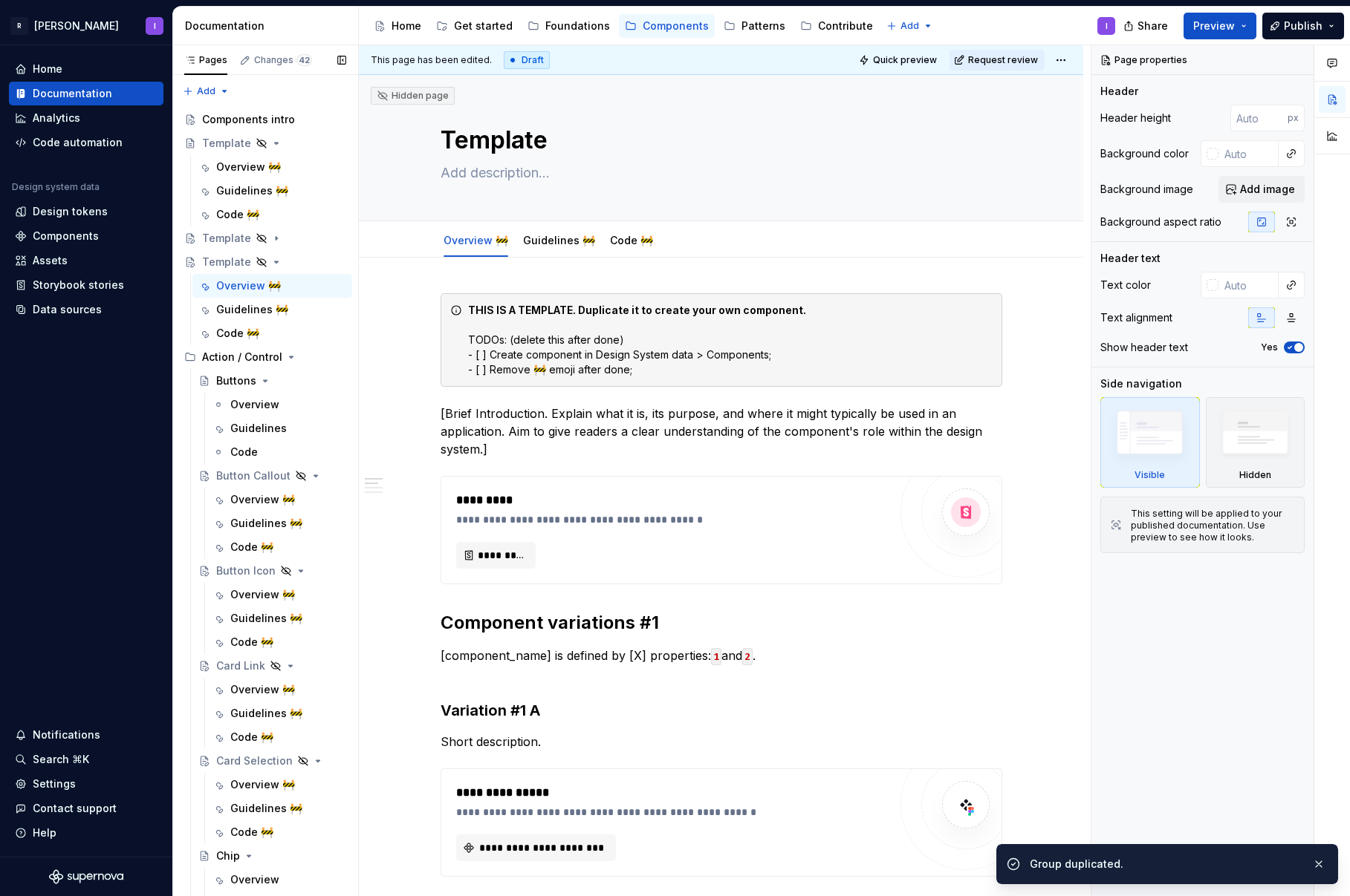
click at [0, 0] on button "Page tree" at bounding box center [0, 0] width 0 height 0
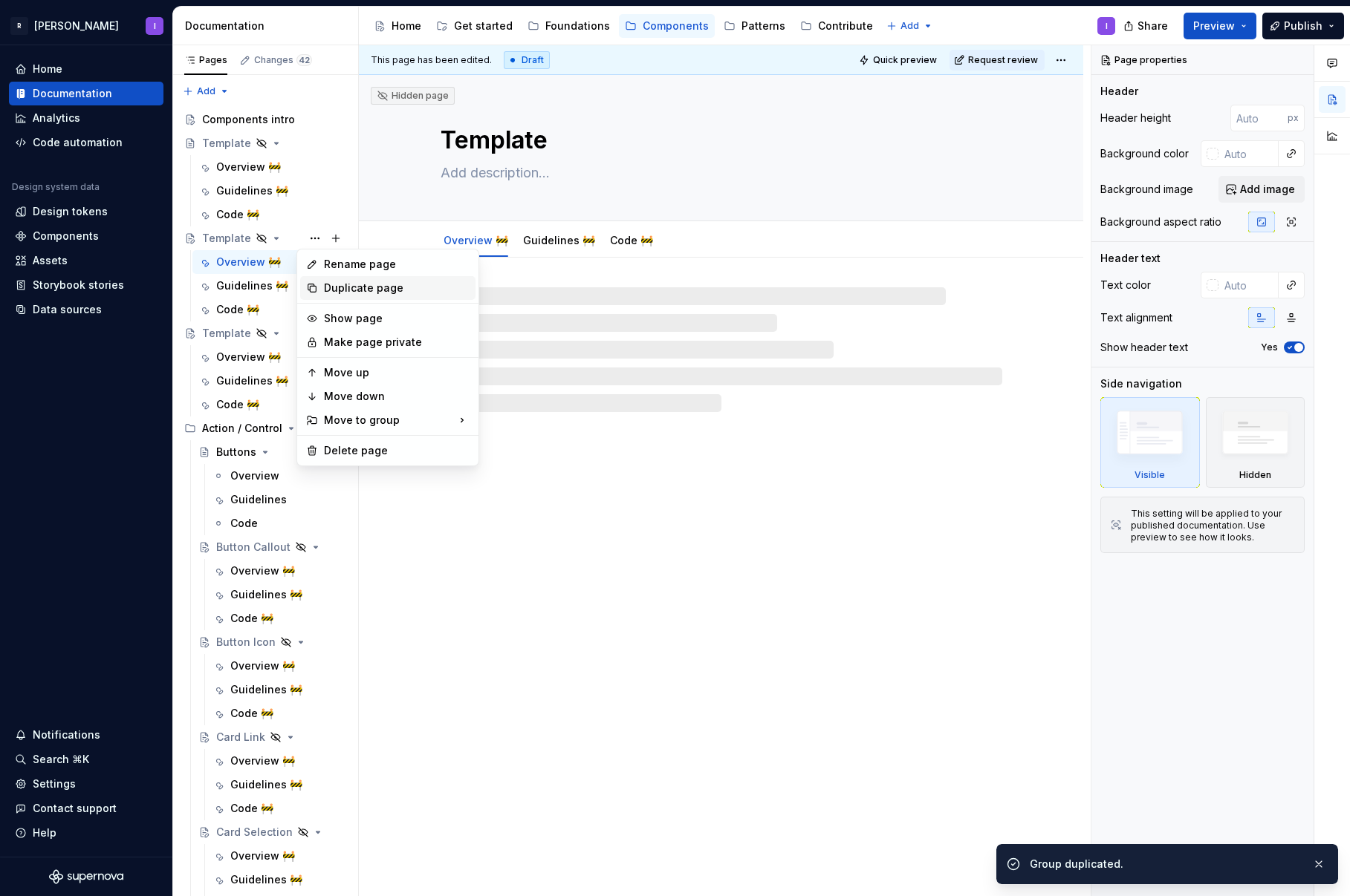
click at [339, 288] on div "Duplicate page" at bounding box center [396, 288] width 145 height 15
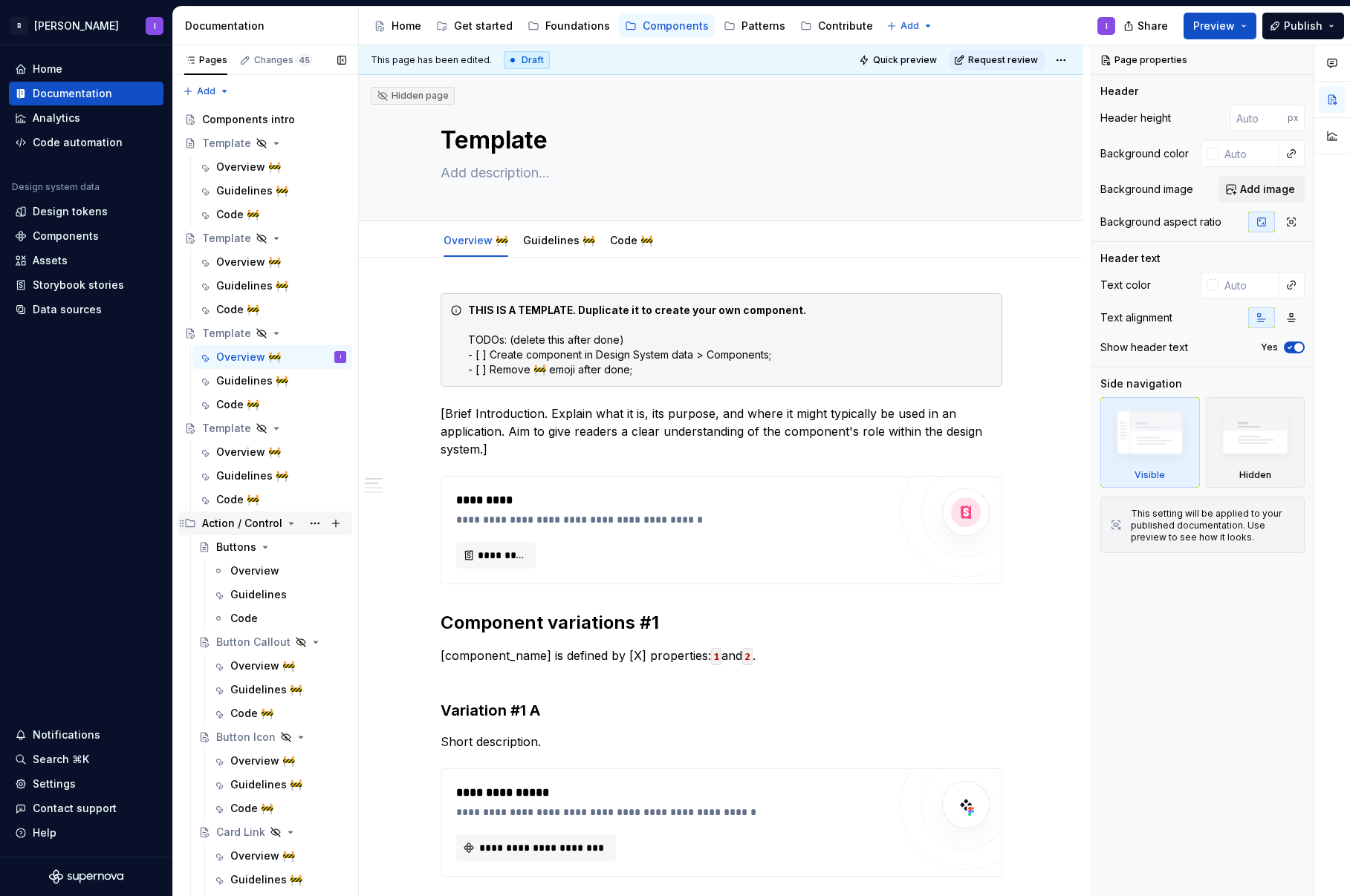
click at [290, 524] on icon "Page tree" at bounding box center [292, 524] width 4 height 2
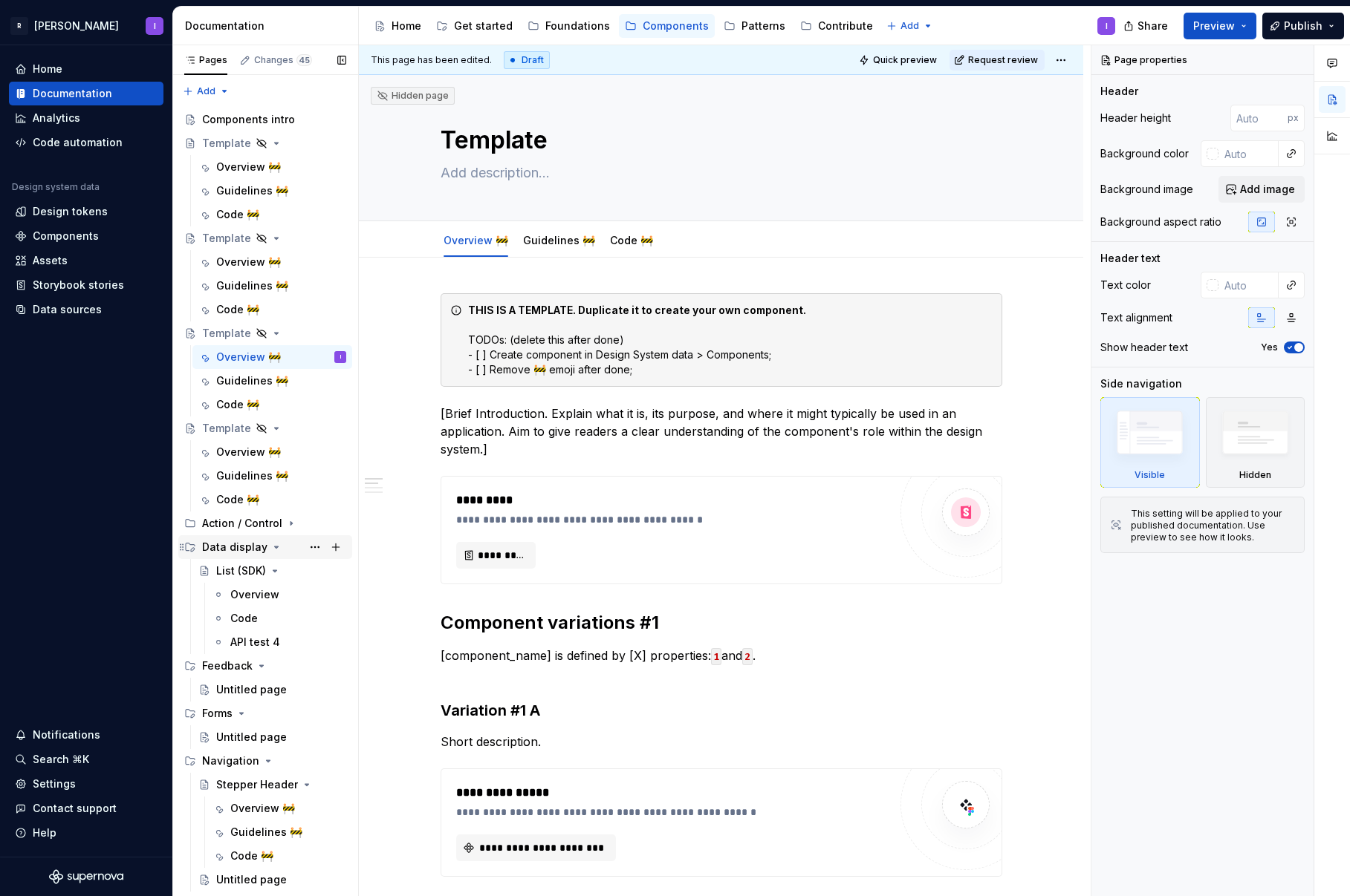
click at [272, 548] on icon "Page tree" at bounding box center [276, 547] width 12 height 12
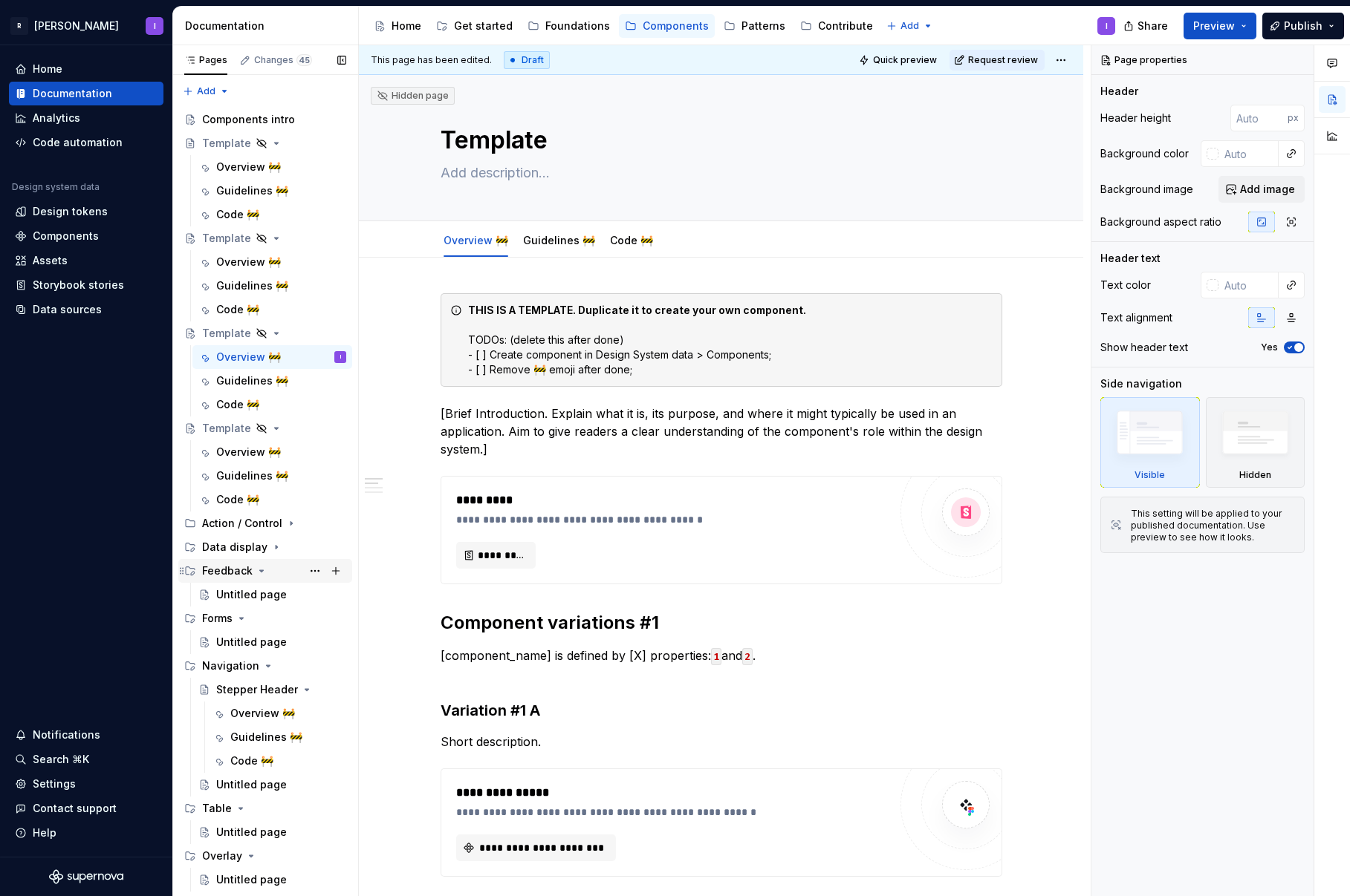
click at [256, 571] on icon "Page tree" at bounding box center [261, 570] width 12 height 12
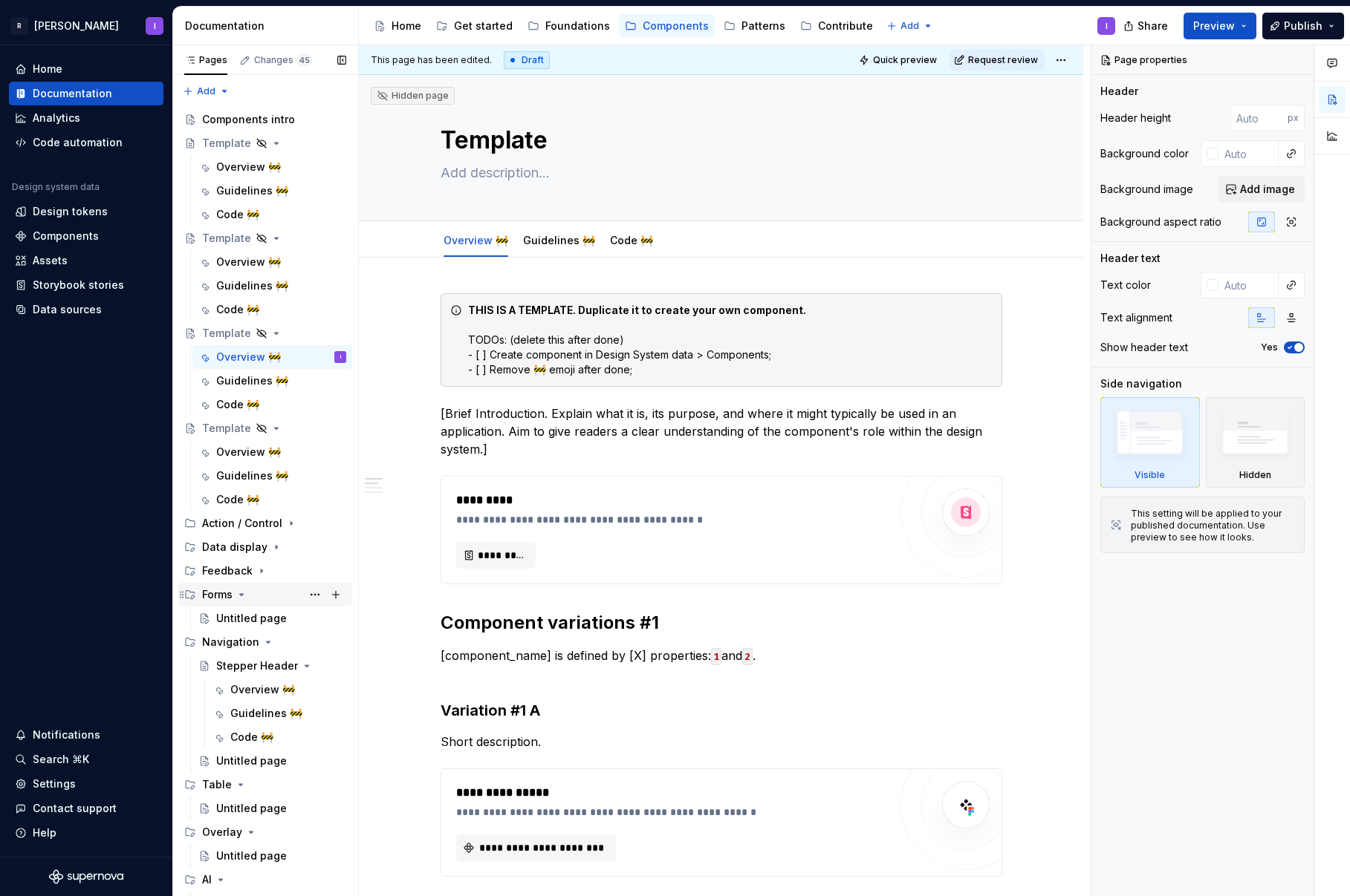
click at [252, 593] on div "Forms" at bounding box center [274, 594] width 144 height 20
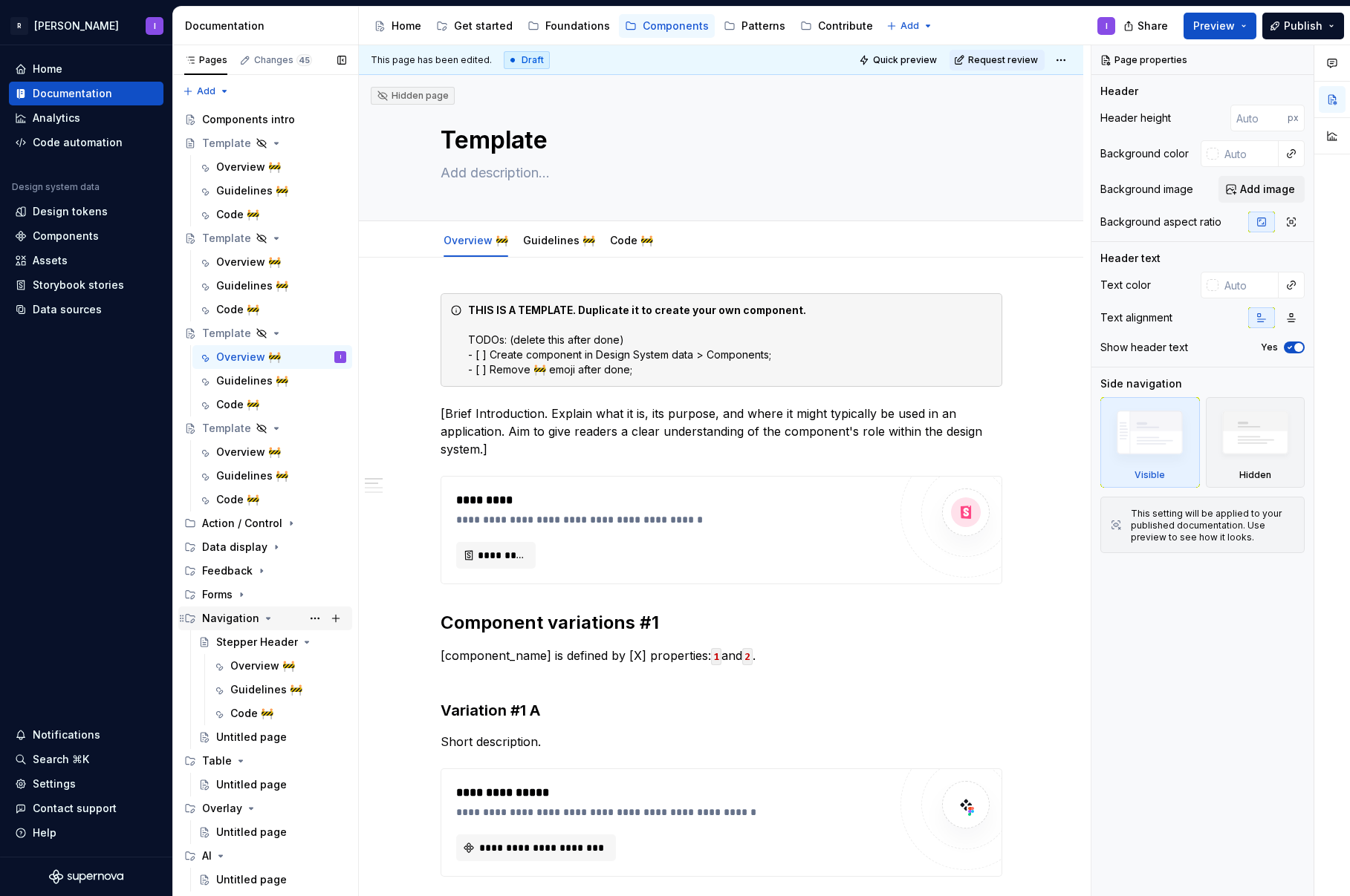
click at [262, 623] on icon "Page tree" at bounding box center [268, 618] width 12 height 12
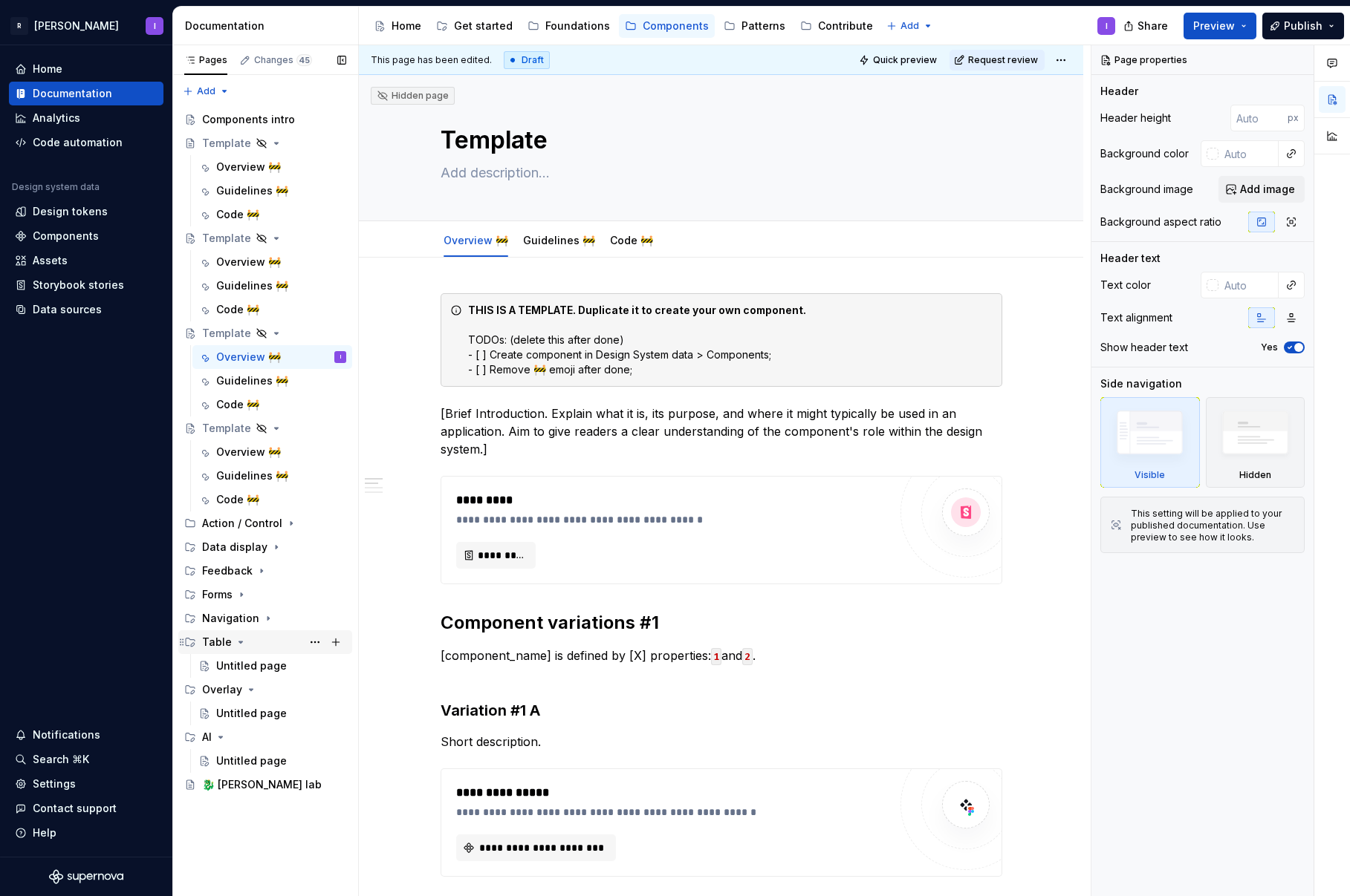
click at [240, 641] on icon "Page tree" at bounding box center [241, 642] width 12 height 12
click at [250, 664] on icon "Page tree" at bounding box center [251, 666] width 12 height 12
click at [223, 691] on icon "Page tree" at bounding box center [220, 690] width 12 height 12
click at [311, 523] on button "Page tree" at bounding box center [315, 523] width 20 height 20
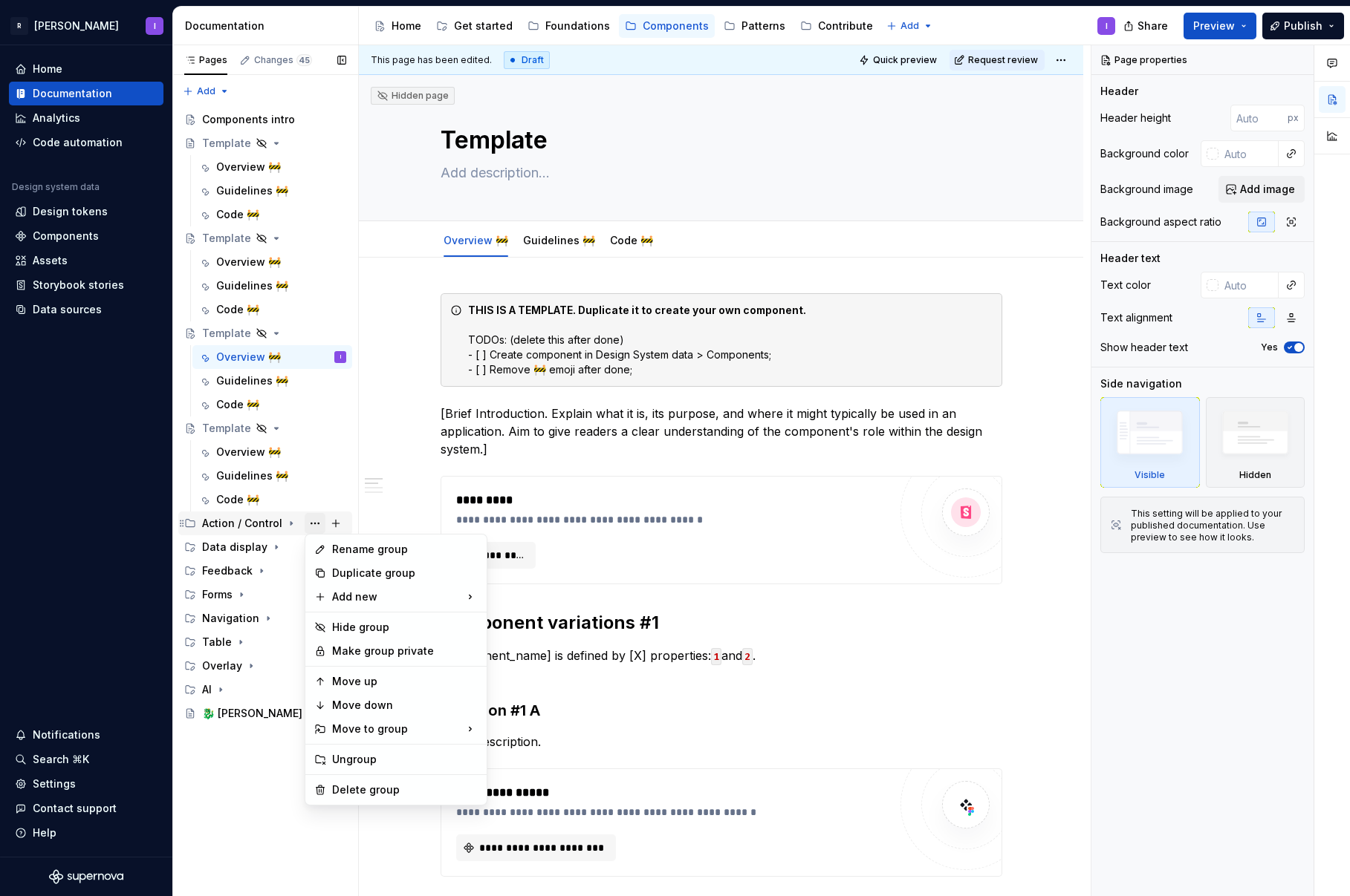
click at [311, 523] on div "Pages Changes 45 Add Accessibility guide for tree Page tree. Navigate the tree …" at bounding box center [265, 471] width 186 height 852
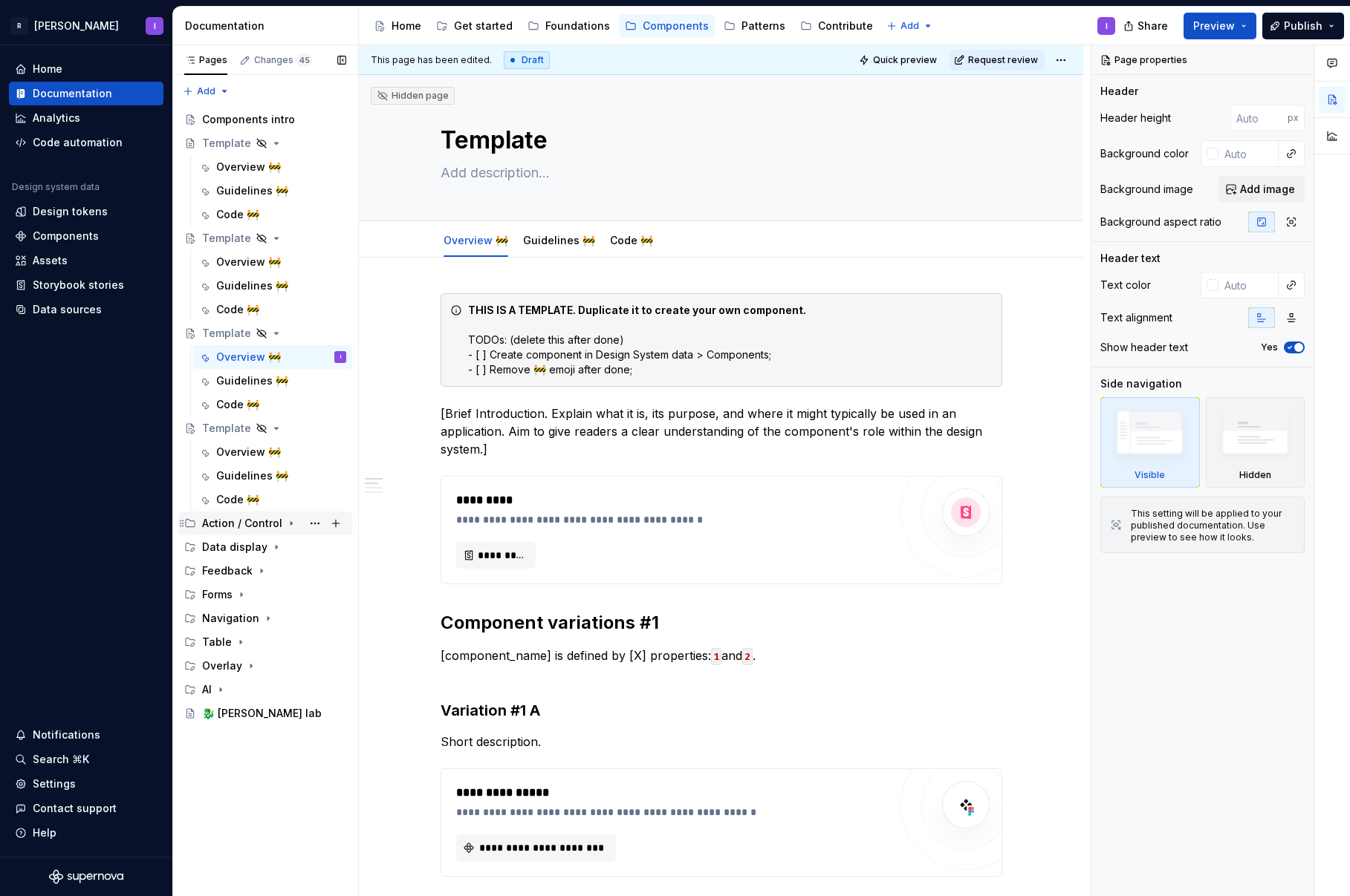
click at [290, 525] on icon "Page tree" at bounding box center [291, 523] width 12 height 12
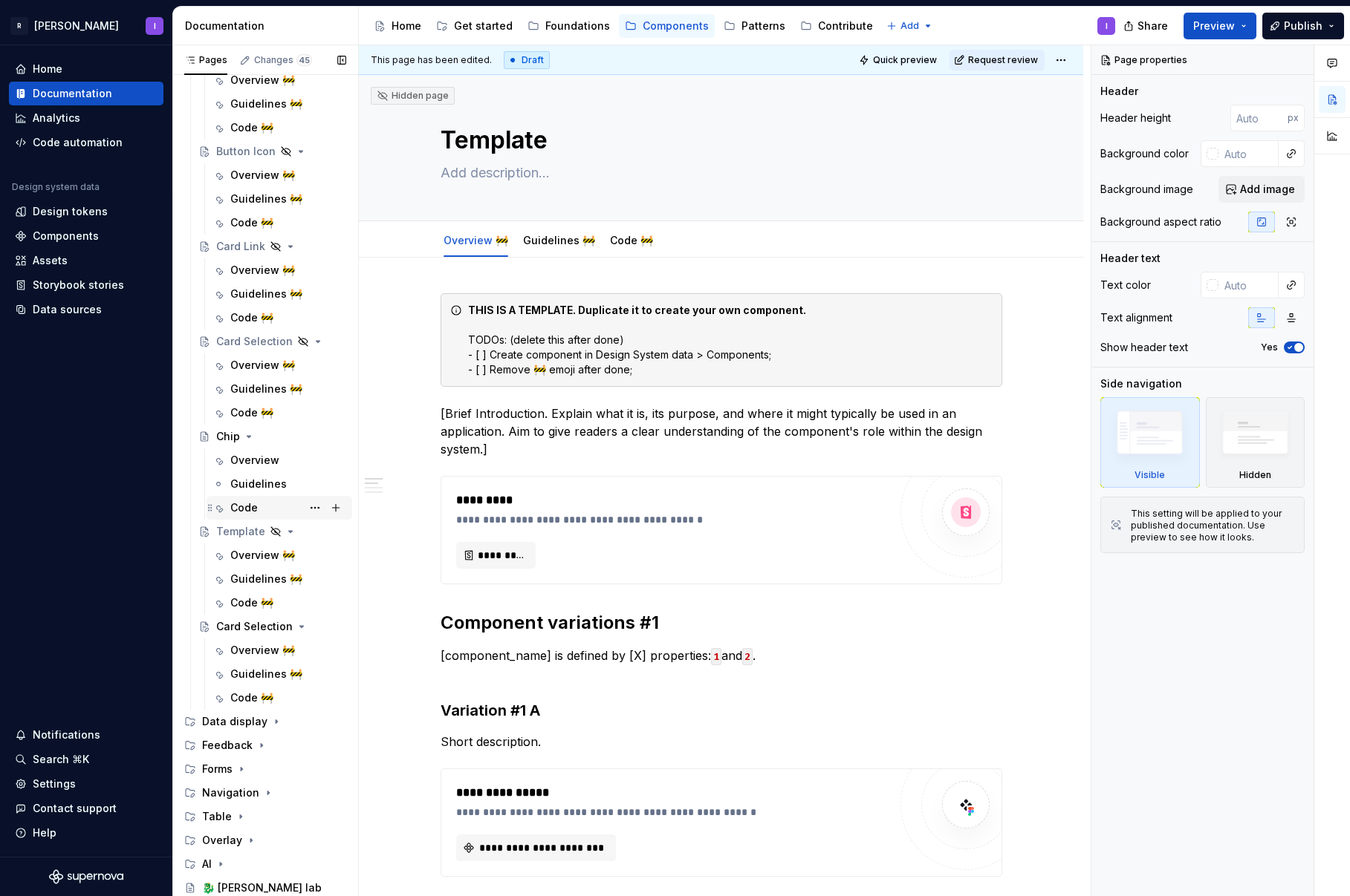
scroll to position [396, 0]
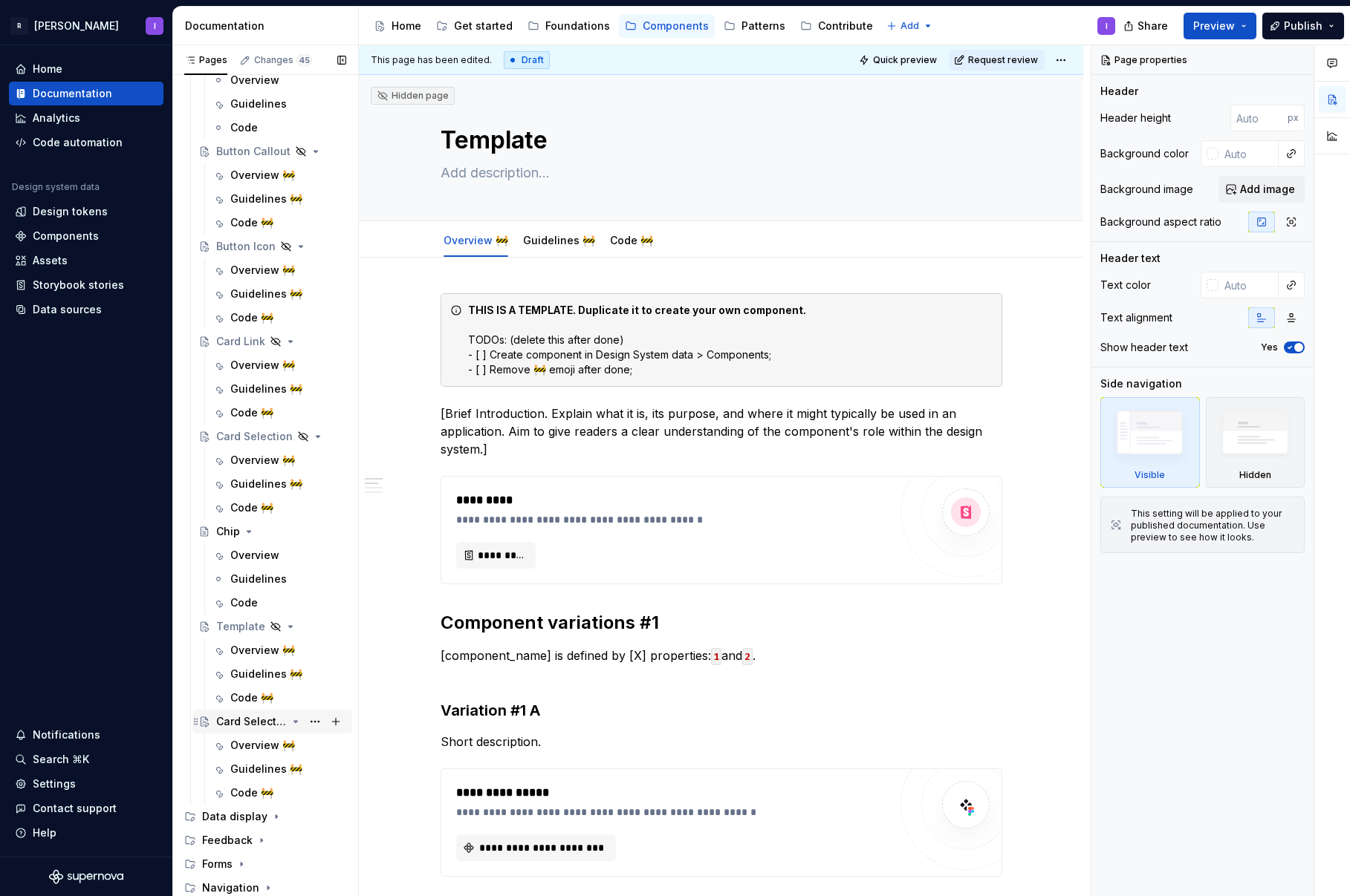
click at [227, 716] on div "Card Selection" at bounding box center [251, 722] width 70 height 15
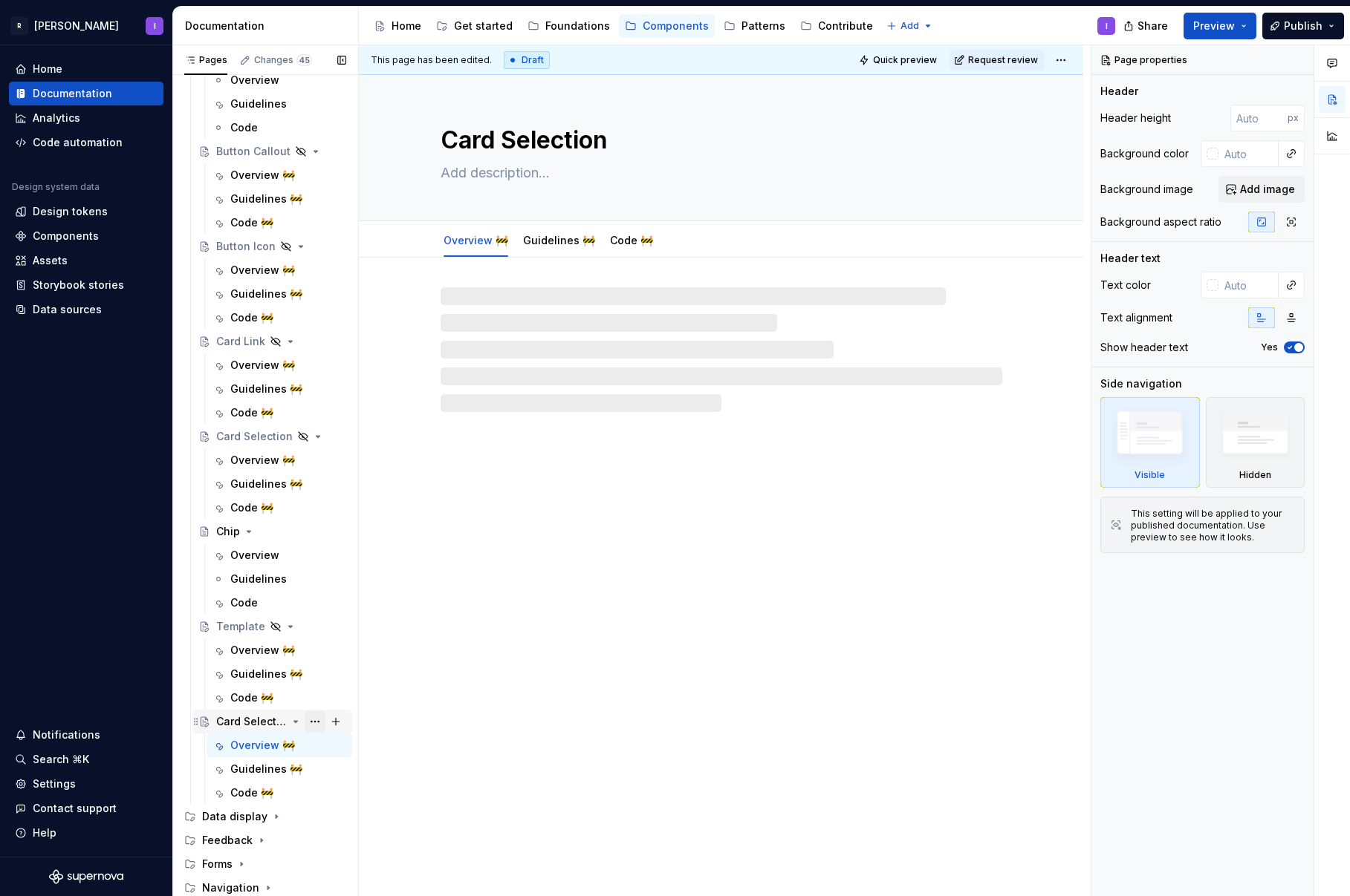
click at [310, 719] on button "Page tree" at bounding box center [315, 722] width 20 height 20
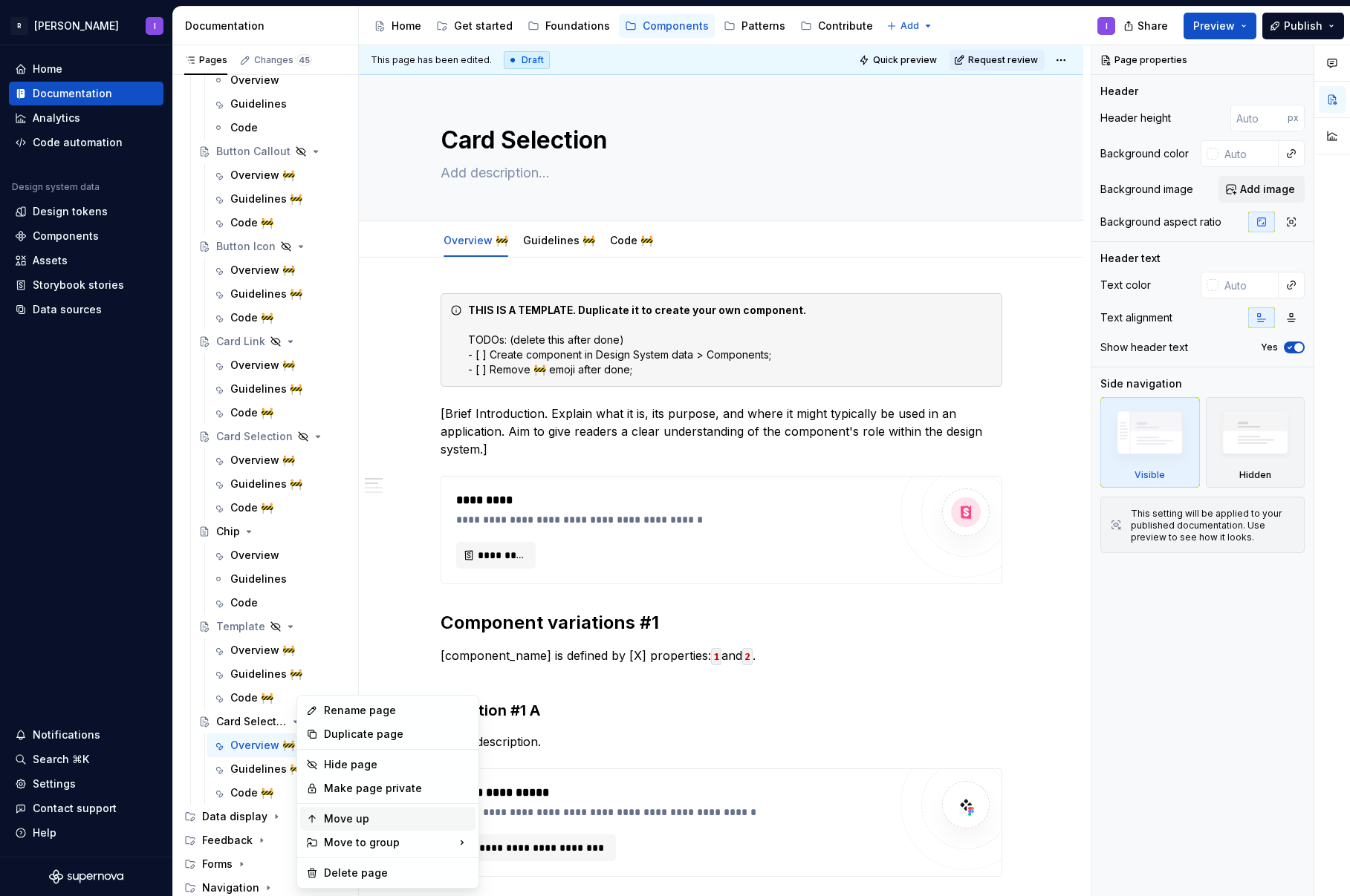
click at [354, 816] on div "Move up" at bounding box center [396, 819] width 145 height 15
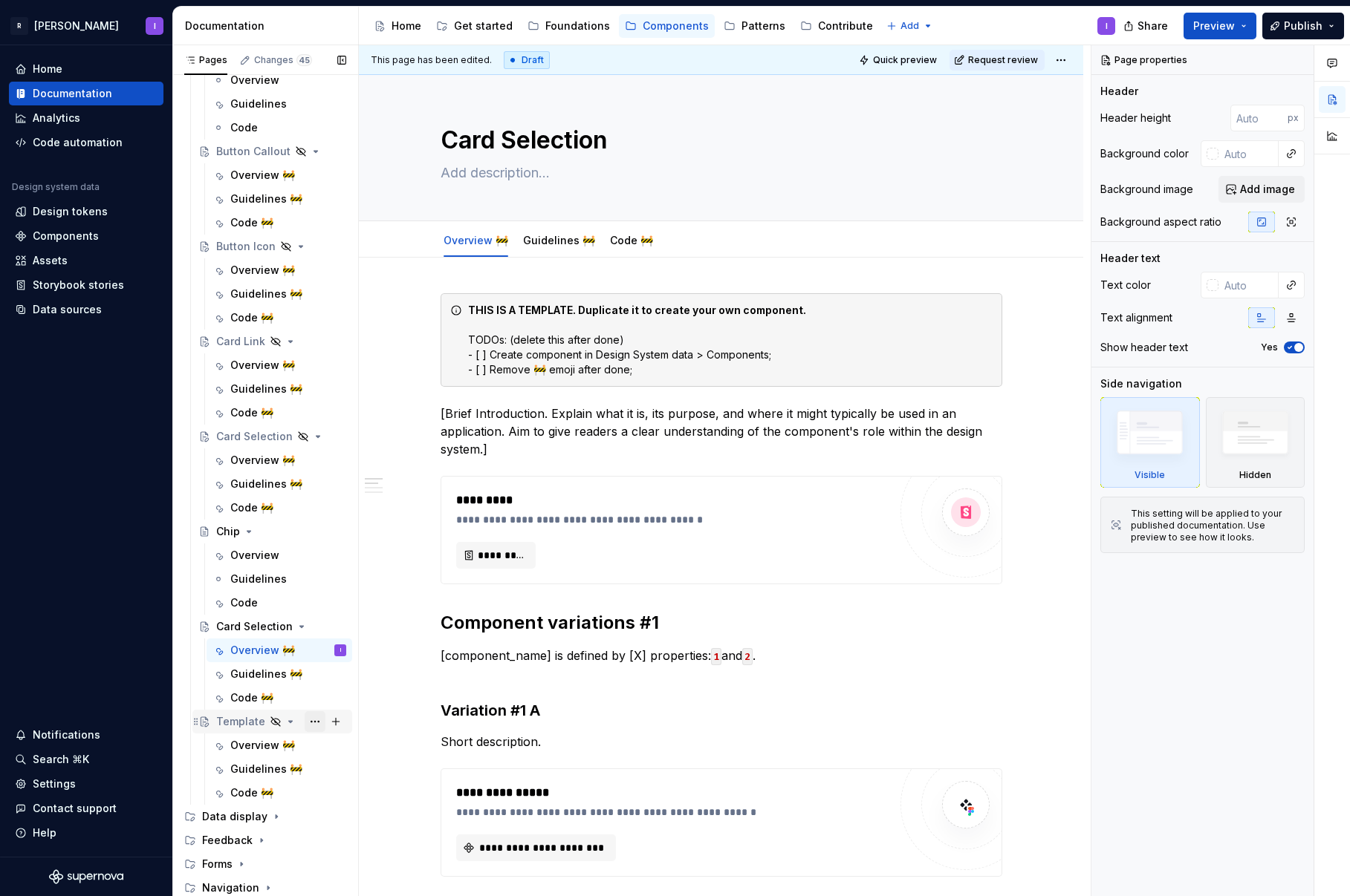
click at [306, 722] on button "Page tree" at bounding box center [315, 722] width 20 height 20
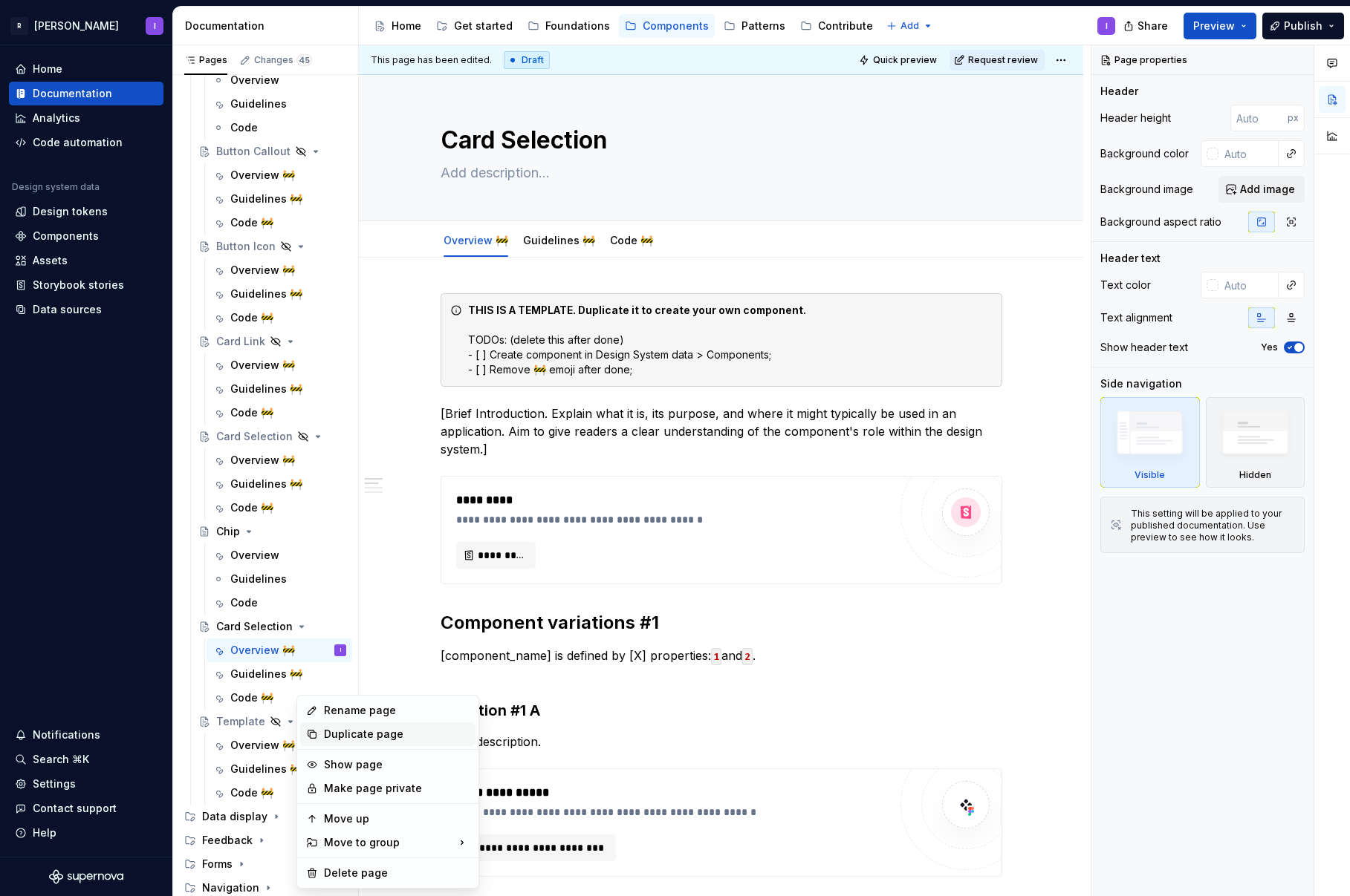
click at [318, 729] on div "Duplicate page" at bounding box center [387, 735] width 175 height 24
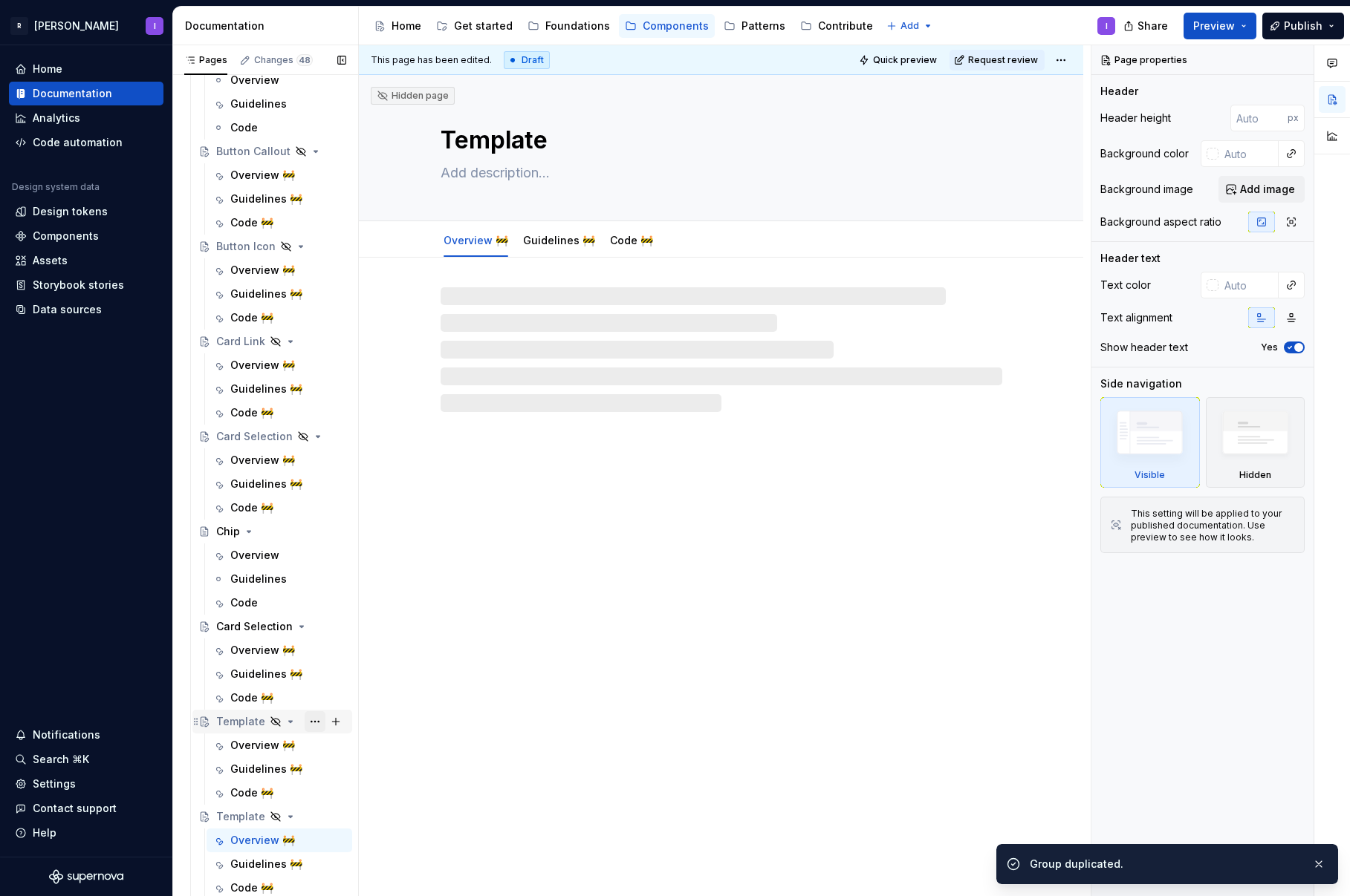
click at [305, 726] on button "Page tree" at bounding box center [315, 722] width 20 height 20
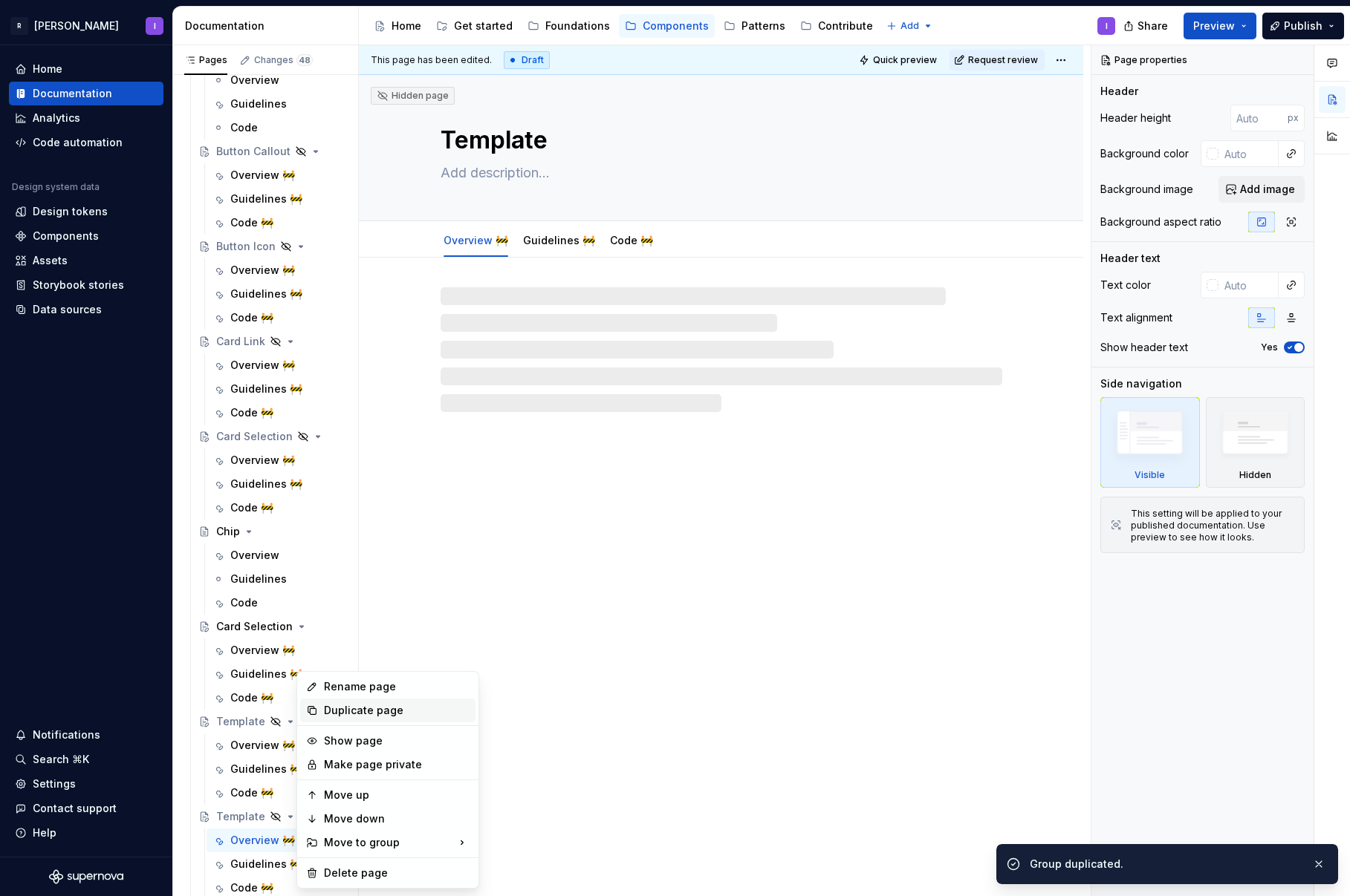
click at [355, 717] on div "Duplicate page" at bounding box center [396, 711] width 145 height 15
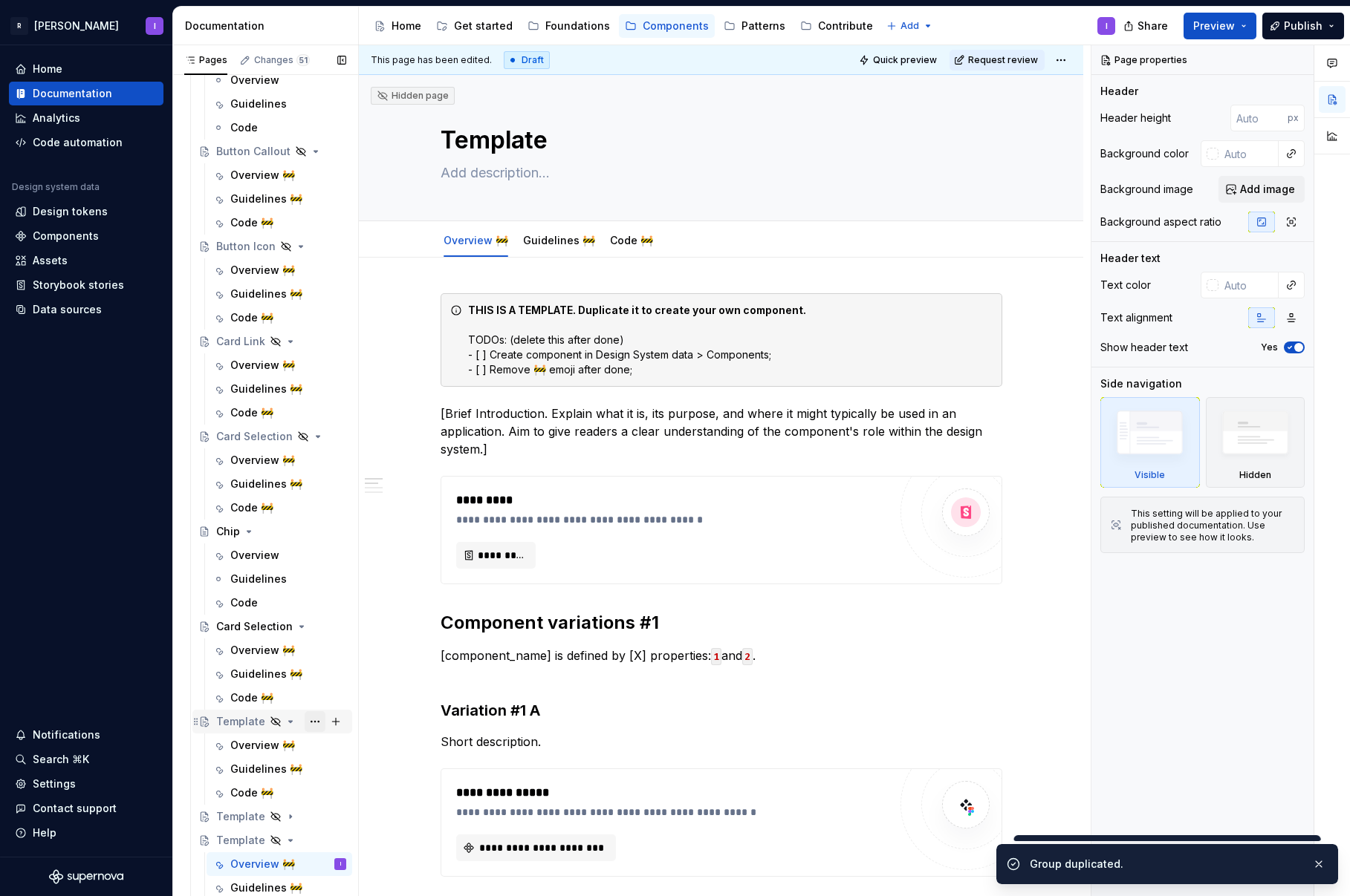
scroll to position [536, 0]
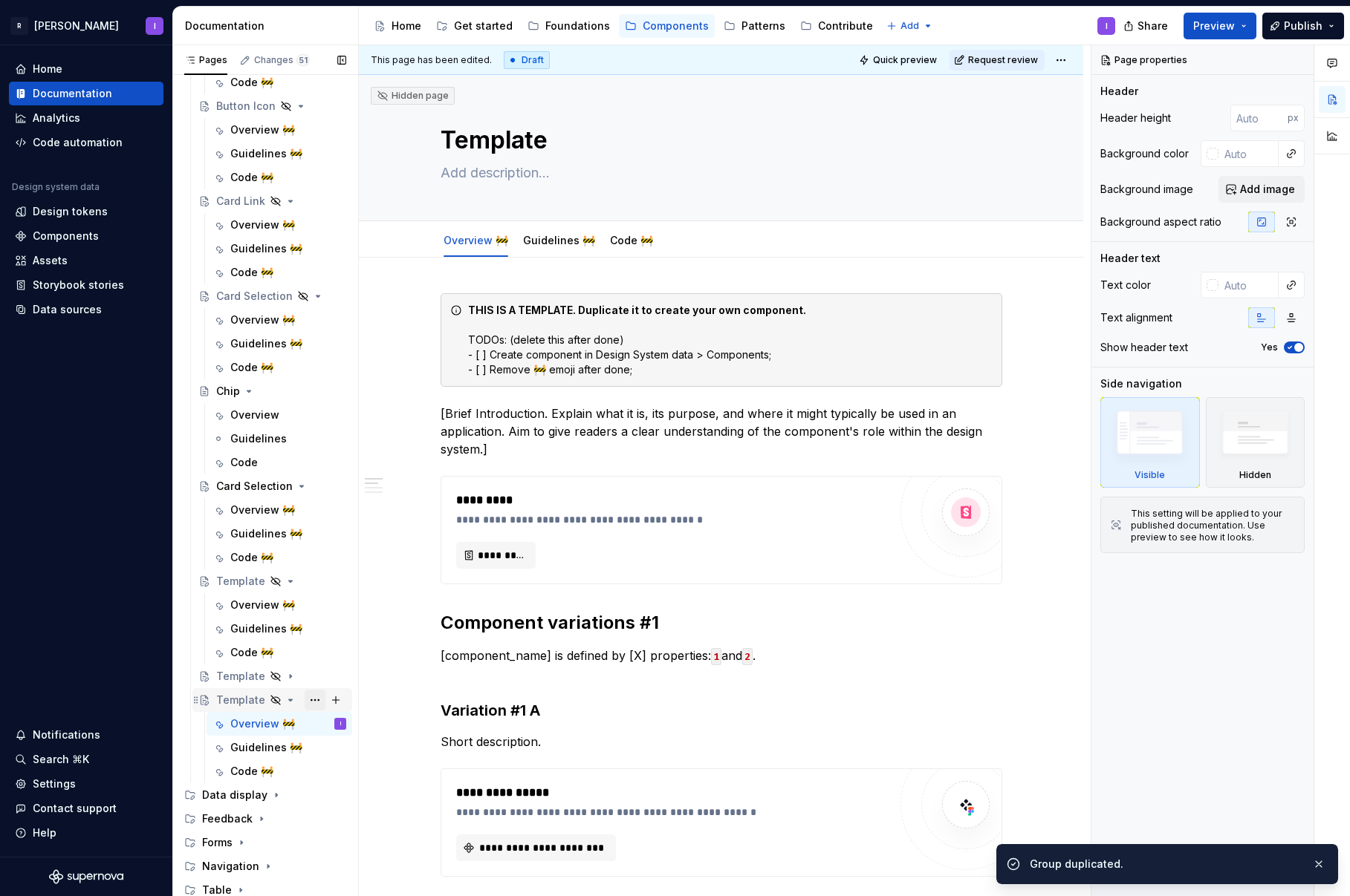
click at [312, 700] on button "Page tree" at bounding box center [315, 700] width 20 height 20
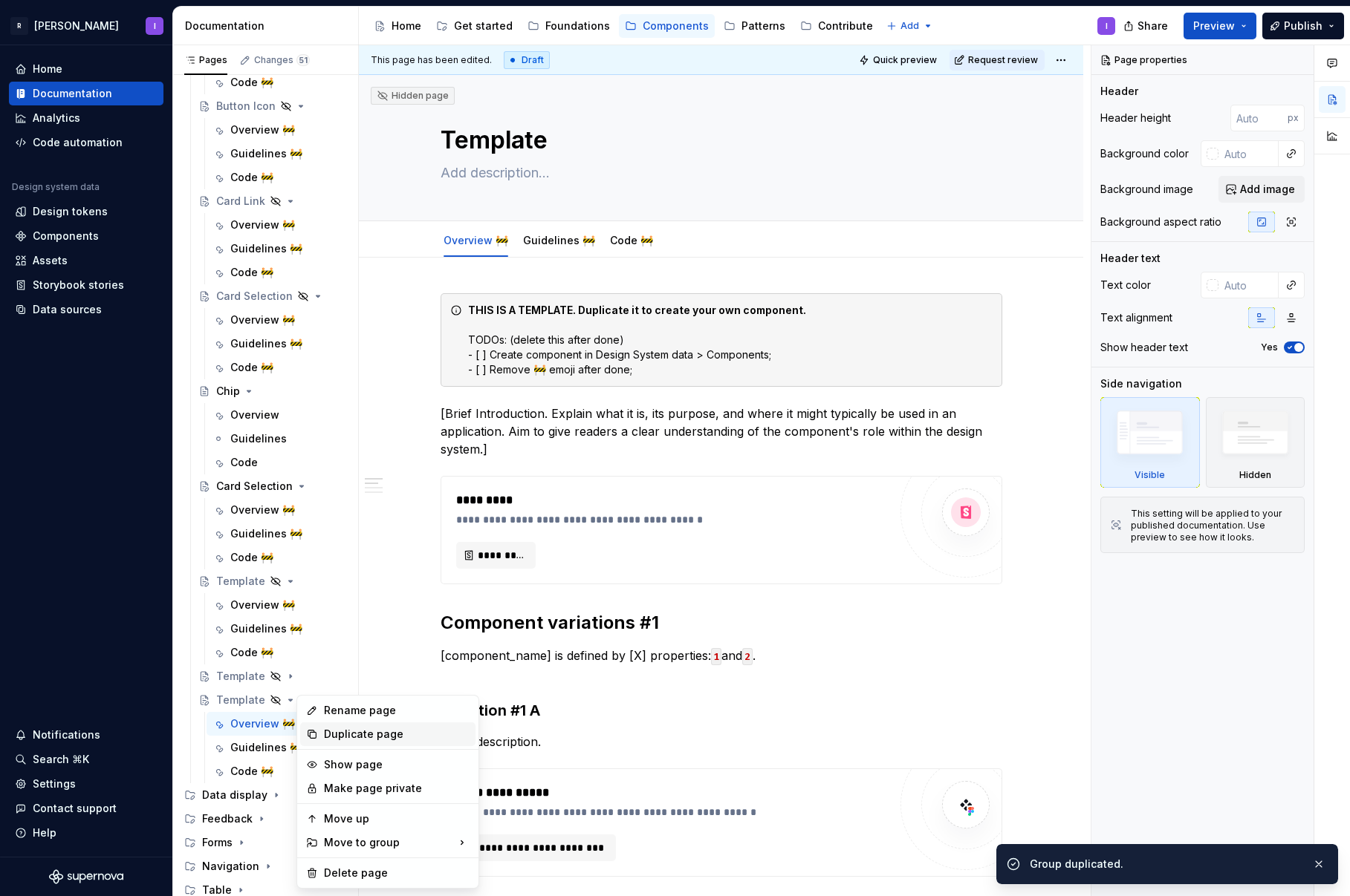
click at [334, 730] on div "Duplicate page" at bounding box center [396, 734] width 145 height 15
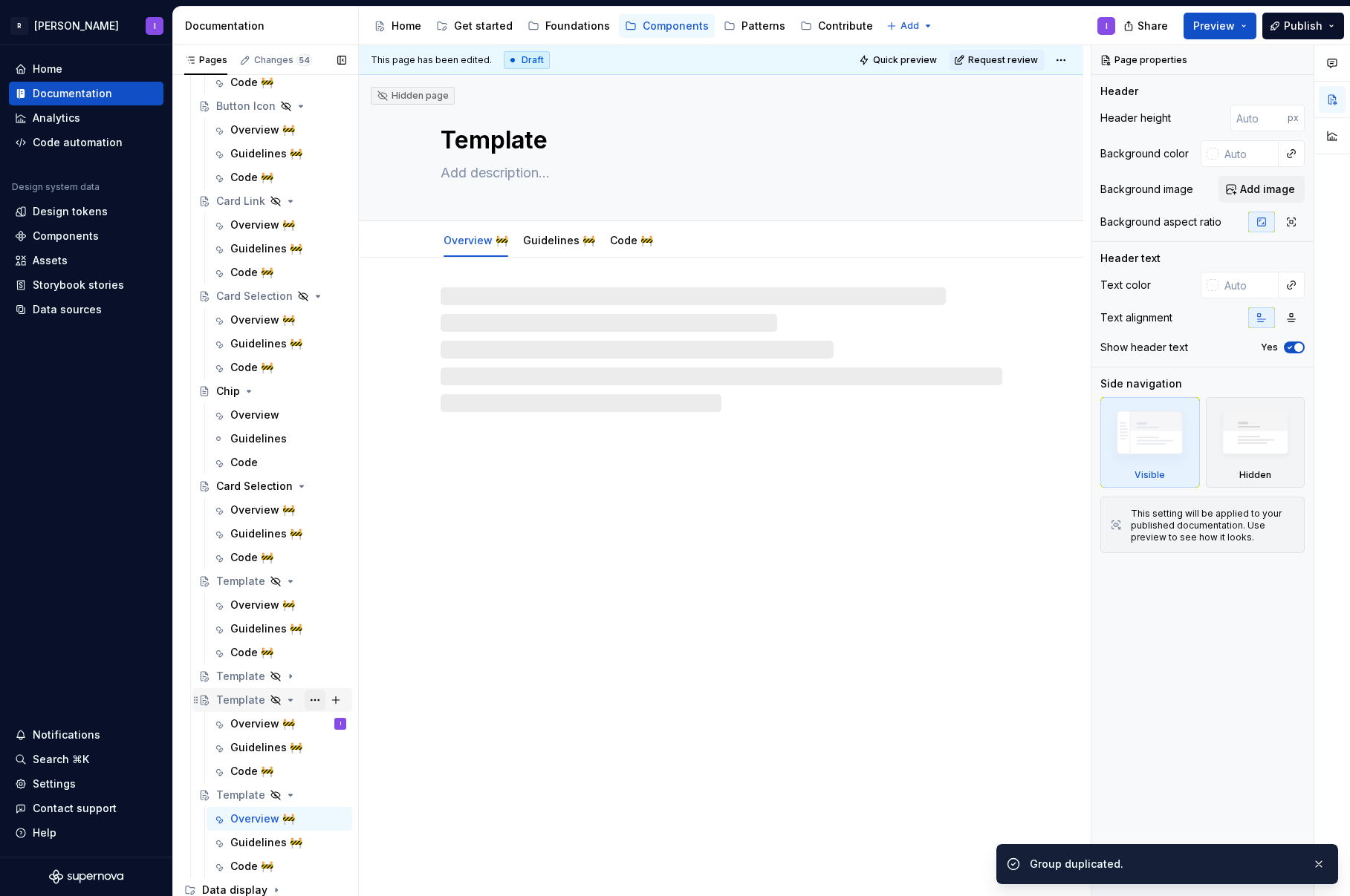
click at [306, 702] on button "Page tree" at bounding box center [315, 700] width 20 height 20
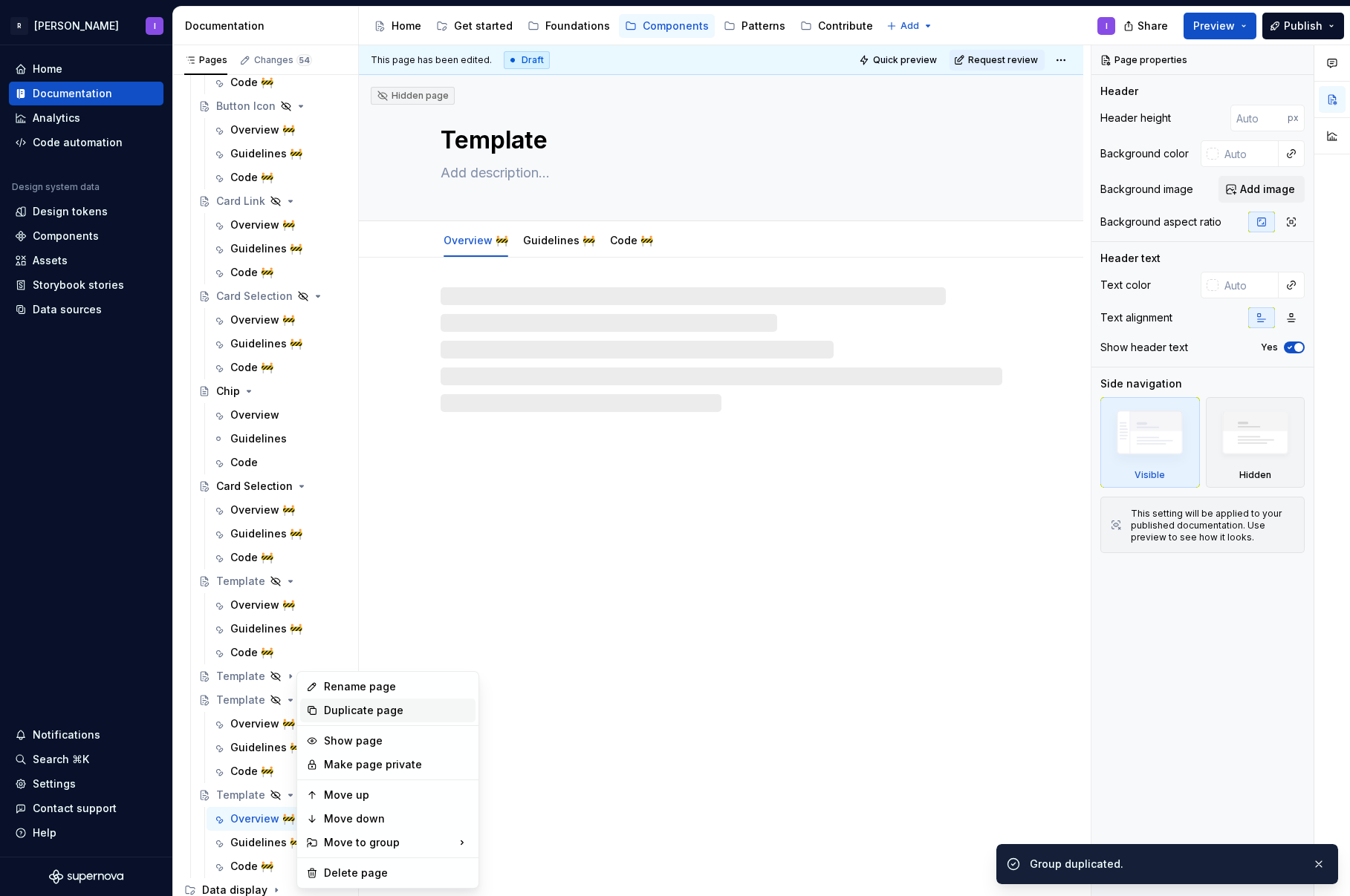
click at [333, 714] on div "Duplicate page" at bounding box center [396, 711] width 145 height 15
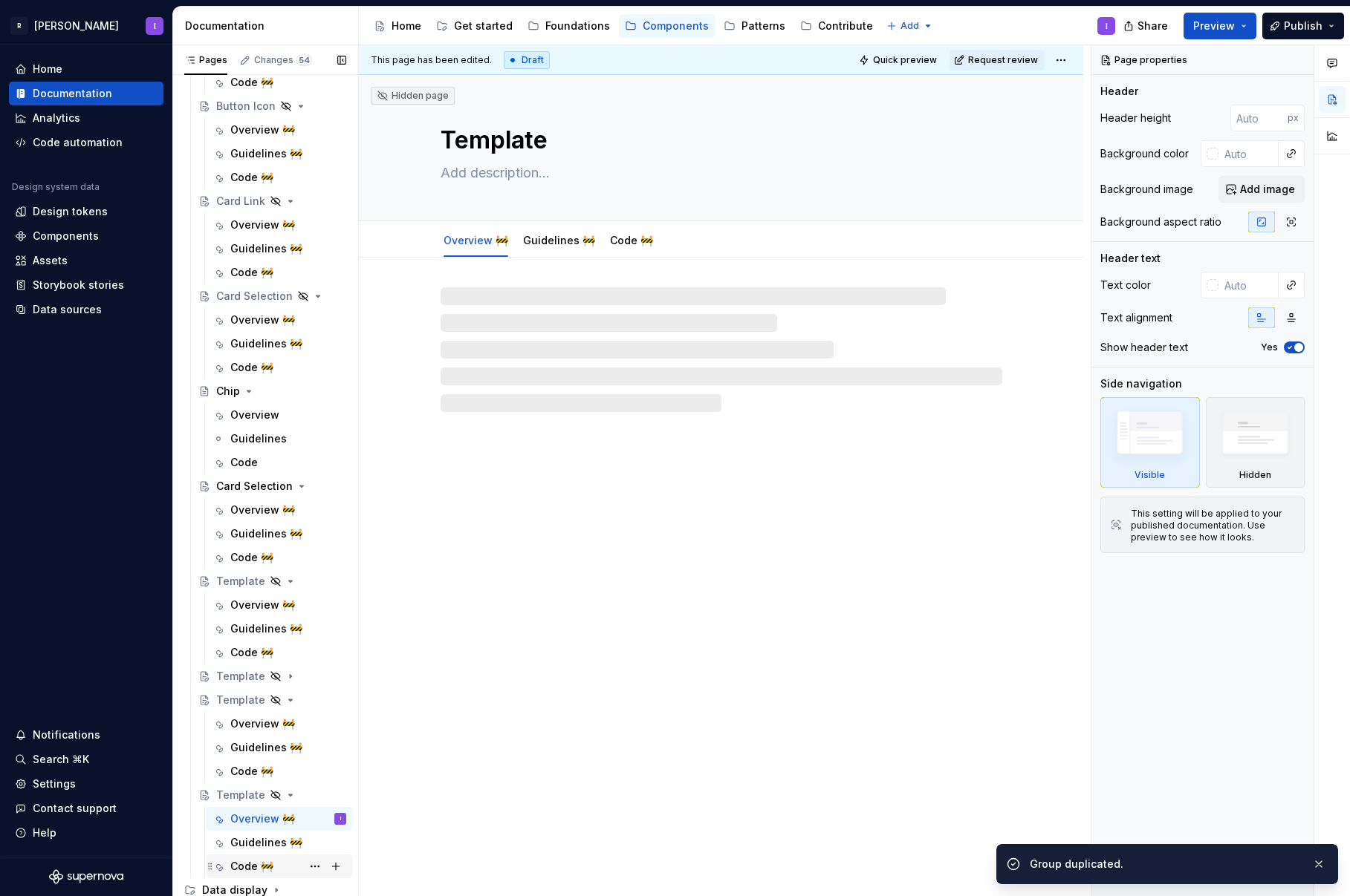
scroll to position [648, 0]
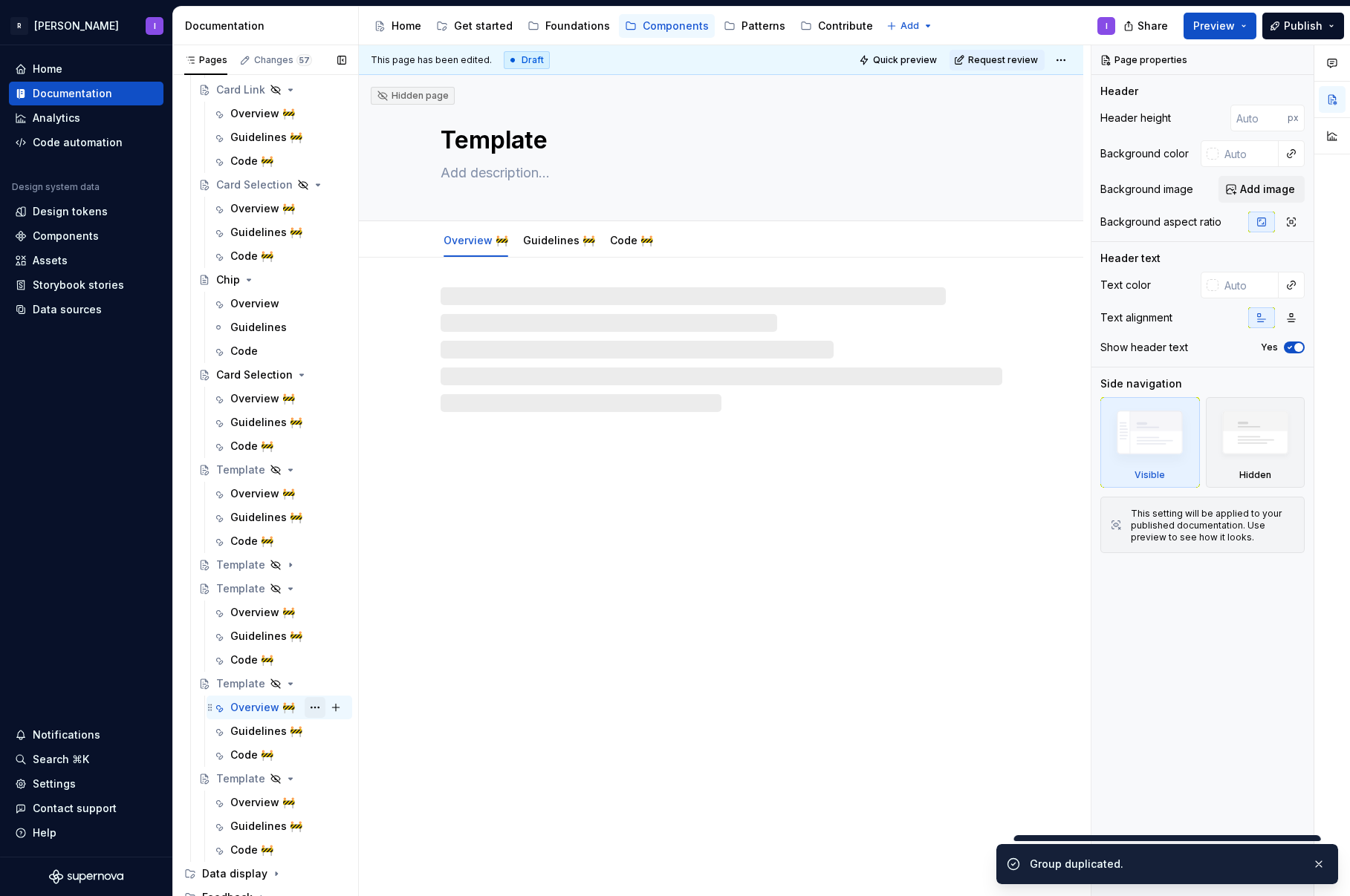
click at [305, 713] on button "Page tree" at bounding box center [315, 707] width 20 height 20
click at [303, 680] on div "Pages Changes 57 Add Accessibility guide for tree Page tree. Navigate the tree …" at bounding box center [265, 474] width 186 height 858
click at [307, 680] on button "Page tree" at bounding box center [315, 684] width 20 height 20
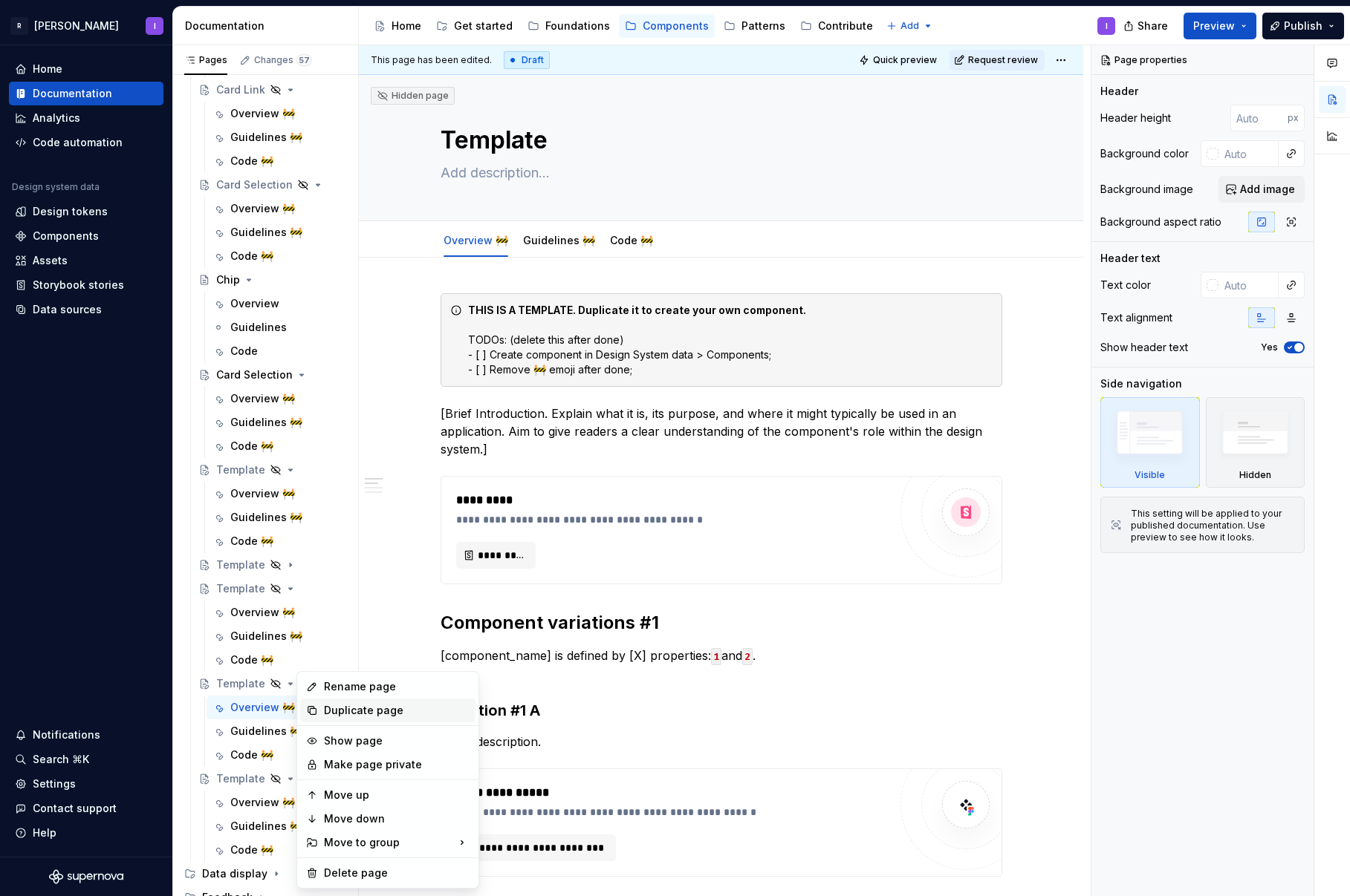
click at [373, 711] on div "Duplicate page" at bounding box center [396, 711] width 145 height 15
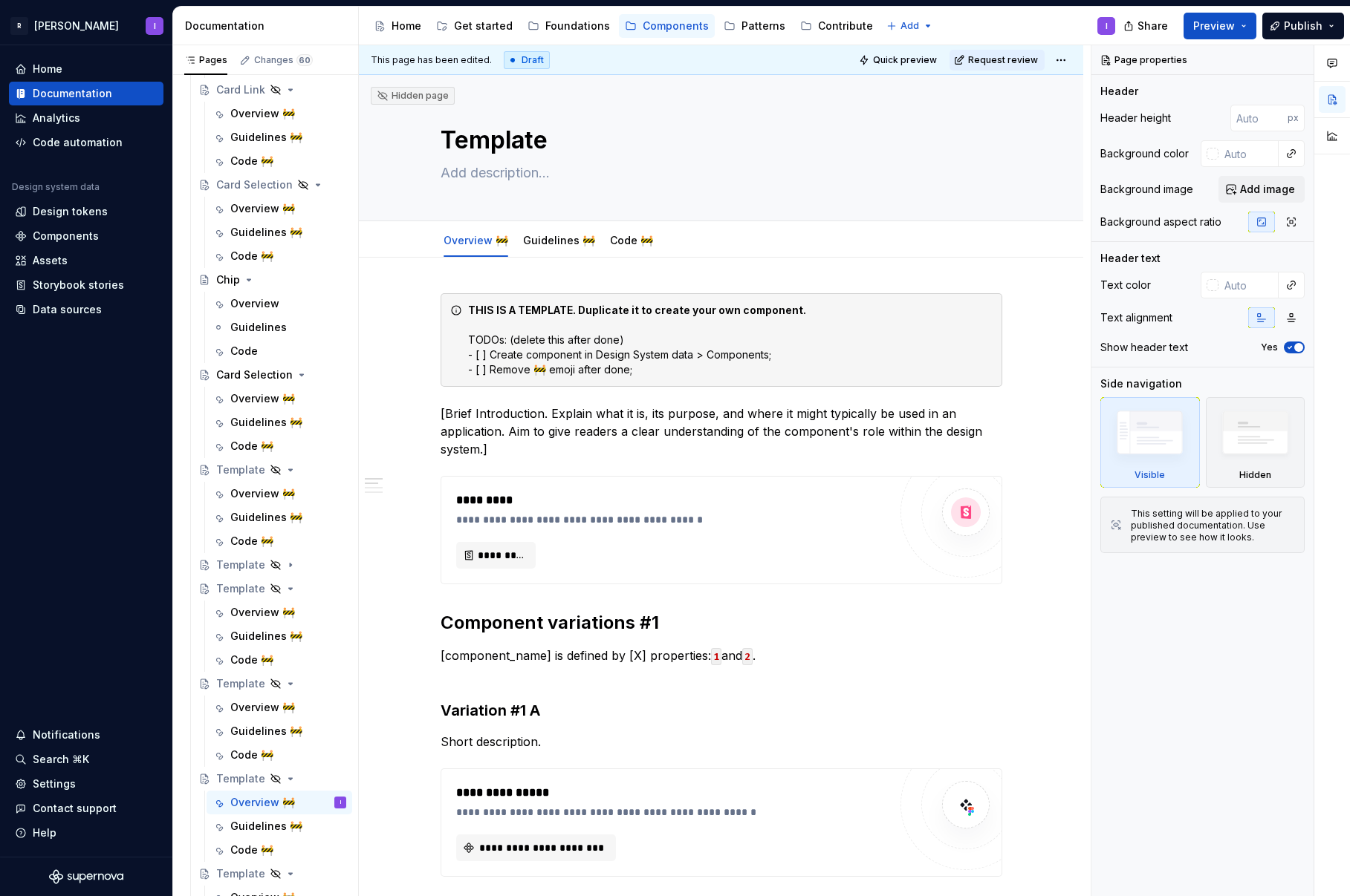
type textarea "*"
